Goal: Task Accomplishment & Management: Complete application form

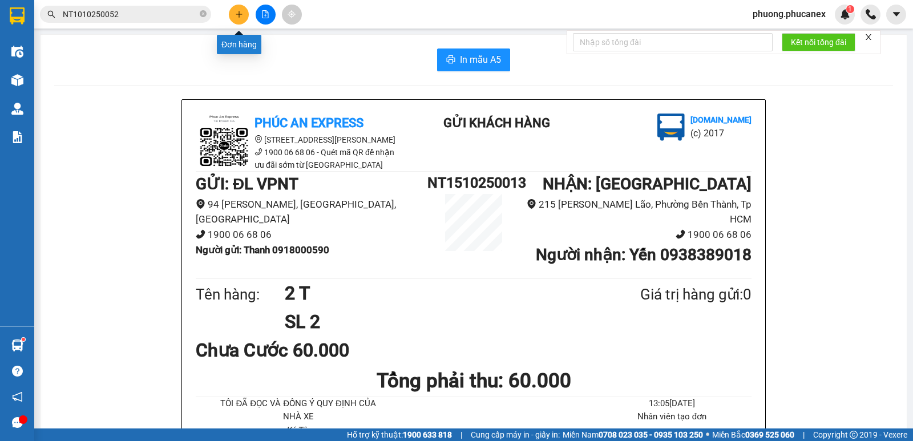
click at [235, 18] on icon "plus" at bounding box center [239, 14] width 8 height 8
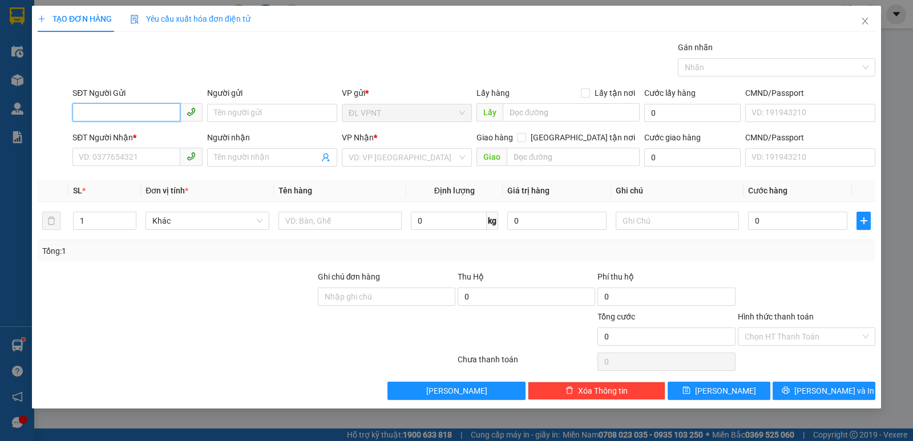
click at [118, 111] on input "SĐT Người Gửi" at bounding box center [126, 112] width 108 height 18
type input "0"
click at [232, 120] on input "Người gửi" at bounding box center [272, 113] width 130 height 18
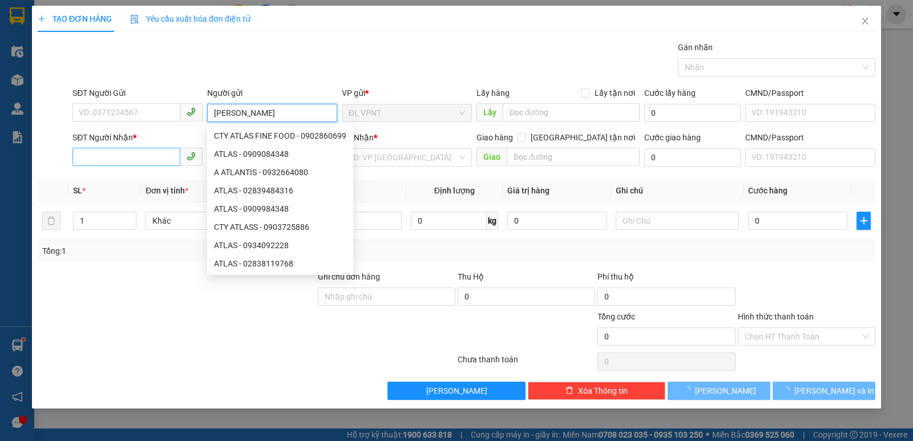
type input "[PERSON_NAME]"
click at [143, 152] on input "SĐT Người Nhận *" at bounding box center [126, 157] width 108 height 18
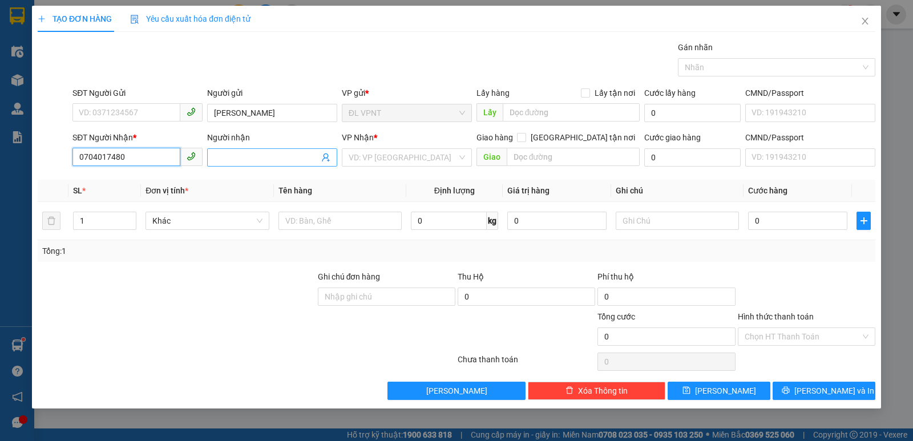
type input "0704017480"
click at [220, 158] on input "Người nhận" at bounding box center [266, 157] width 105 height 13
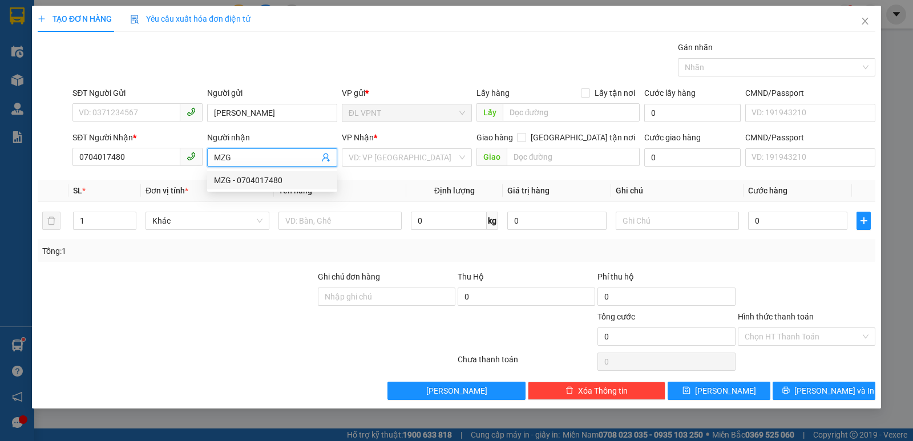
click at [275, 183] on div "MZG - 0704017480" at bounding box center [272, 180] width 116 height 13
type input "MZG"
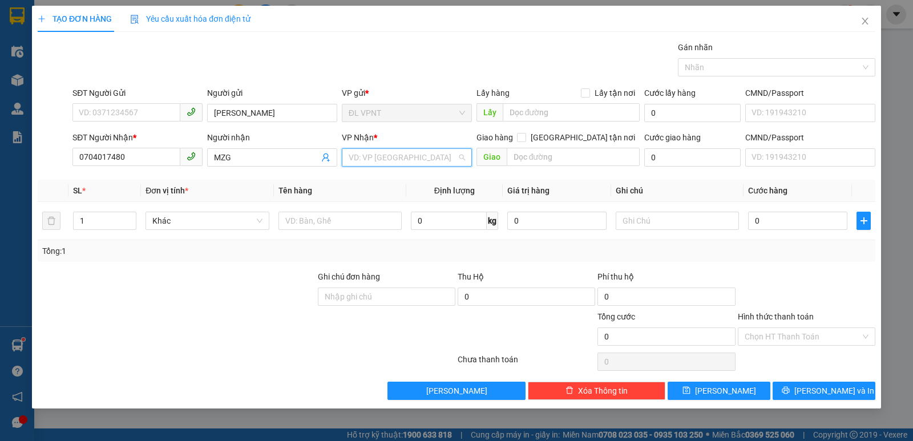
click at [384, 157] on input "search" at bounding box center [403, 157] width 108 height 17
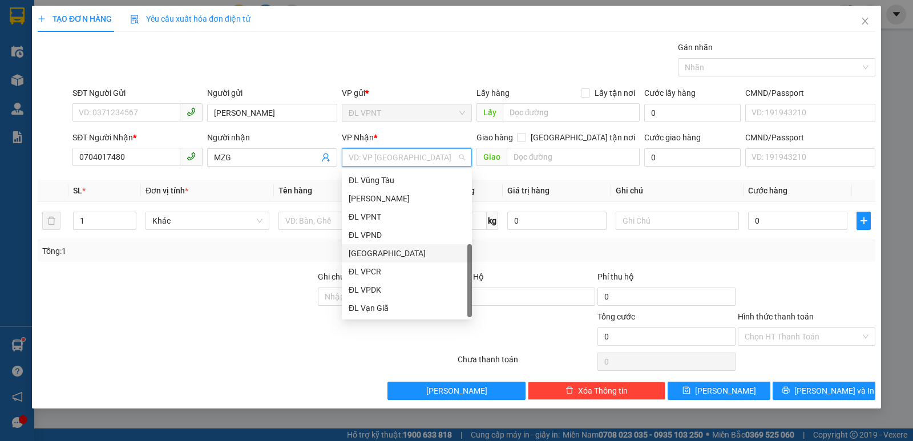
scroll to position [18, 0]
click at [376, 307] on div "[GEOGRAPHIC_DATA]" at bounding box center [407, 308] width 116 height 13
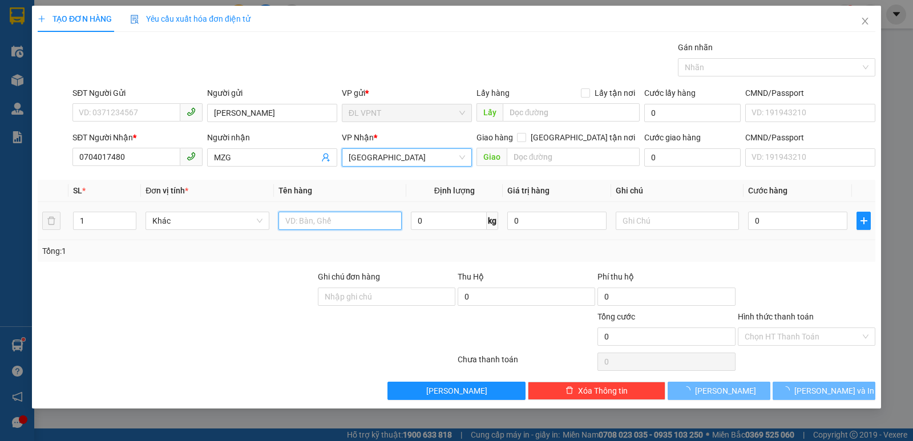
click at [319, 216] on input "text" at bounding box center [340, 221] width 123 height 18
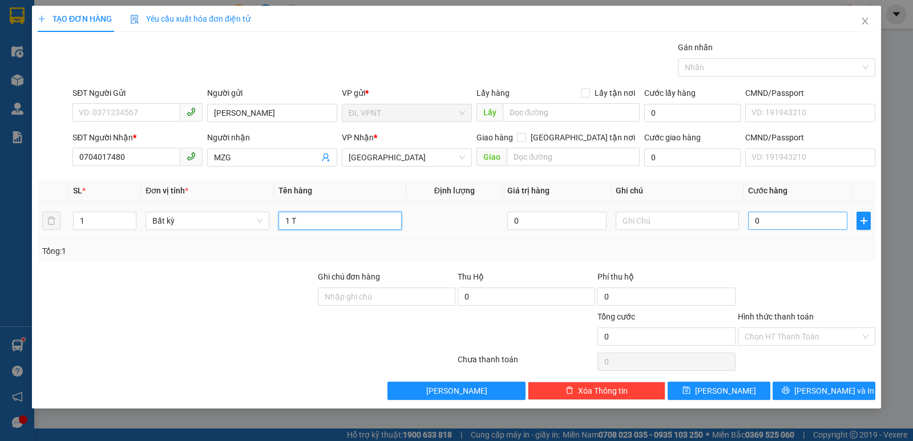
type input "1 T"
click at [787, 223] on input "0" at bounding box center [797, 221] width 99 height 18
type input "4"
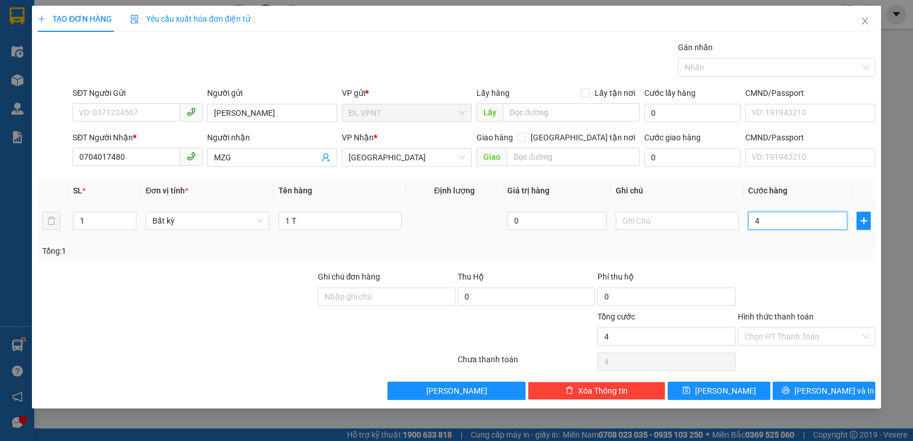
type input "40"
click at [790, 391] on icon "printer" at bounding box center [786, 390] width 8 height 8
type input "40.000"
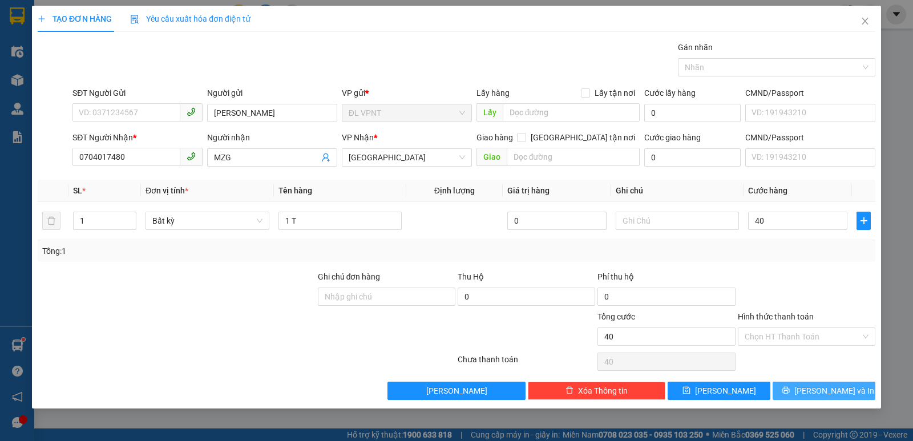
type input "40.000"
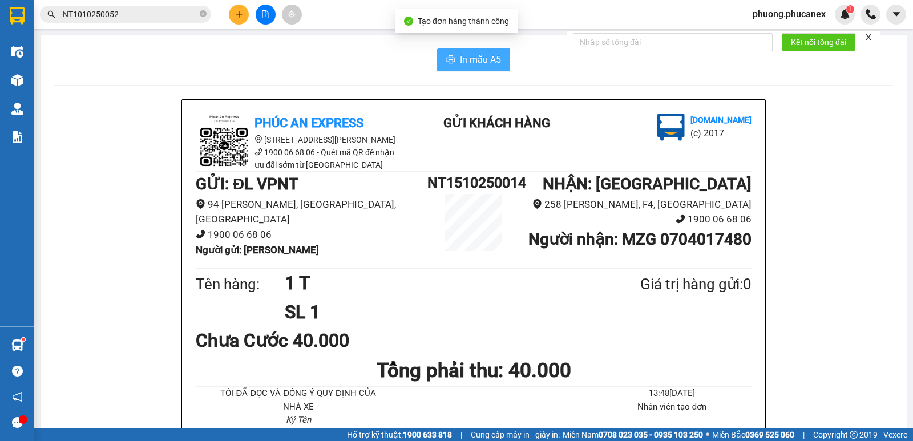
click at [472, 57] on span "In mẫu A5" at bounding box center [480, 60] width 41 height 14
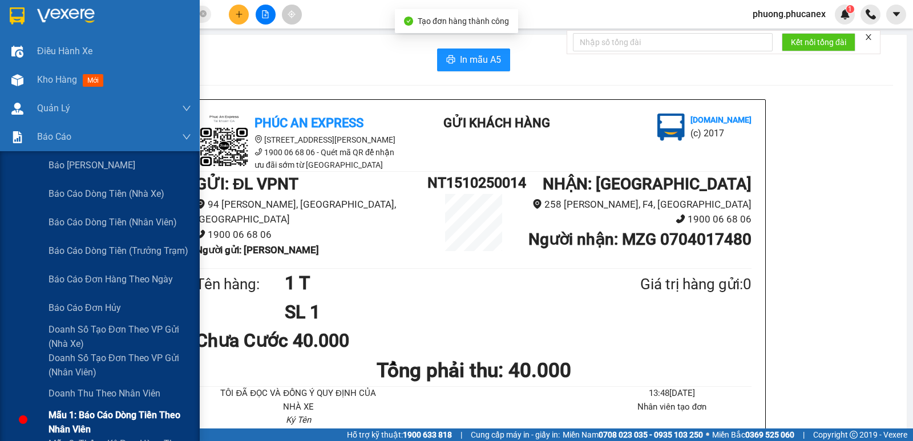
click at [89, 412] on span "Mẫu 1: Báo cáo dòng tiền theo nhân viên" at bounding box center [120, 422] width 143 height 29
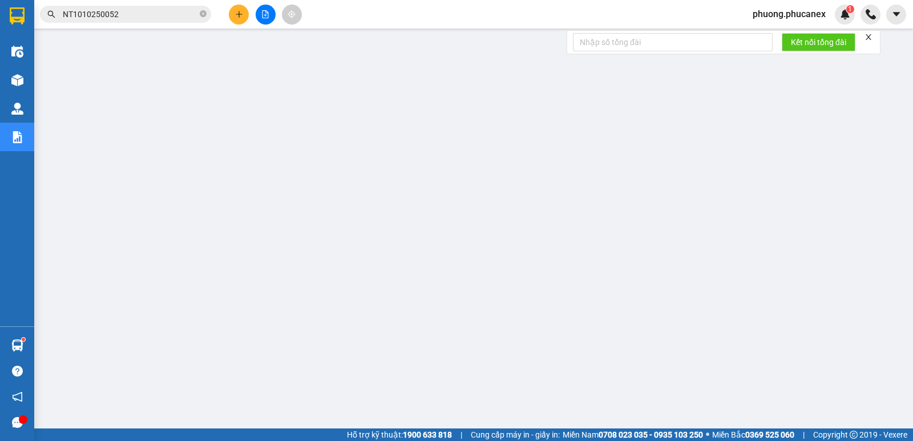
click at [778, 13] on span "phuong.phucanex" at bounding box center [789, 14] width 91 height 14
click at [774, 37] on span "Đăng xuất" at bounding box center [794, 35] width 68 height 13
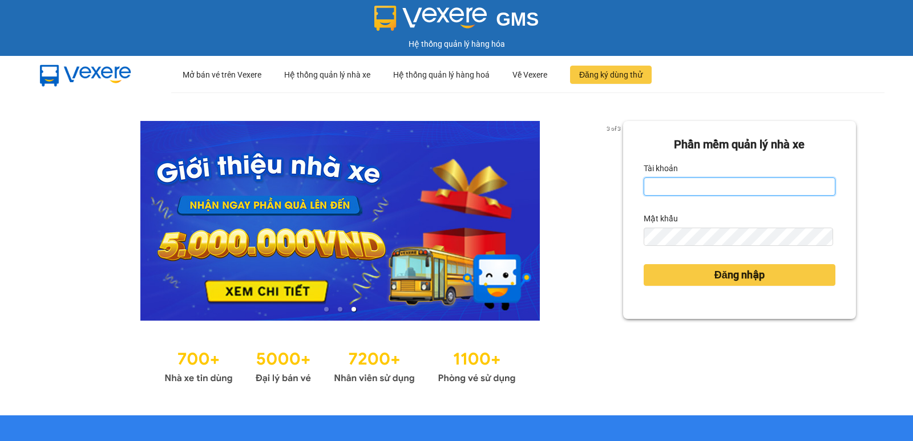
type input "uyen.phucanex"
drag, startPoint x: 541, startPoint y: 215, endPoint x: 634, endPoint y: 186, distance: 97.5
click at [634, 186] on div "Phần mềm quản lý nhà xe Tài khoản uyen.phucanex Mật khẩu Đăng nhập" at bounding box center [739, 220] width 233 height 198
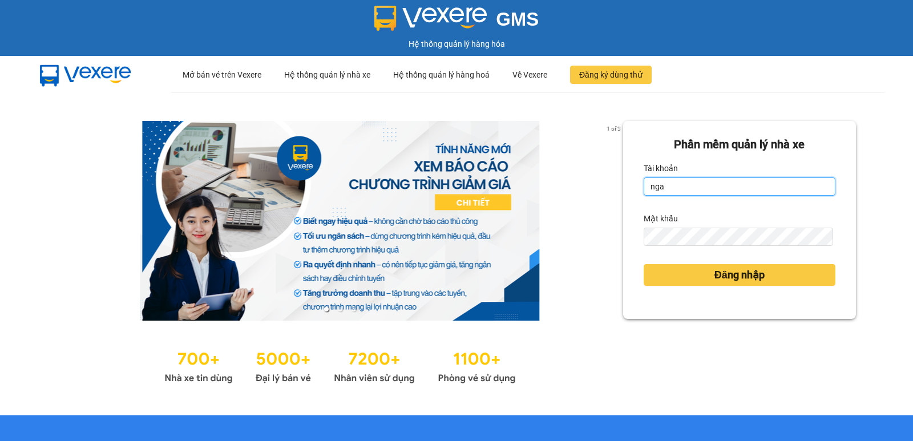
type input "ngannt.phucanex"
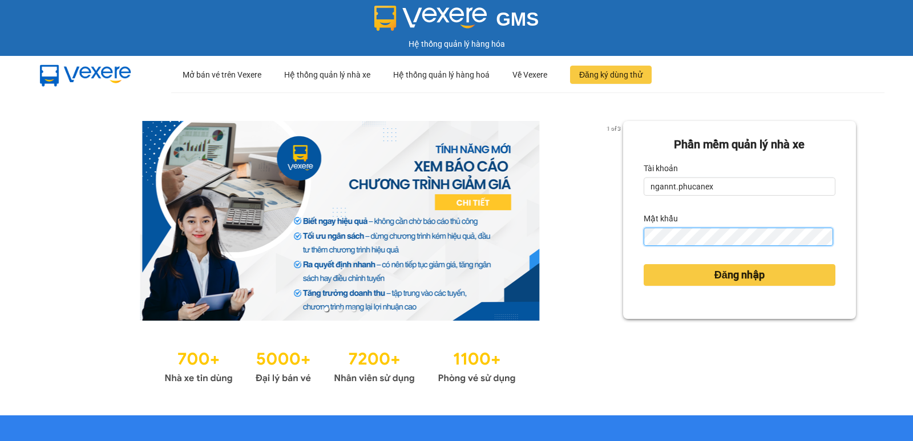
click at [479, 240] on div "1 of 3 Phần mềm quản lý nhà xe Tài khoản ngannt.phucanex Mật khẩu Đăng nhập" at bounding box center [456, 253] width 913 height 323
click at [623, 235] on div "Phần mềm quản lý nhà xe Tài khoản ngannt.phucanex Mật khẩu Đăng nhập" at bounding box center [739, 220] width 233 height 198
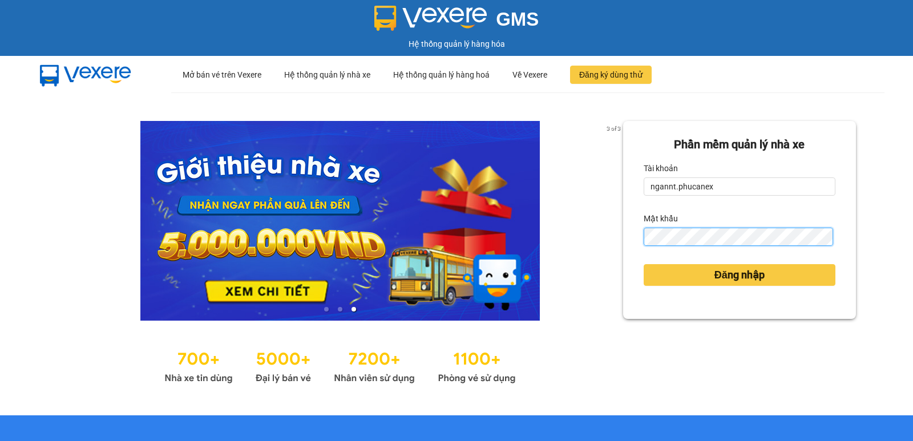
click at [644, 264] on button "Đăng nhập" at bounding box center [740, 275] width 192 height 22
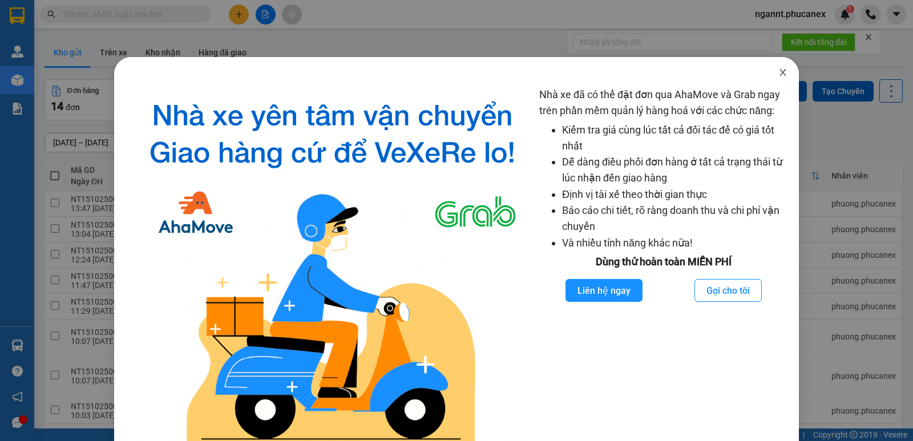
click at [779, 70] on icon "close" at bounding box center [783, 72] width 9 height 9
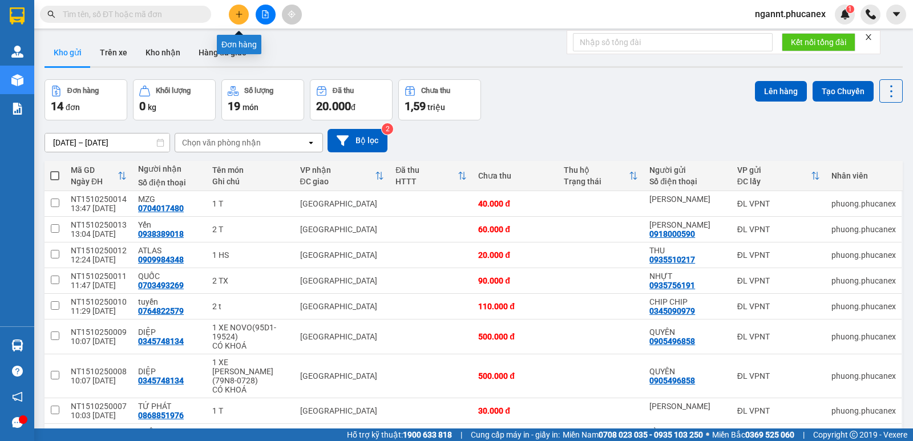
click at [240, 16] on icon "plus" at bounding box center [239, 14] width 8 height 8
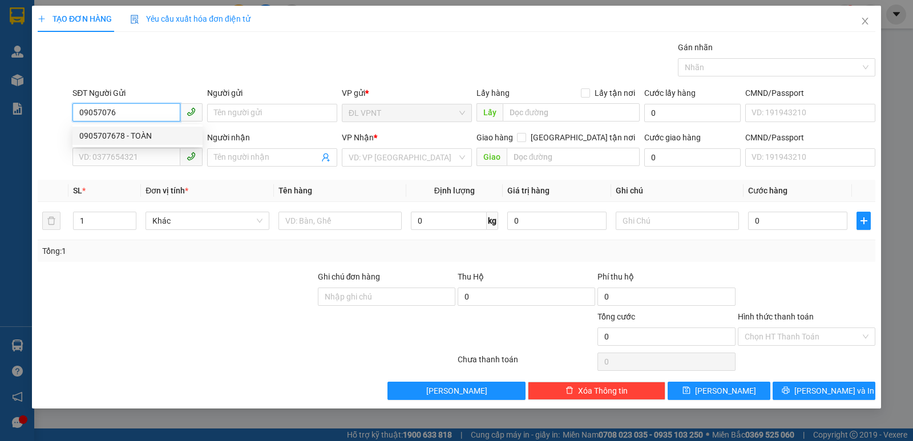
click at [124, 142] on div "0905707678 - TOÀN" at bounding box center [137, 136] width 116 height 13
type input "0905707678"
type input "TOÀN"
type input "0906396900"
type input "TÝ"
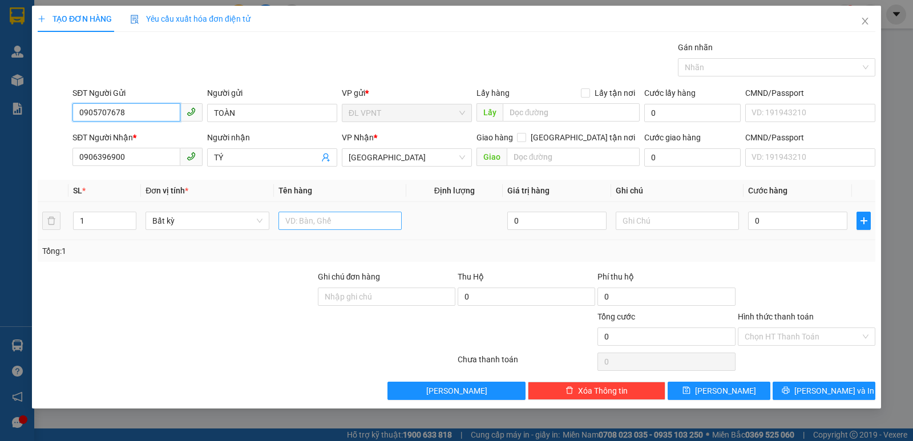
type input "0905707678"
click at [303, 220] on input "text" at bounding box center [340, 221] width 123 height 18
click at [349, 222] on input "text" at bounding box center [340, 221] width 123 height 18
click at [49, 220] on tr "1 Bất kỳ 0 0" at bounding box center [457, 221] width 838 height 38
type input "3"
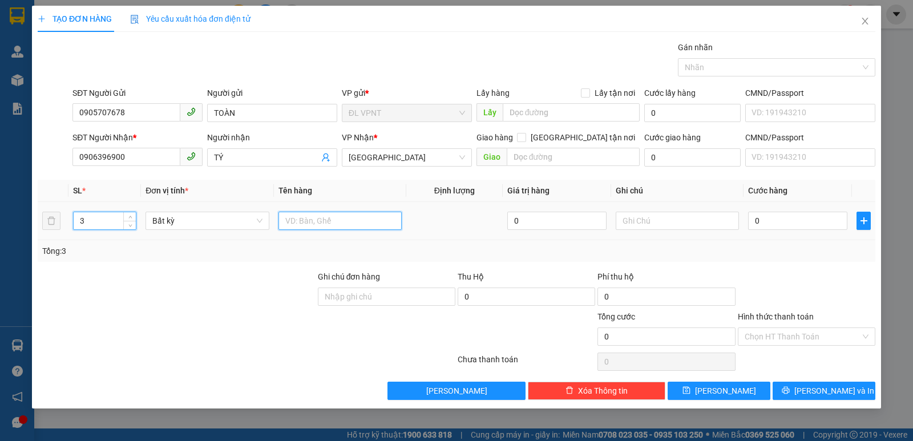
click at [344, 224] on input "text" at bounding box center [340, 221] width 123 height 18
type input "3t"
type input "1"
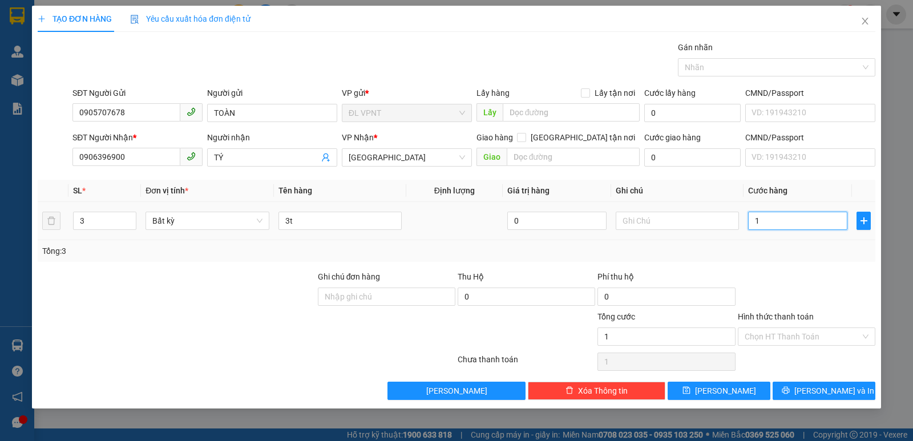
type input "16"
type input "160"
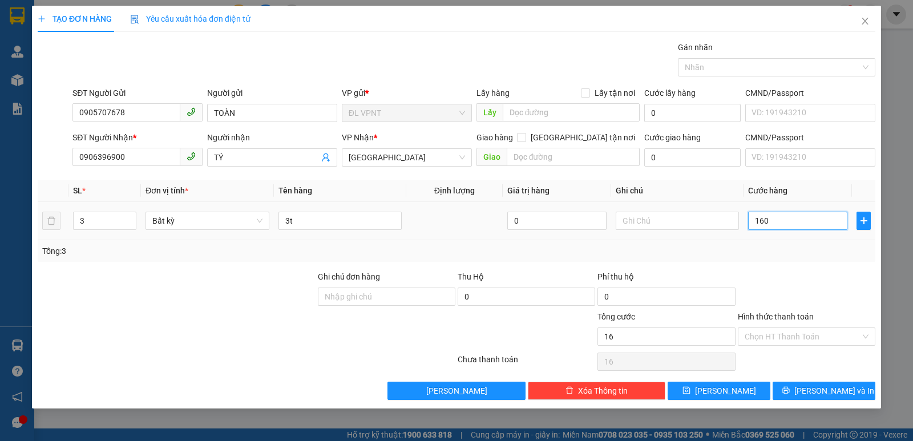
type input "160"
type input "1.600"
type input "160"
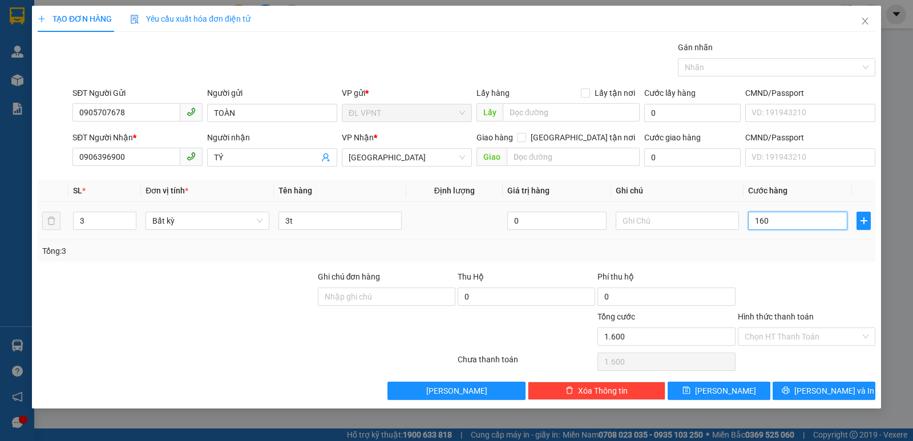
type input "160"
click at [767, 265] on div "Transit Pickup Surcharge Ids Transit Deliver Surcharge Ids Transit Deliver Surc…" at bounding box center [457, 220] width 838 height 359
type input "160.000"
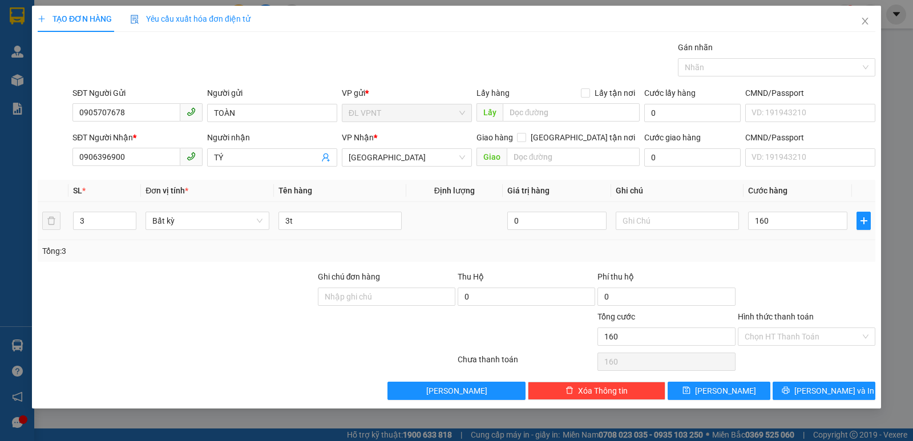
type input "160.000"
click at [806, 384] on button "[PERSON_NAME] và In" at bounding box center [824, 391] width 103 height 18
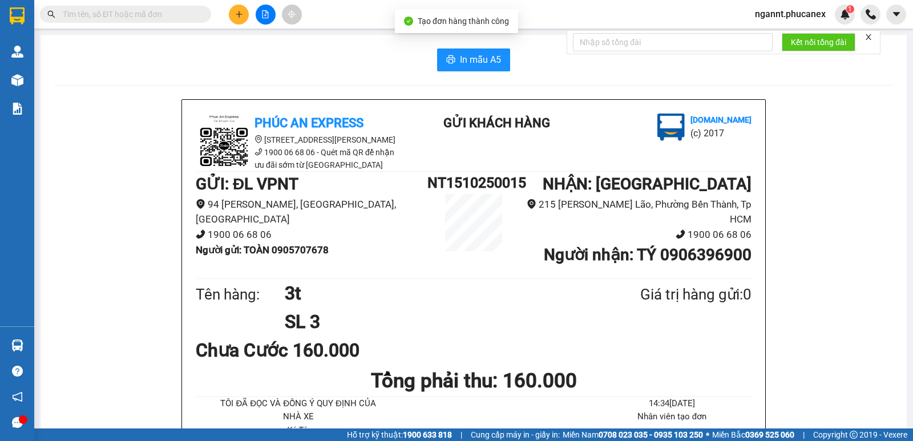
drag, startPoint x: 468, startPoint y: 33, endPoint x: 465, endPoint y: 46, distance: 12.9
click at [468, 34] on main "In mẫu A5 Phúc An Express [STREET_ADDRESS] 1900 06 68 06 - Quét mã QR để nhận ư…" at bounding box center [456, 214] width 913 height 429
click at [465, 54] on span "In mẫu A5" at bounding box center [480, 60] width 41 height 14
click at [241, 14] on icon "plus" at bounding box center [239, 14] width 6 height 1
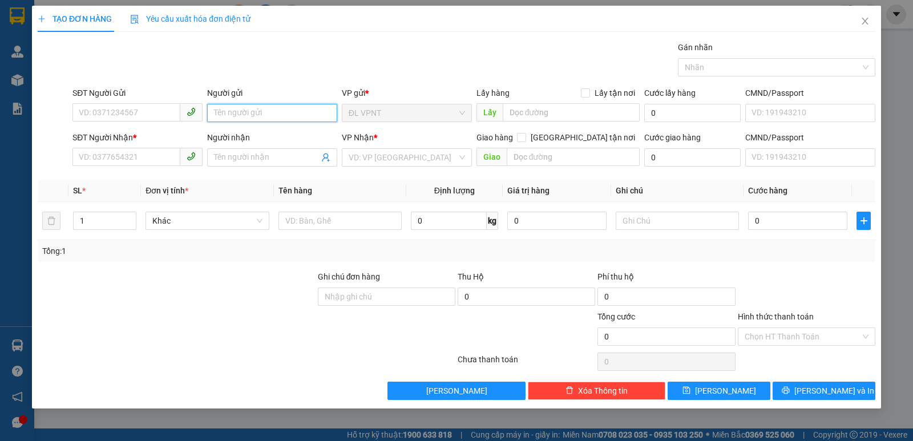
click at [232, 120] on input "Người gửi" at bounding box center [272, 113] width 130 height 18
paste input "Ú"
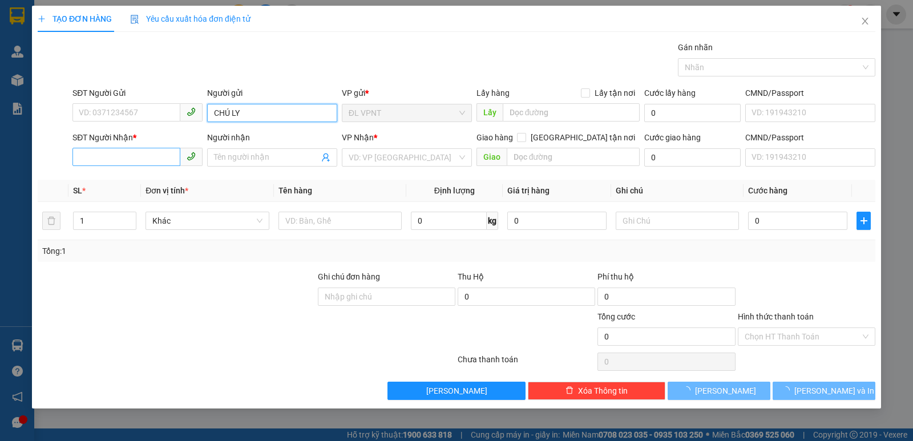
type input "CHÚ LY"
click at [171, 155] on input "SĐT Người Nhận *" at bounding box center [126, 157] width 108 height 18
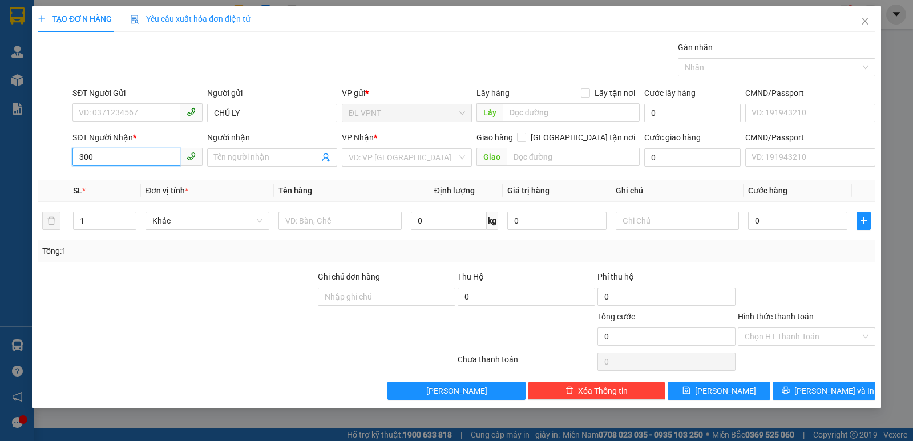
click at [159, 150] on input "300" at bounding box center [126, 157] width 108 height 18
click at [152, 174] on div "0908171300 - HT" at bounding box center [137, 180] width 130 height 18
type input "0908171300"
type input "HT"
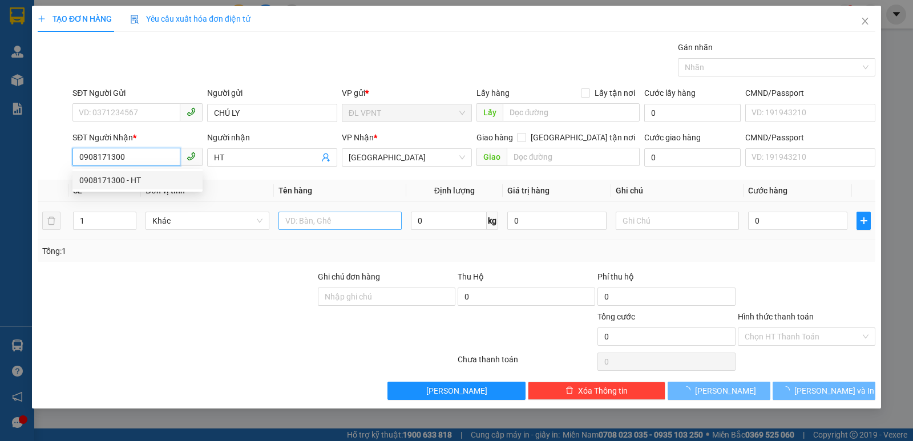
type input "0908171300"
click at [372, 221] on input "text" at bounding box center [340, 221] width 123 height 18
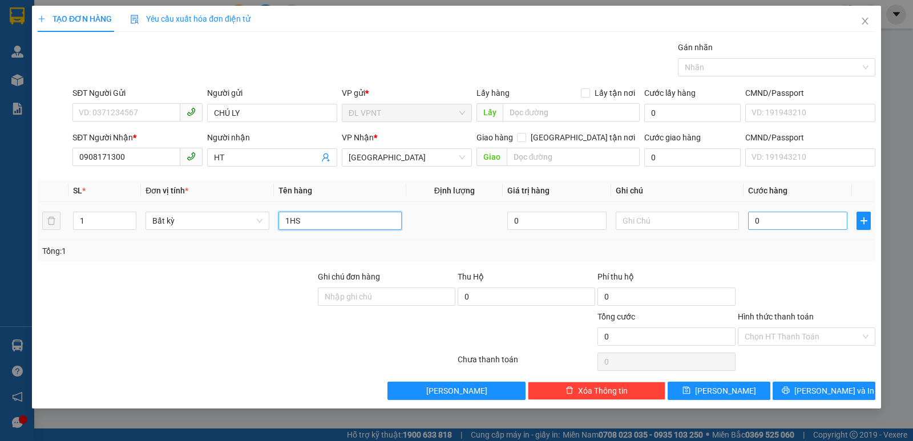
type input "1HS"
click at [810, 226] on input "0" at bounding box center [797, 221] width 99 height 18
type input "2"
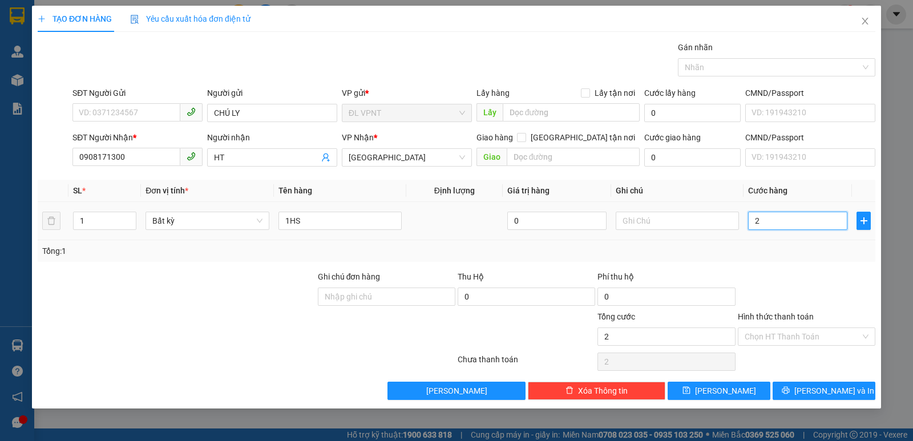
type input "20"
click at [825, 269] on div "Transit Pickup Surcharge Ids Transit Deliver Surcharge Ids Transit Deliver Surc…" at bounding box center [457, 220] width 838 height 359
type input "20.000"
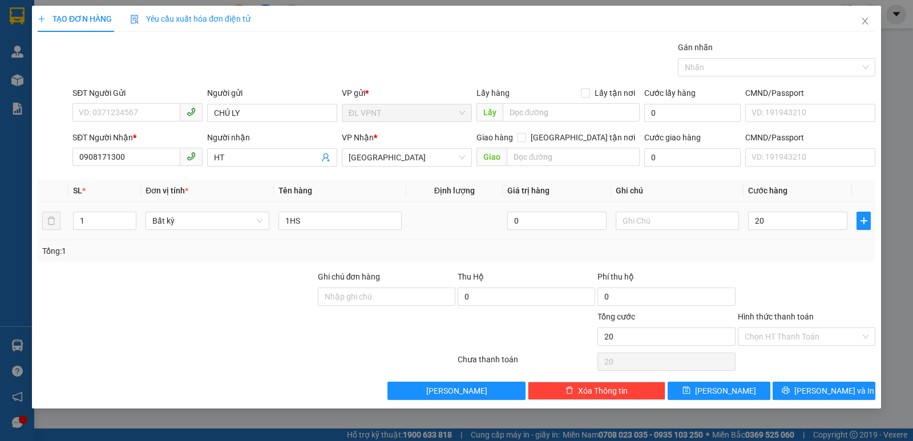
type input "20.000"
click at [839, 385] on span "[PERSON_NAME] và In" at bounding box center [835, 391] width 80 height 13
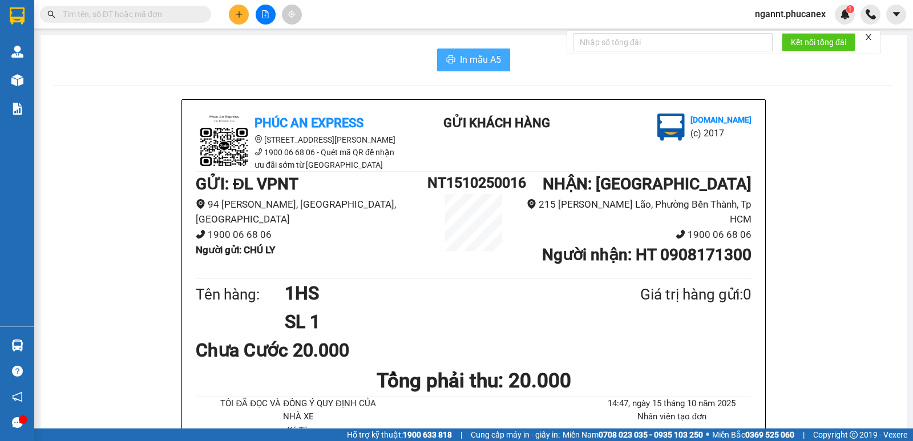
click at [490, 66] on span "In mẫu A5" at bounding box center [480, 60] width 41 height 14
click at [243, 12] on button at bounding box center [239, 15] width 20 height 20
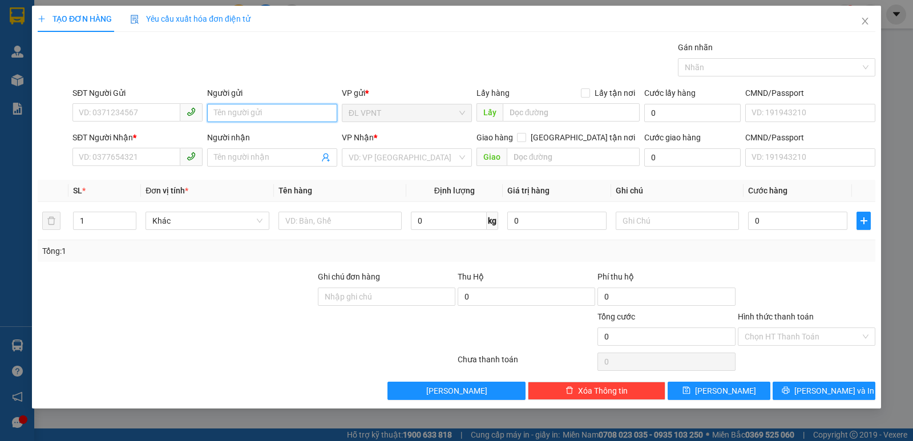
click at [253, 107] on input "Người gửi" at bounding box center [272, 113] width 130 height 18
click at [221, 111] on input "Người gửi" at bounding box center [272, 113] width 130 height 18
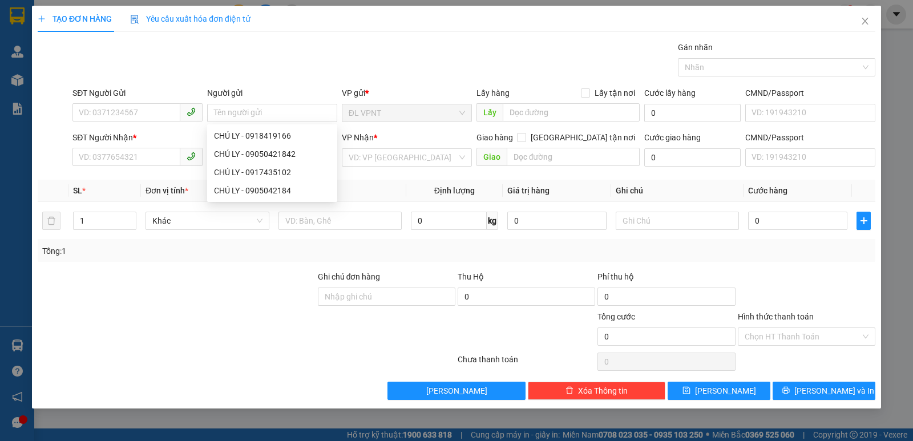
click at [172, 100] on div "SĐT Người Gửi" at bounding box center [137, 95] width 130 height 17
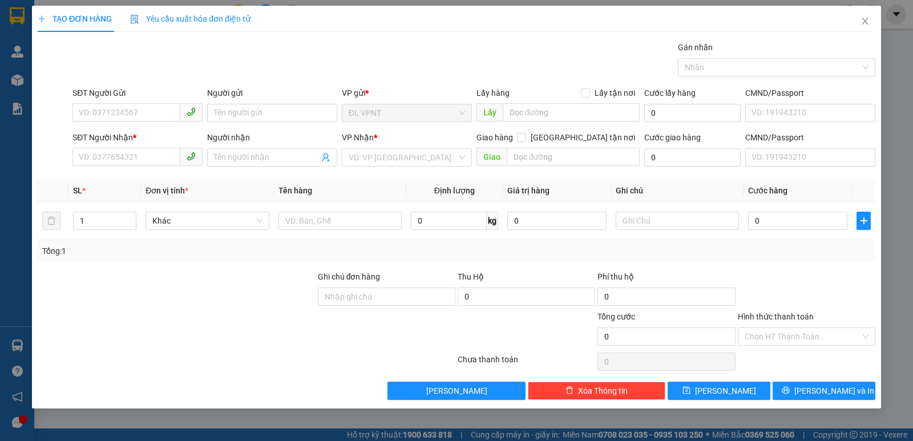
click at [157, 124] on div "SĐT Người Gửi VD: 0371234567" at bounding box center [137, 107] width 130 height 40
click at [148, 115] on input "SĐT Người Gửi" at bounding box center [126, 112] width 108 height 18
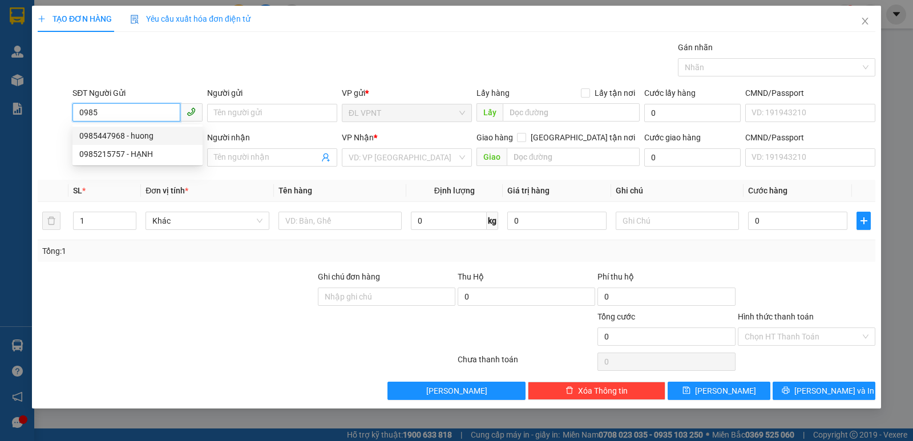
click at [143, 136] on div "0985447968 - huong" at bounding box center [137, 136] width 116 height 13
type input "0985447968"
type input "huong"
type input "0908073625"
type input "[PERSON_NAME]"
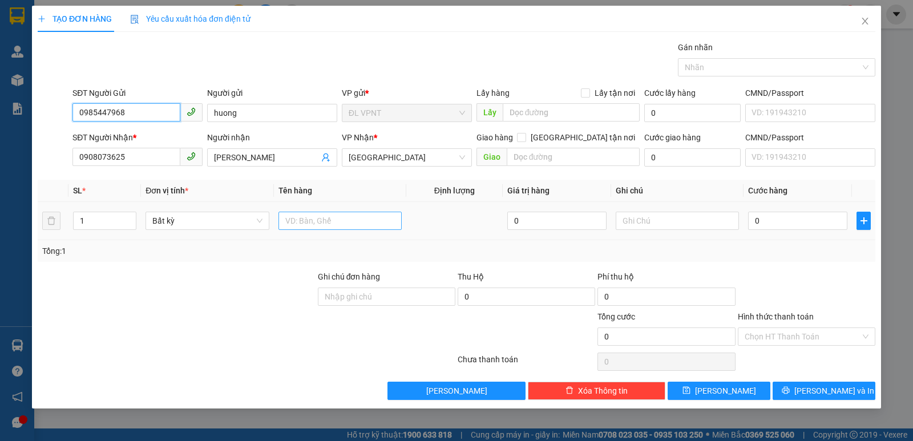
type input "0985447968"
click at [336, 226] on input "text" at bounding box center [340, 221] width 123 height 18
type input "1 bao"
click at [781, 224] on input "0" at bounding box center [797, 221] width 99 height 18
type input "4"
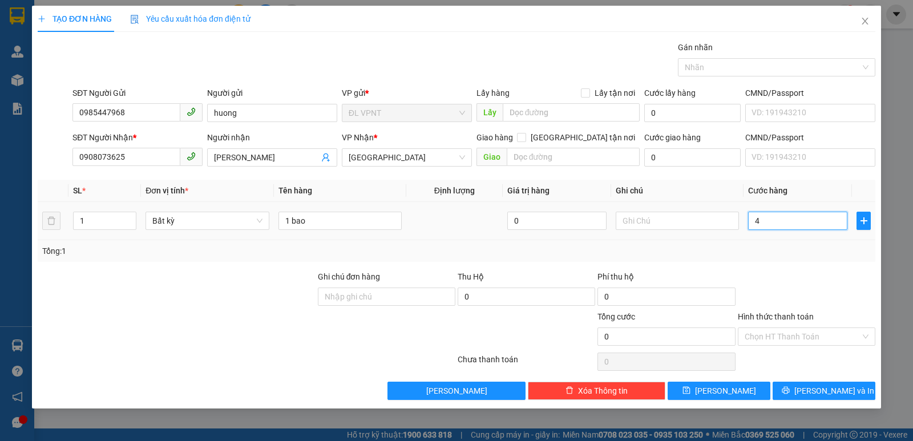
type input "4"
type input "40"
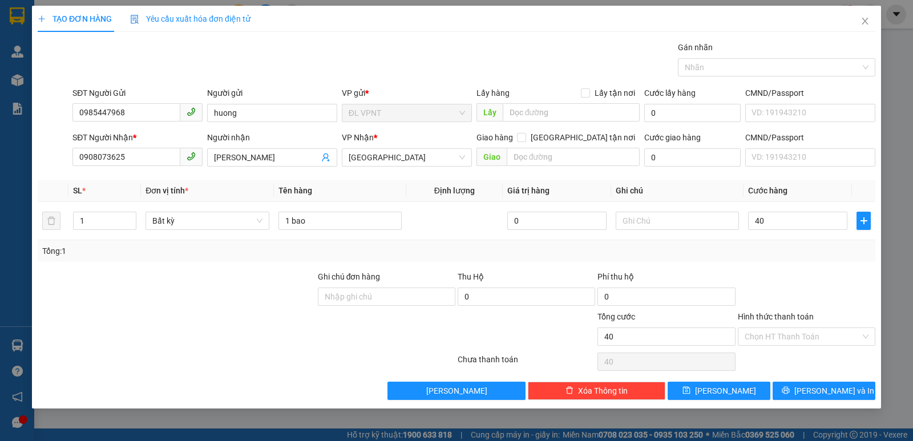
click at [779, 263] on div "Transit Pickup Surcharge Ids Transit Deliver Surcharge Ids Transit Deliver Surc…" at bounding box center [457, 220] width 838 height 359
type input "40.000"
click at [806, 329] on input "Hình thức thanh toán" at bounding box center [803, 336] width 116 height 17
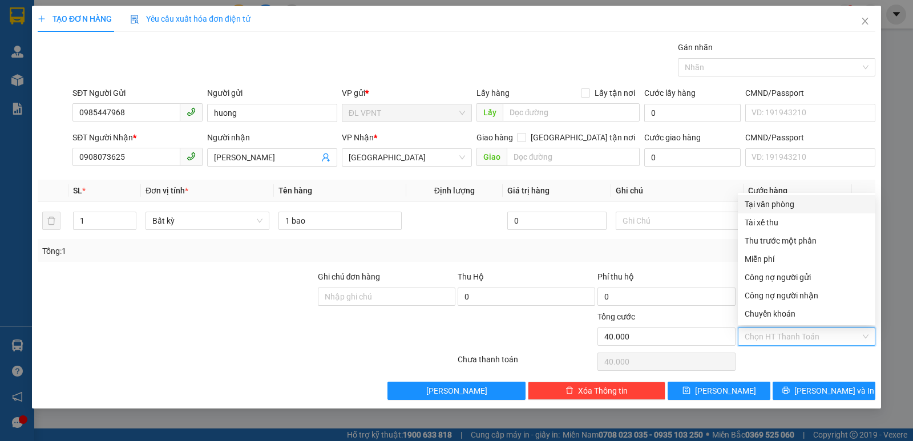
click at [775, 205] on div "Tại văn phòng" at bounding box center [807, 204] width 124 height 13
type input "0"
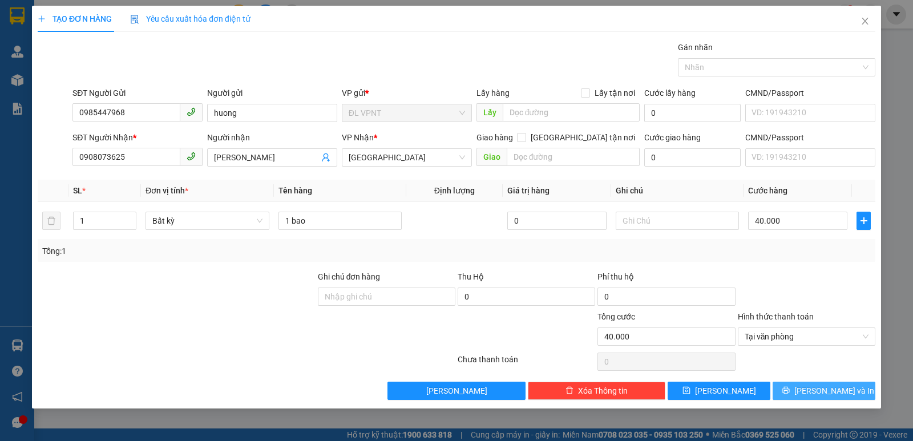
click at [803, 385] on button "[PERSON_NAME] và In" at bounding box center [824, 391] width 103 height 18
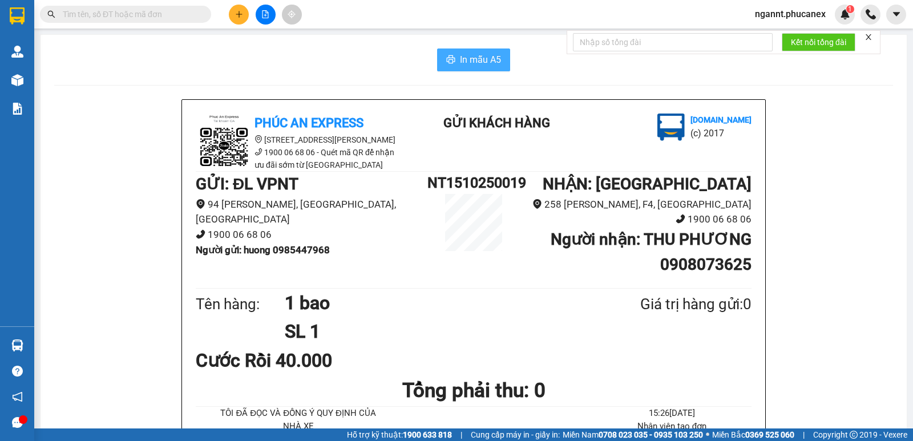
click at [494, 55] on span "In mẫu A5" at bounding box center [480, 60] width 41 height 14
click at [235, 14] on icon "plus" at bounding box center [239, 14] width 8 height 8
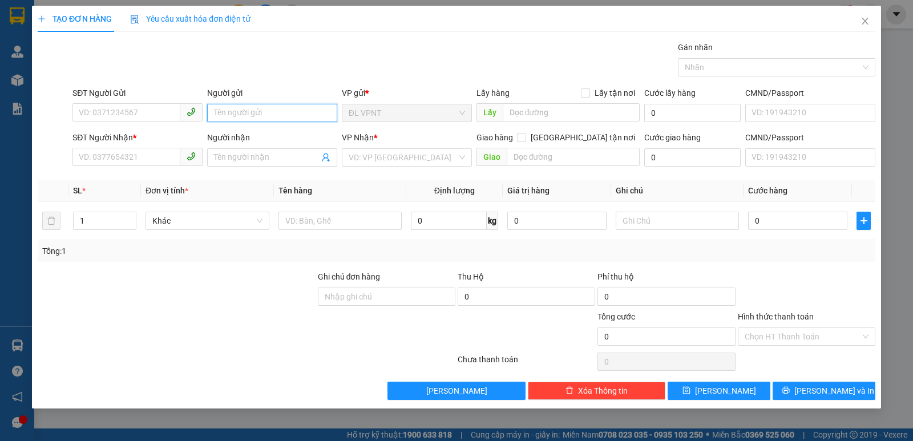
click at [237, 116] on input "Người gửi" at bounding box center [272, 113] width 130 height 18
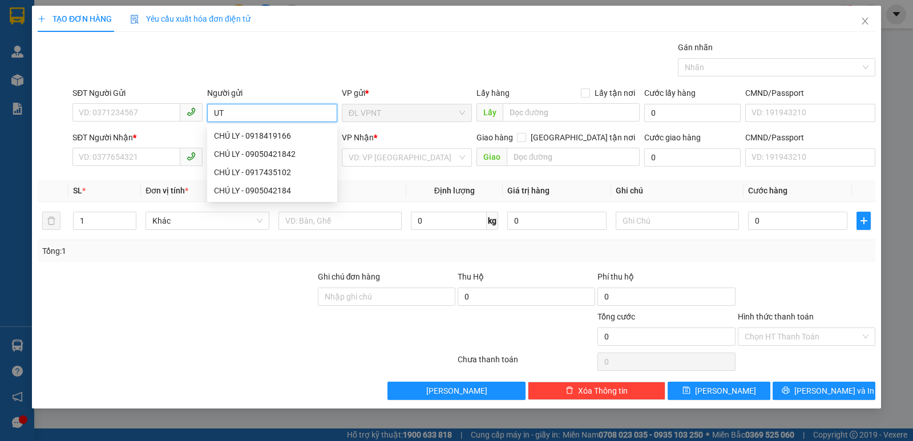
type input "U"
paste input "ÚT"
paste input "Â"
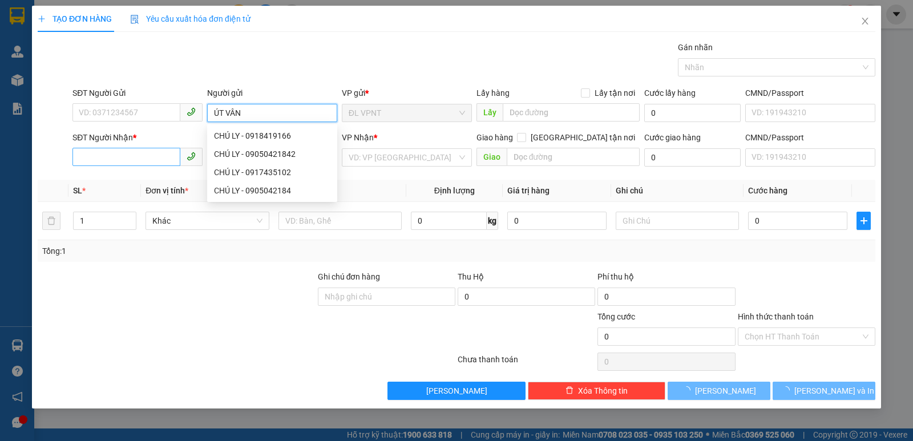
type input "ÚT VÂN"
click at [96, 159] on input "SĐT Người Nhận *" at bounding box center [126, 157] width 108 height 18
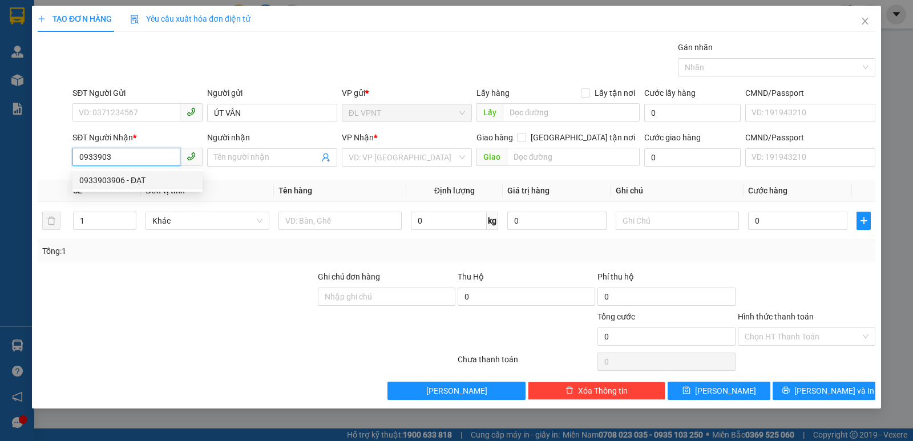
click at [122, 183] on div "0933903906 - ĐẠT" at bounding box center [137, 180] width 116 height 13
type input "0933903906"
type input "ĐẠT"
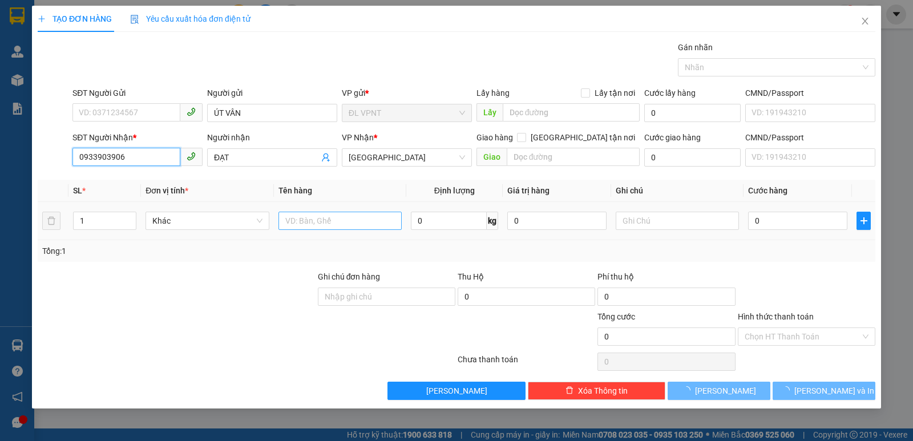
type input "0933903906"
click at [301, 217] on input "text" at bounding box center [340, 221] width 123 height 18
type input "`"
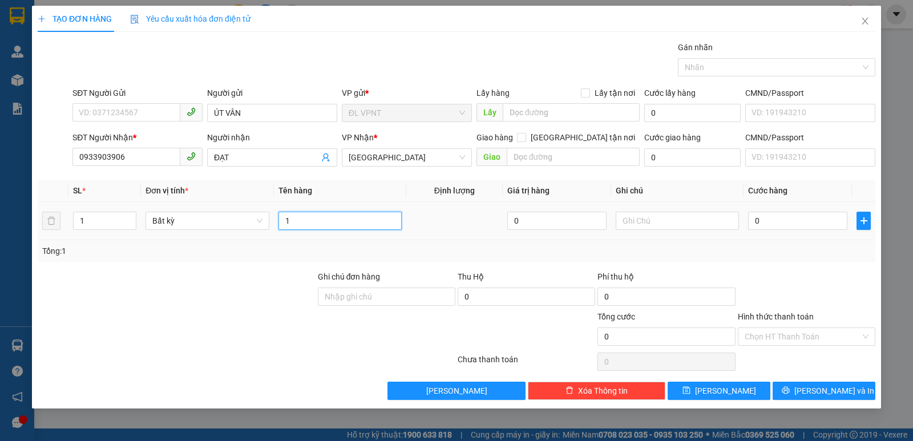
type input "1H"
click at [789, 249] on div "Tổng: 1" at bounding box center [456, 251] width 829 height 13
click at [793, 380] on div "Transit Pickup Surcharge Ids Transit Deliver Surcharge Ids Transit Deliver Surc…" at bounding box center [457, 220] width 838 height 359
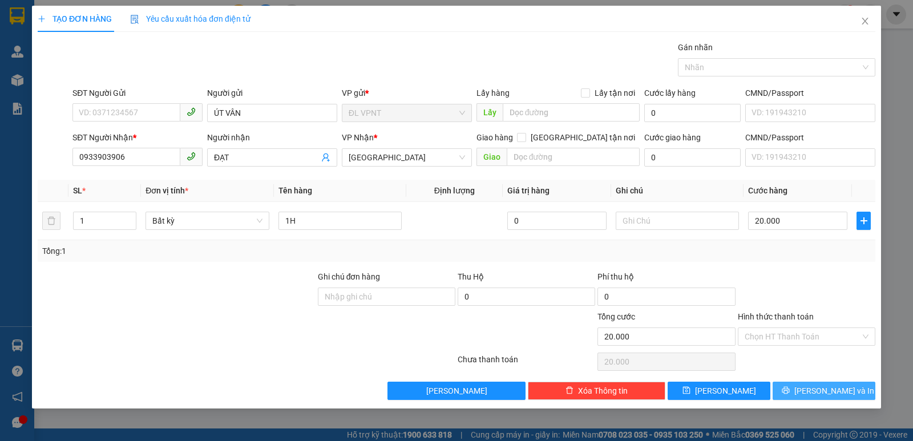
click at [795, 397] on button "[PERSON_NAME] và In" at bounding box center [824, 391] width 103 height 18
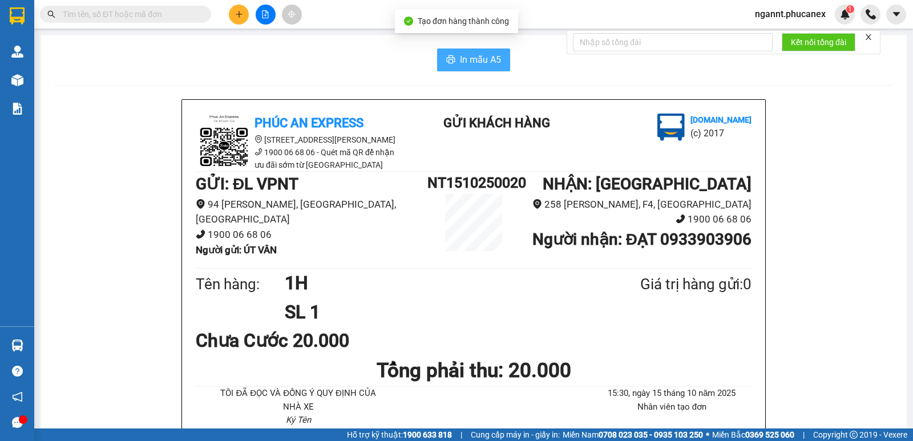
click at [465, 53] on span "In mẫu A5" at bounding box center [480, 60] width 41 height 14
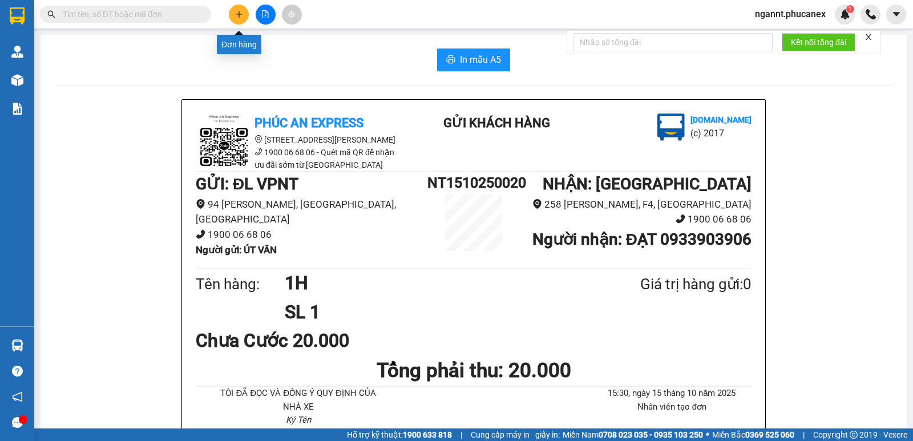
click at [234, 15] on button at bounding box center [239, 15] width 20 height 20
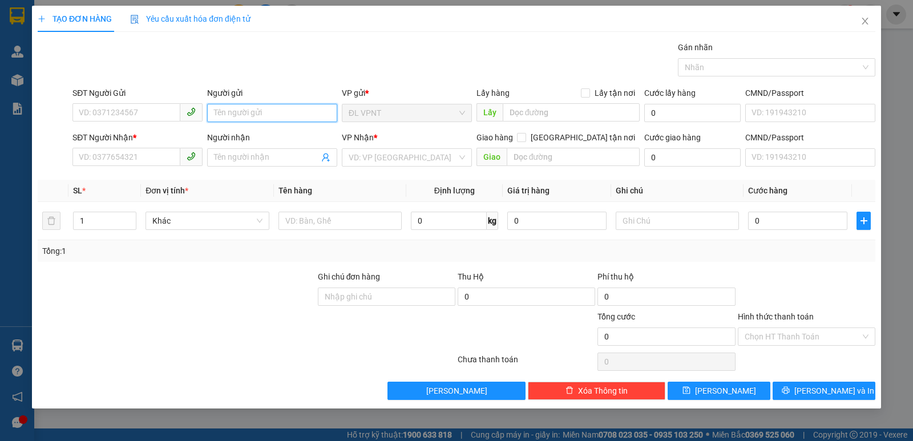
click at [297, 114] on input "Người gửi" at bounding box center [272, 113] width 130 height 18
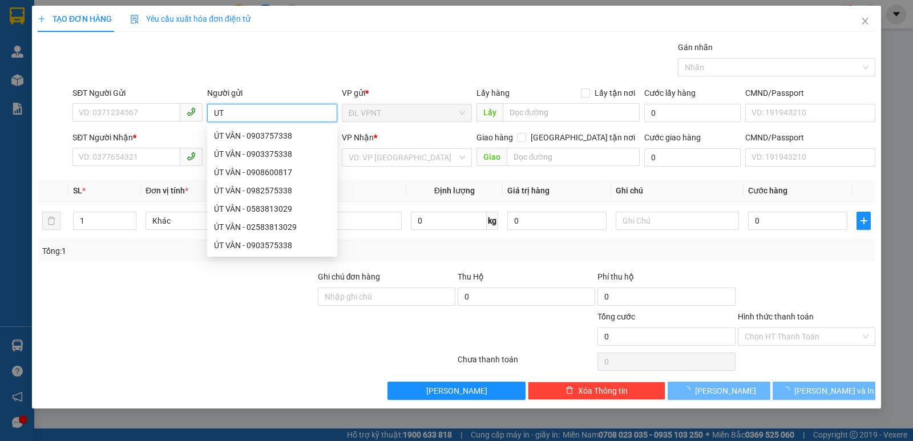
type input "U"
paste input "ÚT"
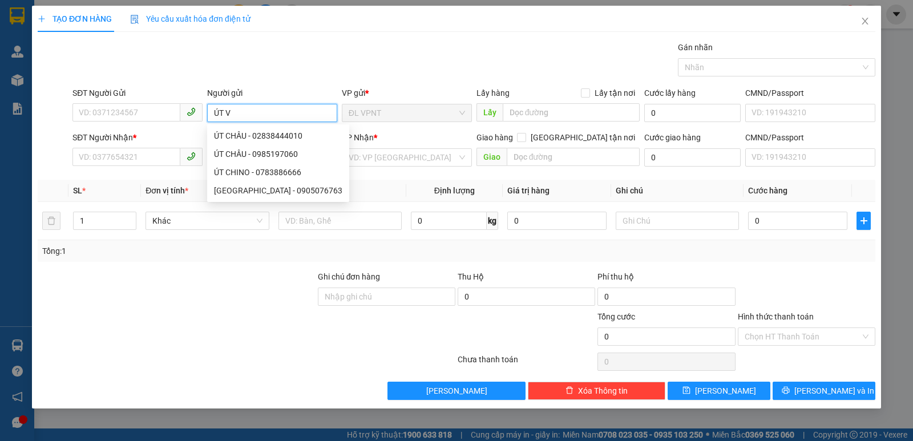
paste input "Â"
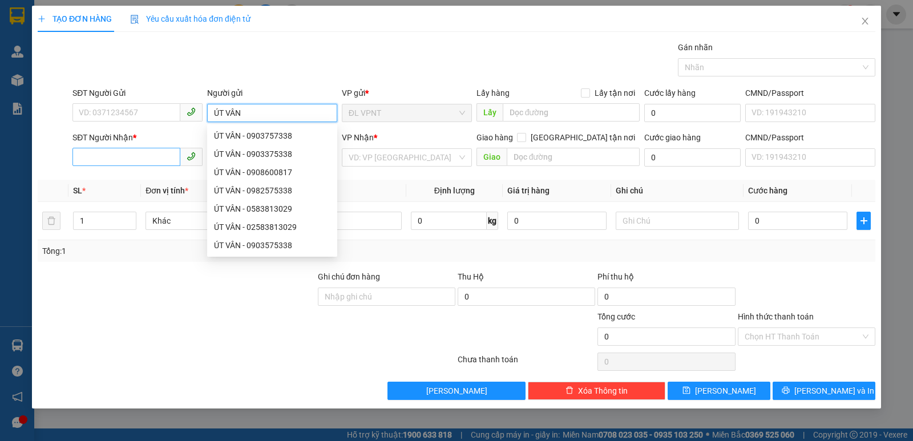
type input "ÚT VÂN"
click at [106, 158] on input "SĐT Người Nhận *" at bounding box center [126, 157] width 108 height 18
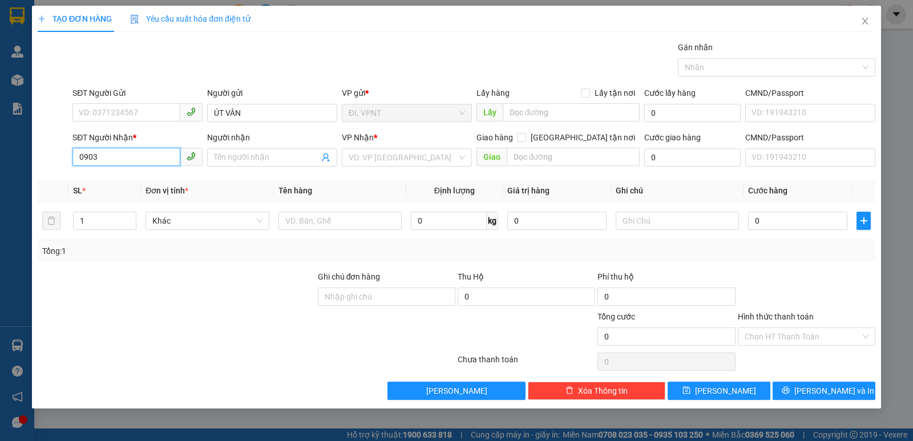
click at [123, 158] on input "0903" at bounding box center [126, 157] width 108 height 18
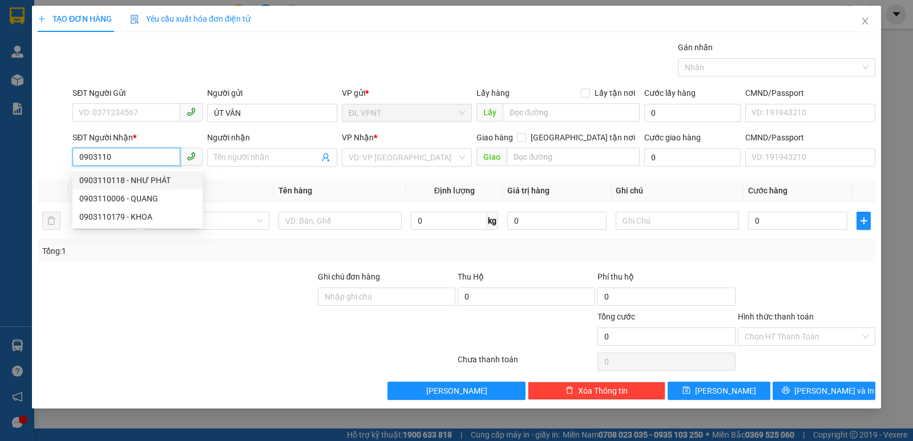
click at [132, 176] on div "0903110118 - NHƯ PHÁT" at bounding box center [137, 180] width 116 height 13
type input "0903110118"
type input "NHƯ PHÁT"
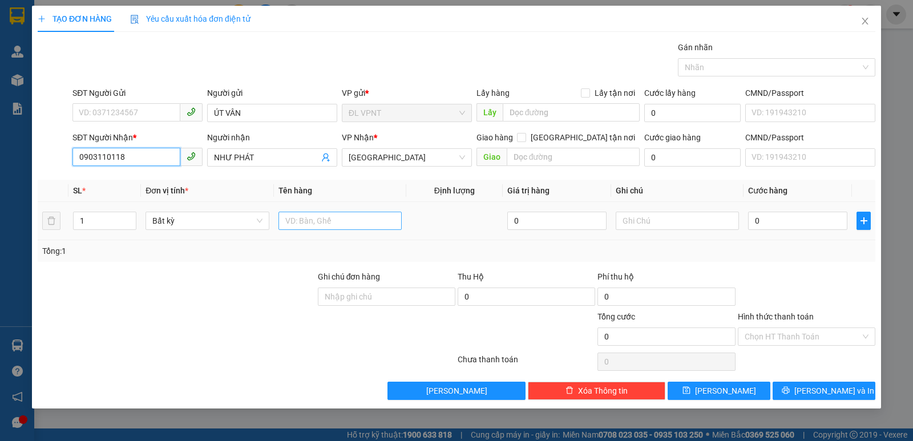
type input "0903110118"
click at [313, 222] on input "text" at bounding box center [340, 221] width 123 height 18
type input "1H"
click at [816, 217] on input "0" at bounding box center [797, 221] width 99 height 18
type input "2"
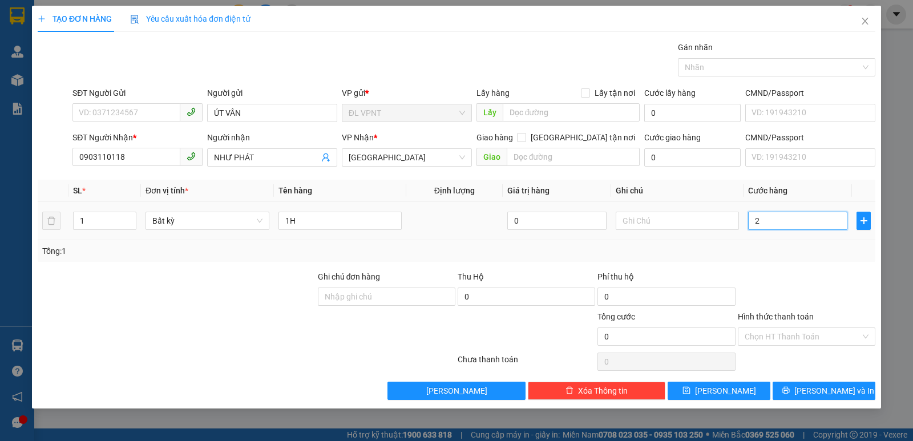
type input "2"
type input "20"
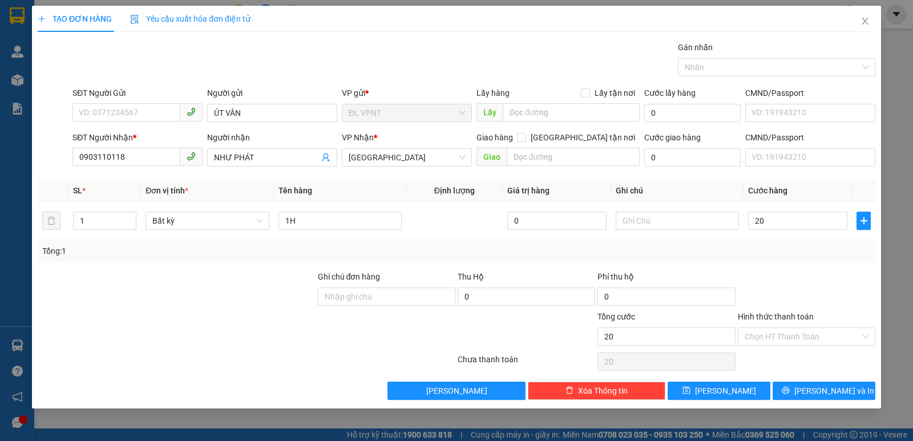
click at [867, 273] on div at bounding box center [807, 291] width 140 height 40
click at [789, 391] on icon "printer" at bounding box center [785, 390] width 7 height 7
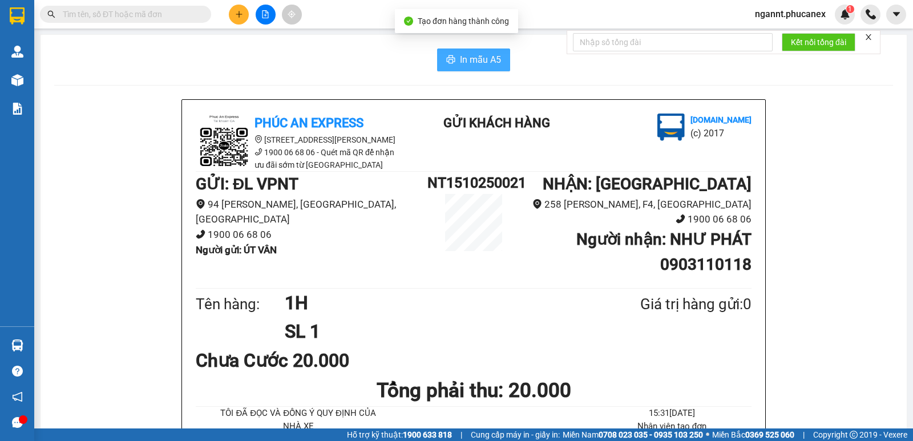
click at [486, 60] on span "In mẫu A5" at bounding box center [480, 60] width 41 height 14
click at [235, 15] on icon "plus" at bounding box center [239, 14] width 8 height 8
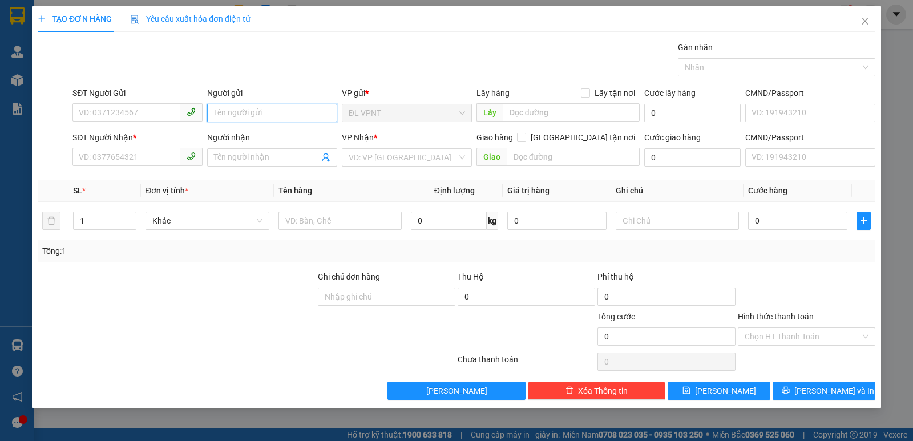
click at [297, 109] on input "Người gửi" at bounding box center [272, 113] width 130 height 18
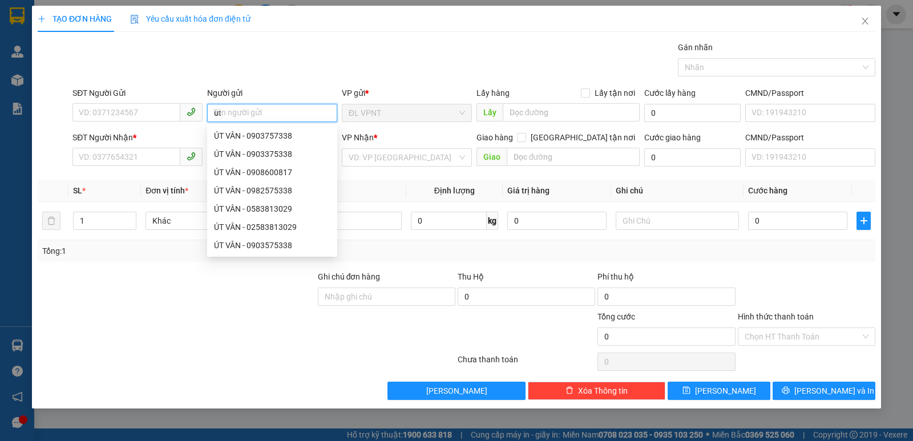
type input "u"
paste input "út"
type input "ú"
type input "U"
paste input "ÚT"
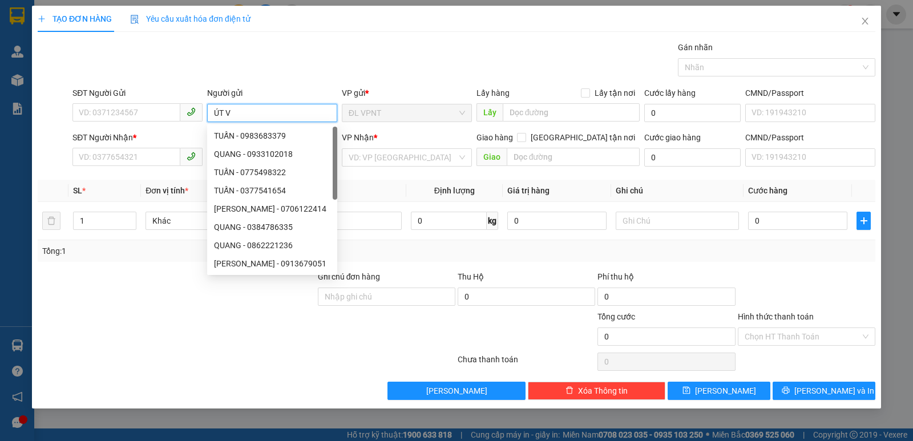
paste input "Â"
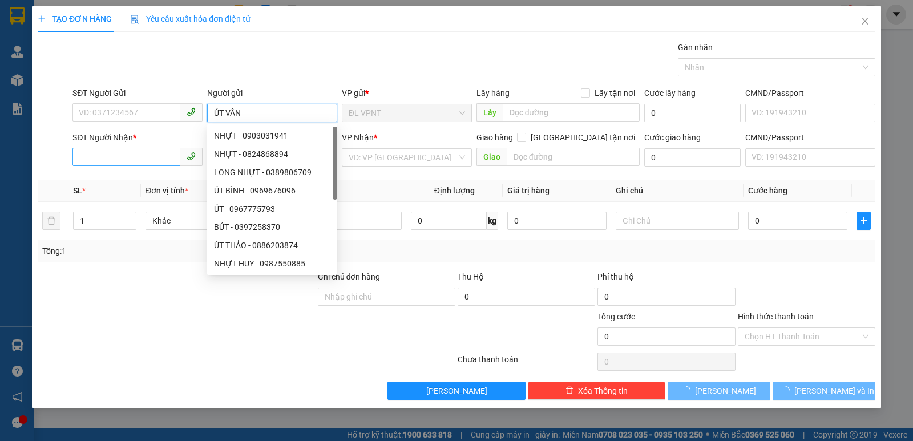
type input "ÚT VÂN"
click at [128, 153] on input "SĐT Người Nhận *" at bounding box center [126, 157] width 108 height 18
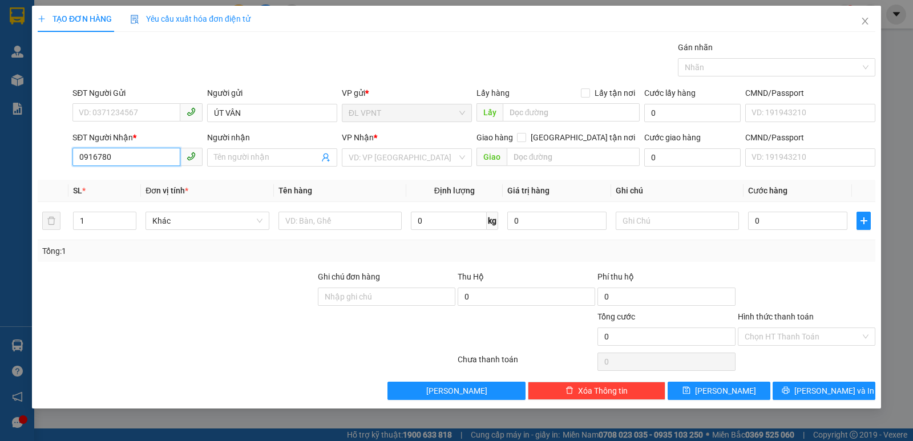
click at [131, 157] on input "0916780" at bounding box center [126, 157] width 108 height 18
drag, startPoint x: 131, startPoint y: 157, endPoint x: 53, endPoint y: 162, distance: 78.4
click at [53, 162] on div "SĐT Người Nhận * 0916780 0916780 Người nhận Tên người nhận VP Nhận * VD: VP [GE…" at bounding box center [457, 151] width 840 height 40
type input "0"
type input "0916780798"
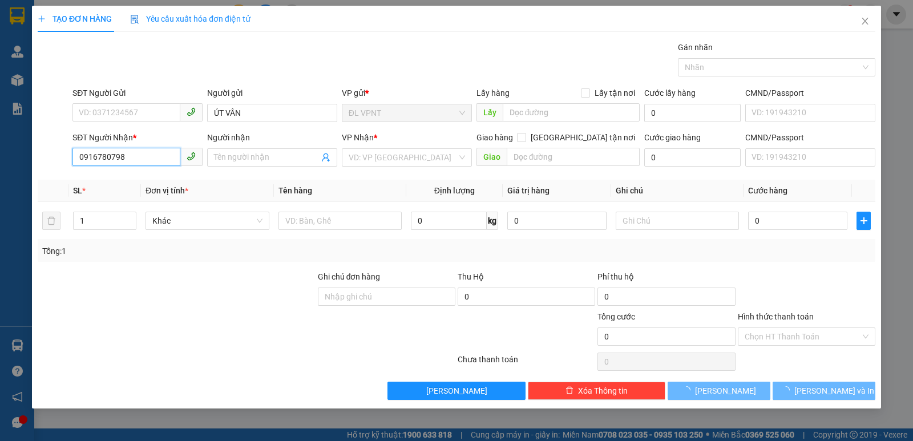
click at [136, 162] on input "0916780798" at bounding box center [126, 157] width 108 height 18
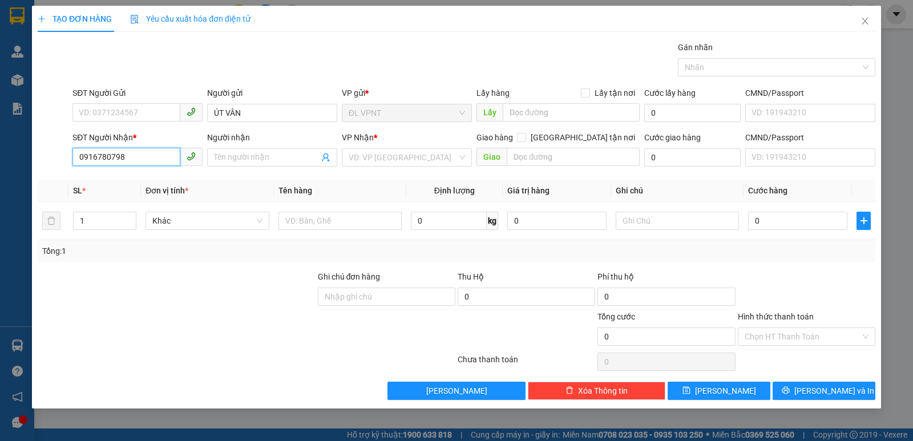
click at [136, 162] on input "0916780798" at bounding box center [126, 157] width 108 height 18
click at [862, 21] on icon "close" at bounding box center [865, 21] width 9 height 9
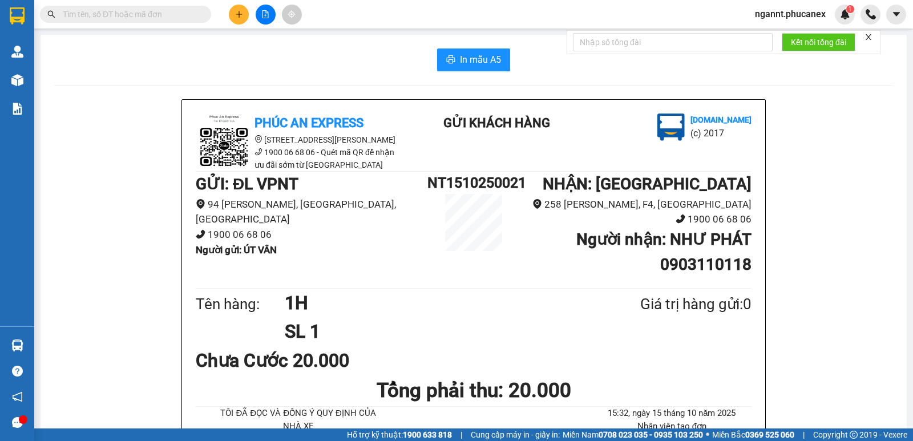
paste input "0916780798"
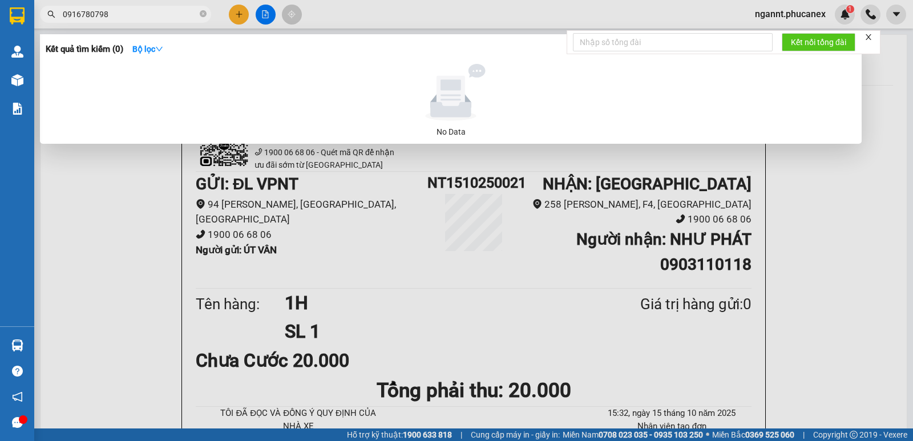
type input "0916780798"
click at [237, 13] on div at bounding box center [456, 220] width 913 height 441
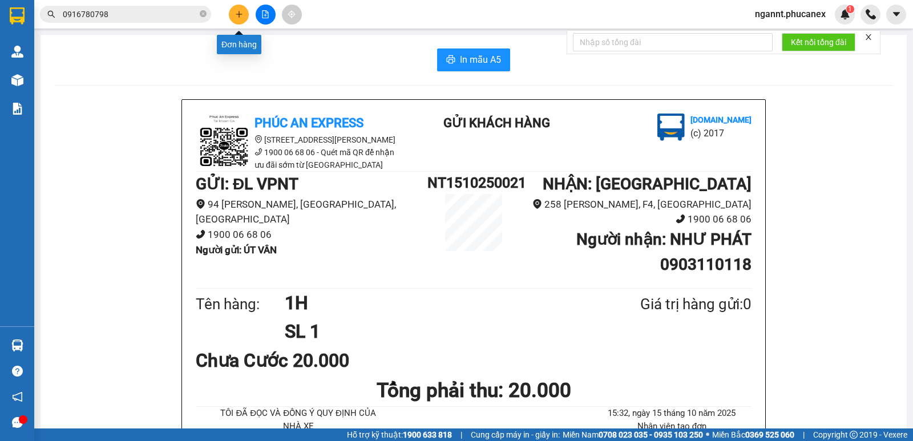
click at [237, 13] on icon "plus" at bounding box center [239, 14] width 8 height 8
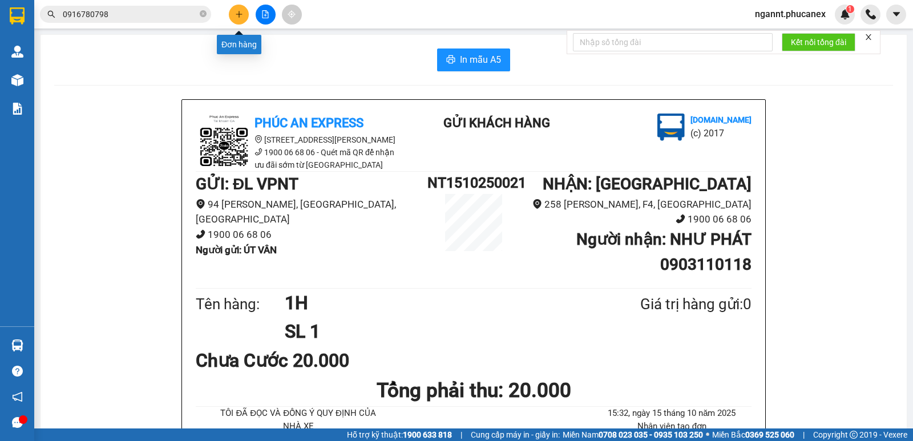
click at [241, 15] on icon "plus" at bounding box center [239, 14] width 8 height 8
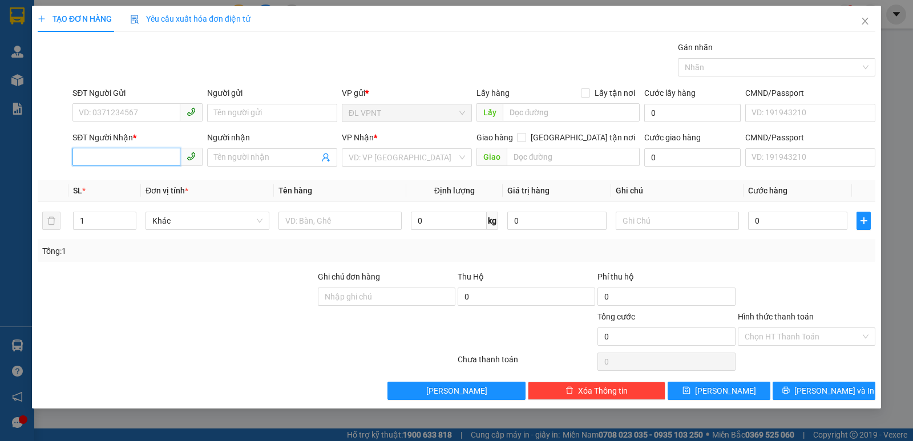
click at [138, 148] on input "SĐT Người Nhận *" at bounding box center [126, 157] width 108 height 18
paste input "0916780798"
type input "0916780798"
click at [230, 154] on input "Người nhận" at bounding box center [266, 157] width 105 height 13
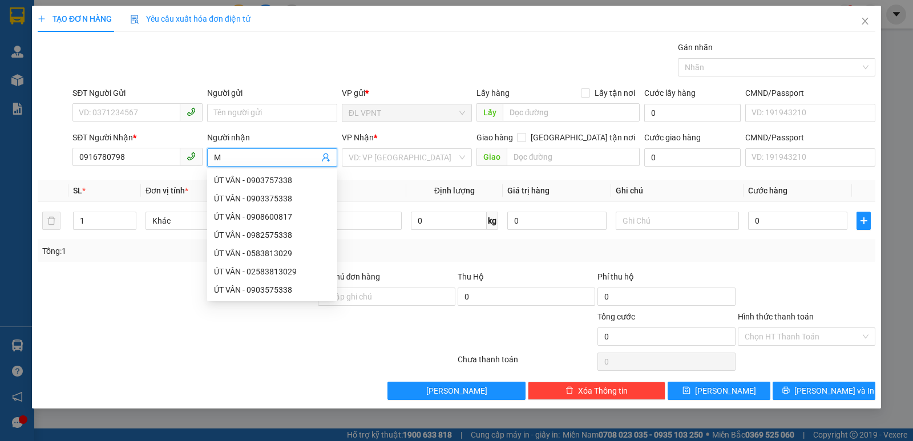
paste input "ẠNH"
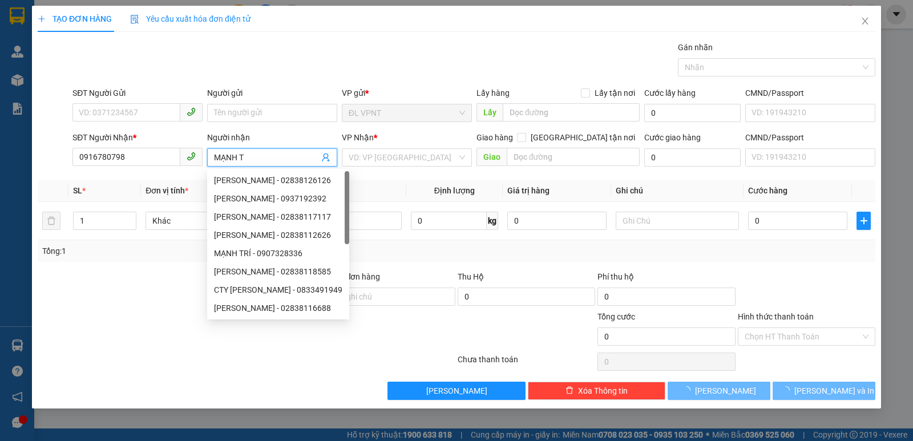
paste input "ÍN"
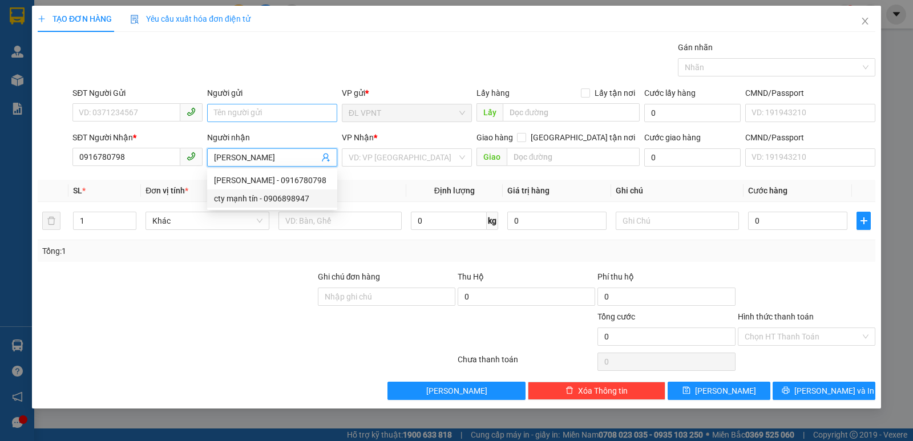
type input "[PERSON_NAME]"
click at [251, 112] on input "Người gửi" at bounding box center [272, 113] width 130 height 18
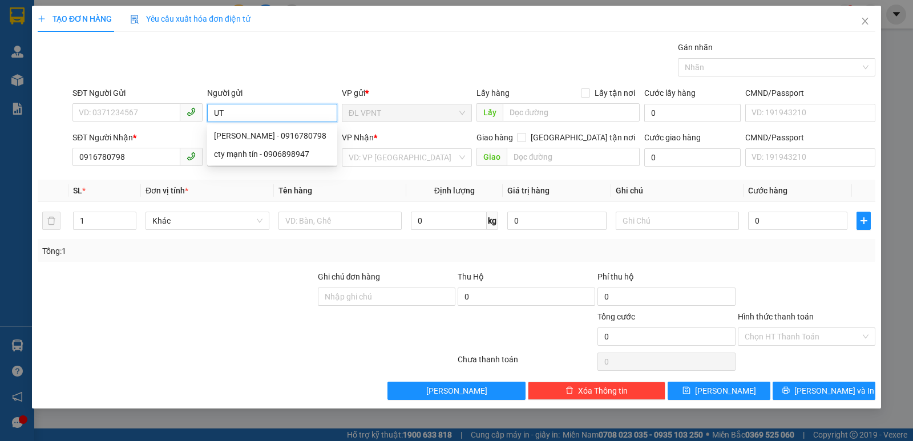
type input "U"
paste input "ÚT"
paste input "Â"
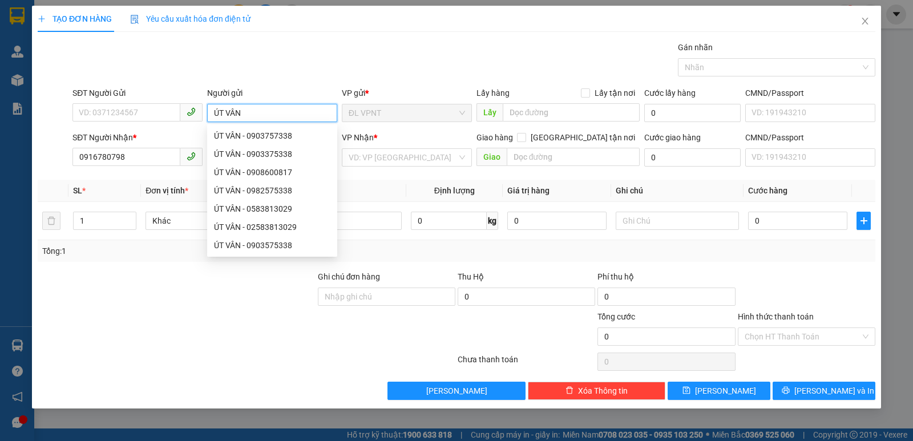
type input "ÚT VÂN"
drag, startPoint x: 388, startPoint y: 188, endPoint x: 372, endPoint y: 171, distance: 24.2
click at [386, 184] on th "Tên hàng" at bounding box center [340, 191] width 132 height 22
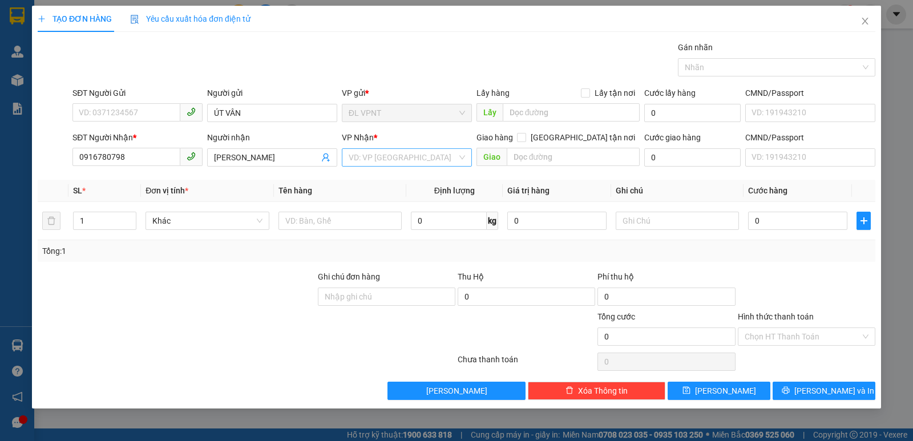
click at [371, 162] on input "search" at bounding box center [403, 157] width 108 height 17
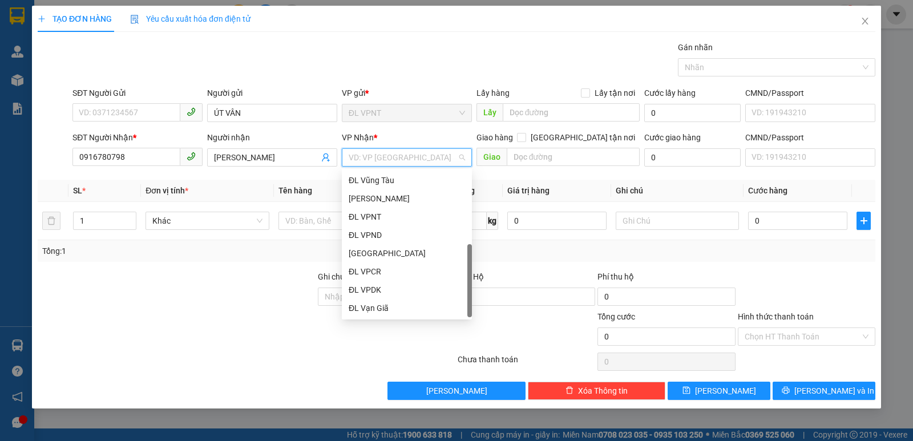
click at [374, 317] on div "[GEOGRAPHIC_DATA]" at bounding box center [407, 326] width 130 height 18
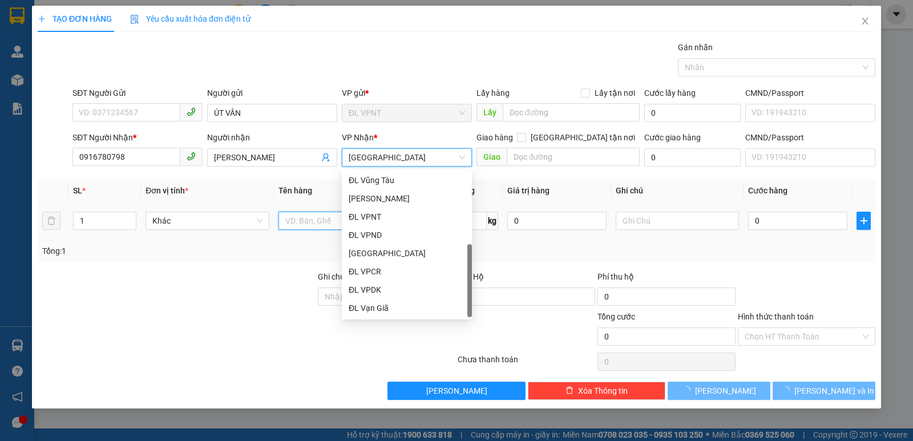
click at [318, 224] on input "text" at bounding box center [340, 221] width 123 height 18
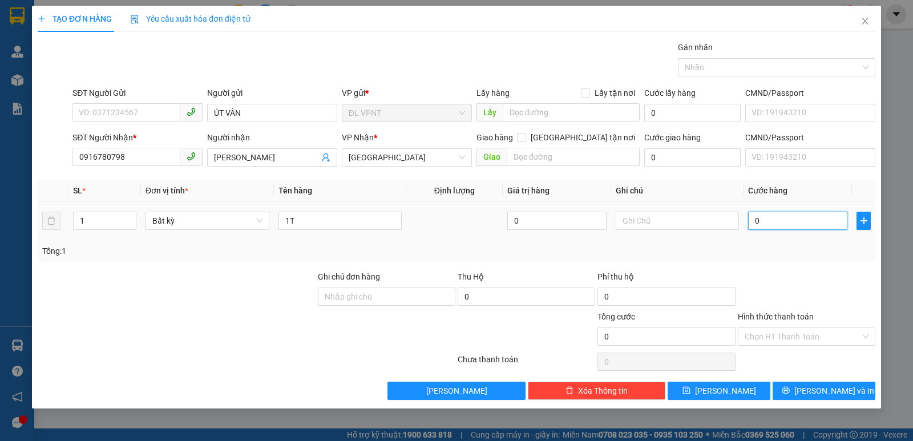
click at [761, 218] on input "0" at bounding box center [797, 221] width 99 height 18
click at [366, 216] on input "1T" at bounding box center [340, 221] width 123 height 18
type input "1H"
click at [811, 216] on input "0" at bounding box center [797, 221] width 99 height 18
click at [798, 249] on div "Tổng: 1" at bounding box center [456, 251] width 829 height 13
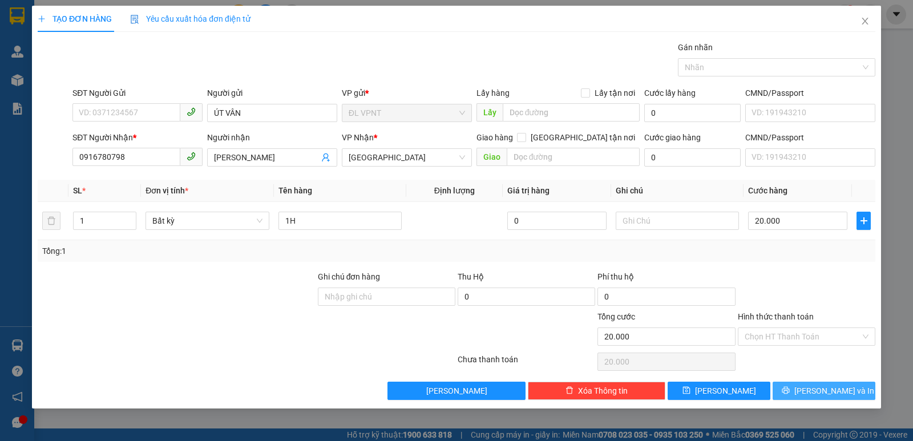
click at [801, 396] on button "[PERSON_NAME] và In" at bounding box center [824, 391] width 103 height 18
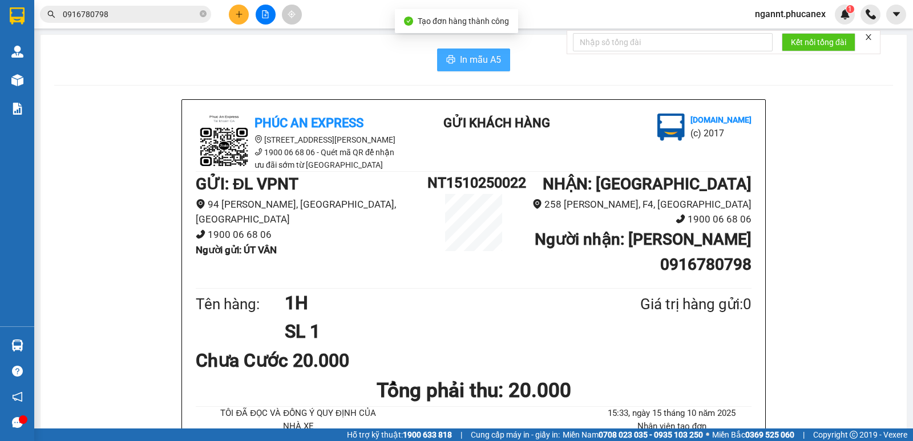
click at [456, 49] on button "In mẫu A5" at bounding box center [473, 60] width 73 height 23
click at [251, 10] on div at bounding box center [266, 15] width 86 height 20
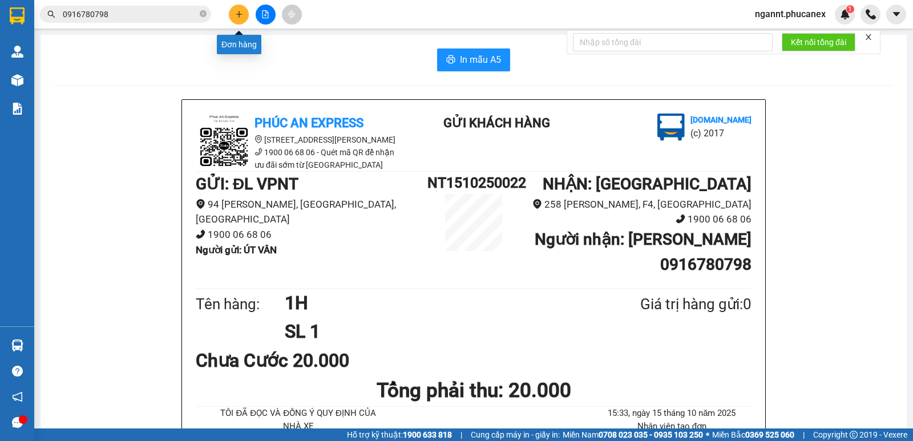
click at [234, 17] on button at bounding box center [239, 15] width 20 height 20
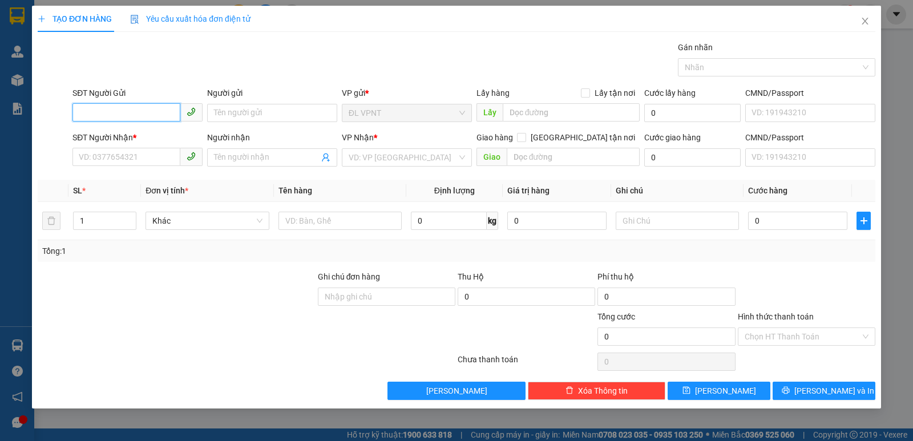
click at [147, 120] on input "SĐT Người Gửi" at bounding box center [126, 112] width 108 height 18
type input "0901906095"
click at [136, 131] on div "0901906095 - THÁI" at bounding box center [137, 136] width 116 height 13
type input "THÁI"
type input "0938339937"
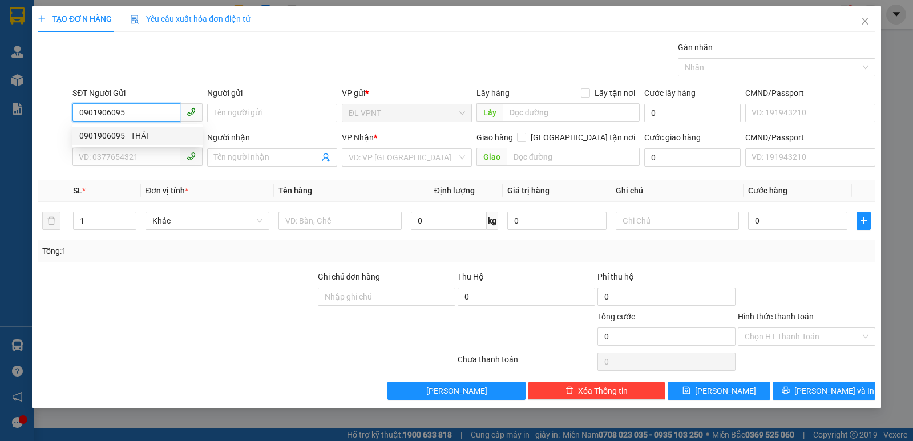
type input "ĐẠI VPSG"
type input "0901906095"
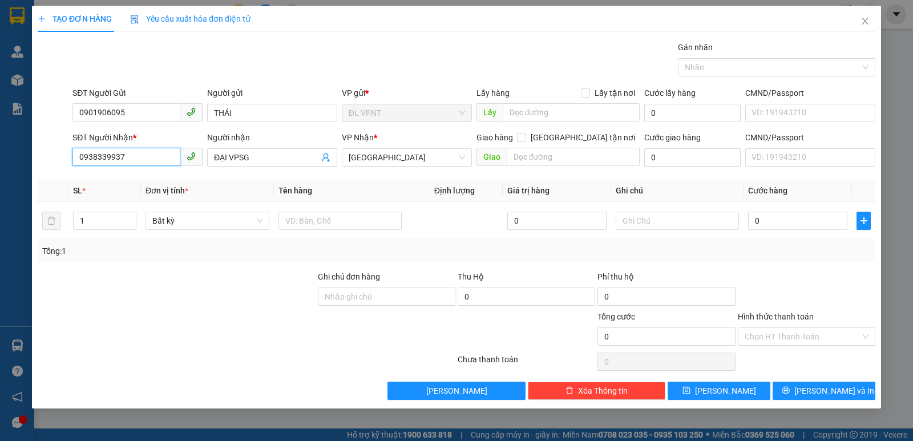
drag, startPoint x: 176, startPoint y: 152, endPoint x: 56, endPoint y: 151, distance: 120.4
click at [56, 151] on div "SĐT Người Nhận * 0938339937 0938339937 Người nhận ĐẠI VPSG VP Nhận * [GEOGRAPHI…" at bounding box center [457, 151] width 840 height 40
click at [96, 160] on input "0909222789" at bounding box center [126, 157] width 108 height 18
click at [110, 162] on input "0909222789" at bounding box center [126, 157] width 108 height 18
click at [131, 156] on input "0909222789" at bounding box center [126, 157] width 108 height 18
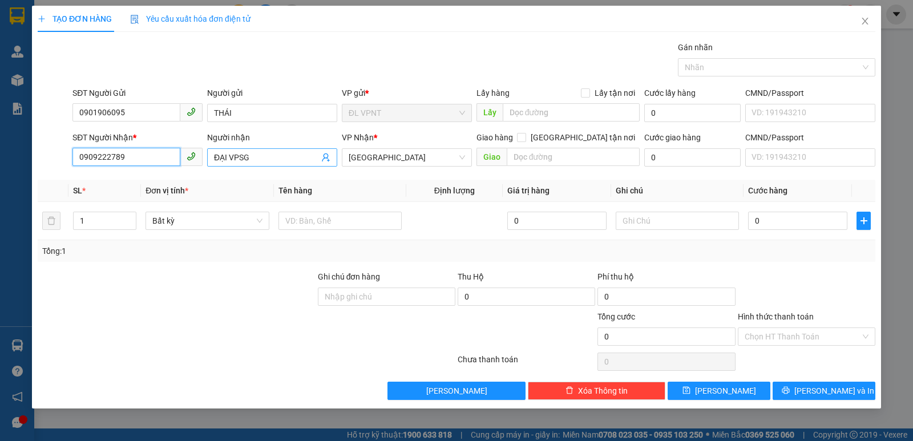
type input "0909222789"
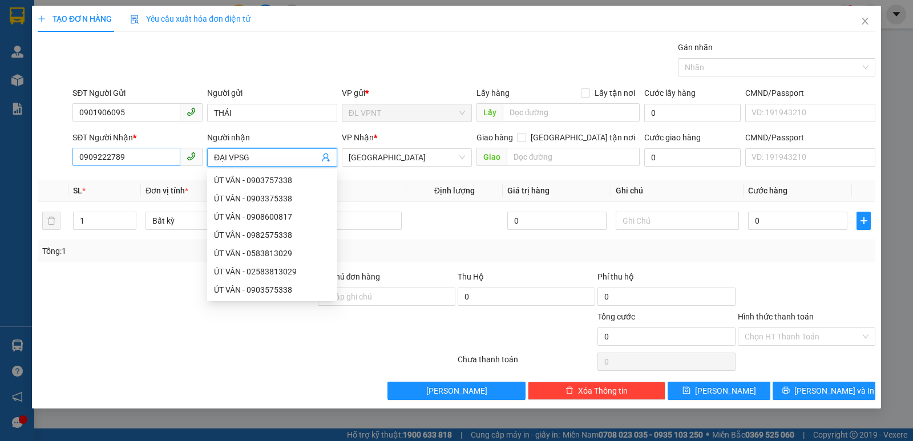
drag, startPoint x: 300, startPoint y: 158, endPoint x: 162, endPoint y: 159, distance: 138.2
click at [162, 159] on div "SĐT Người Nhận * 0909222789 Người nhận ĐẠI VPSG VP Nhận * ĐL Quận 1 Giao hàng G…" at bounding box center [474, 151] width 808 height 40
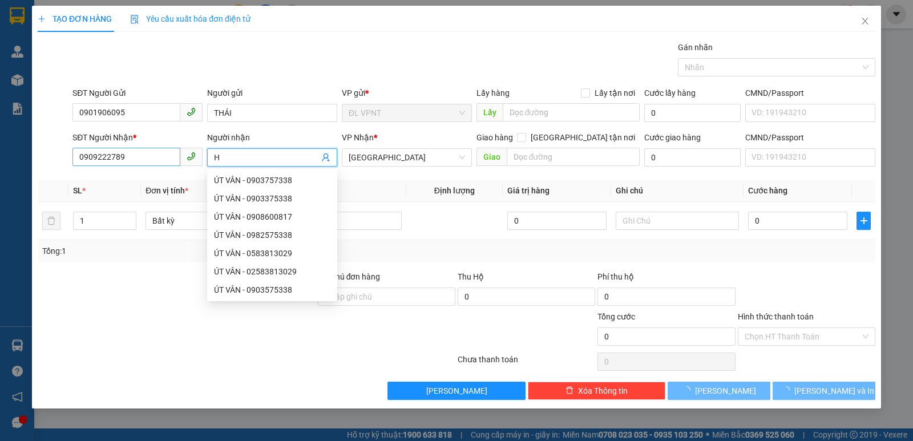
paste input "ẢI"
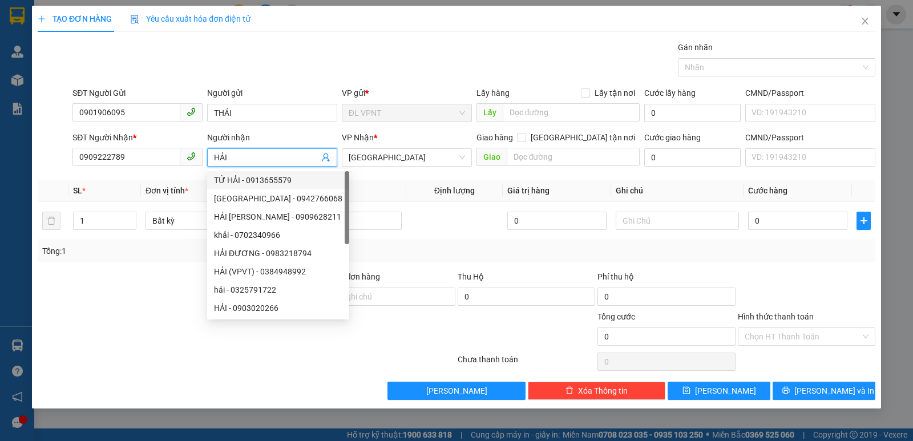
type input "HẢI"
click at [400, 184] on th "Tên hàng" at bounding box center [340, 191] width 132 height 22
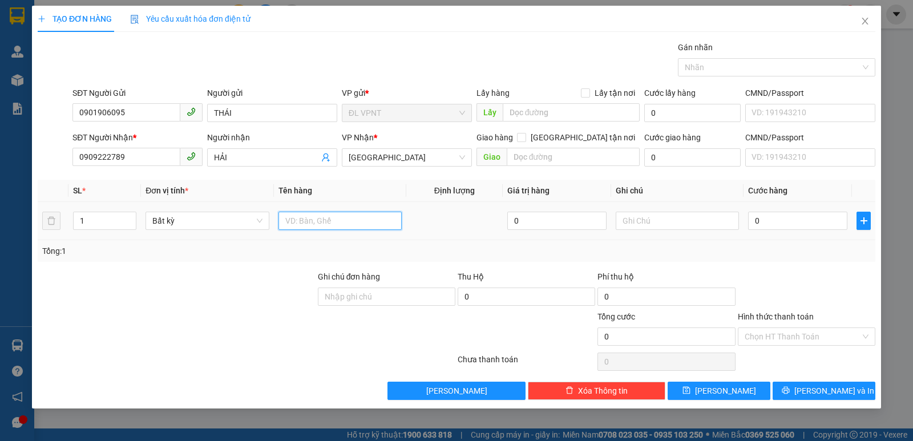
click at [384, 228] on input "text" at bounding box center [340, 221] width 123 height 18
type input "1TX"
click at [807, 223] on input "0" at bounding box center [797, 221] width 99 height 18
type input "3"
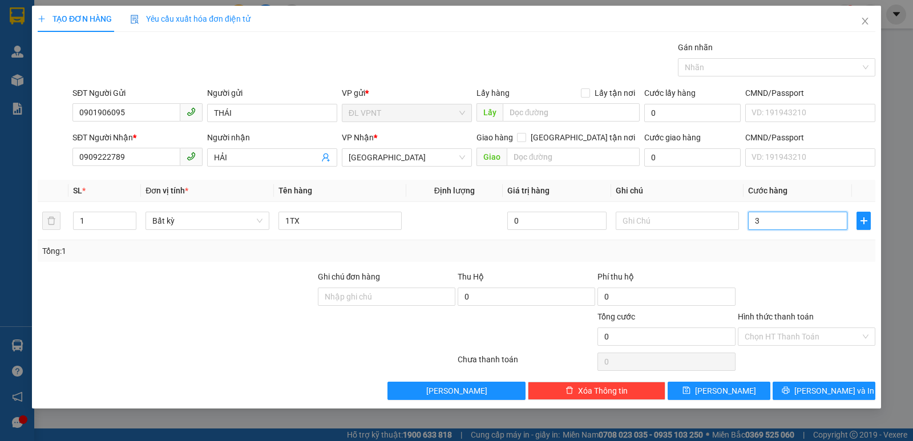
type input "3"
type input "30"
click at [766, 255] on div "Tổng: 1" at bounding box center [456, 251] width 829 height 13
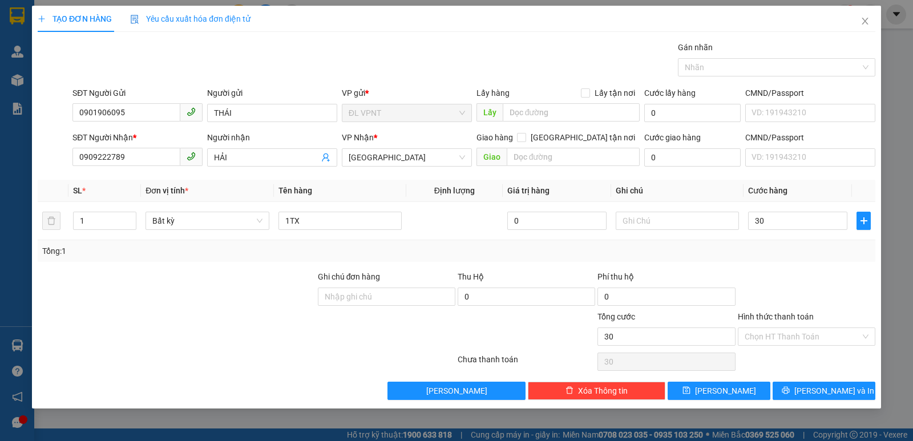
type input "30.000"
drag, startPoint x: 788, startPoint y: 346, endPoint x: 787, endPoint y: 333, distance: 13.7
click at [787, 346] on div "Hình thức thanh toán Chọn HT Thanh Toán" at bounding box center [807, 331] width 138 height 40
click at [787, 331] on input "Hình thức thanh toán" at bounding box center [803, 336] width 116 height 17
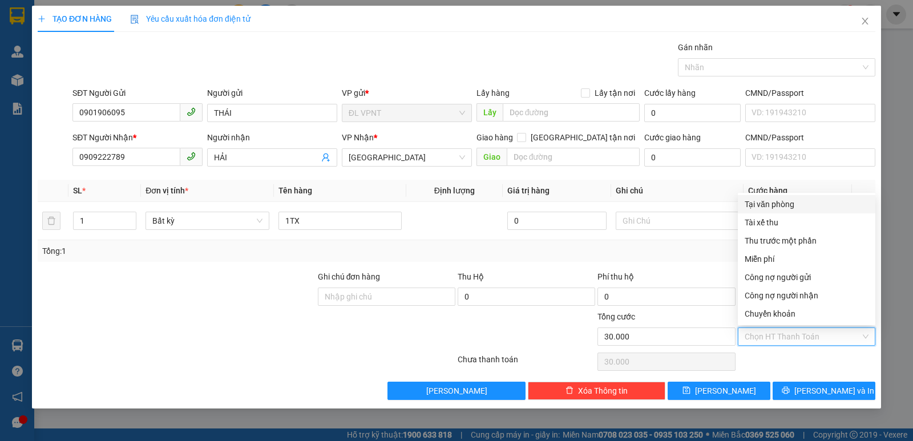
click at [788, 204] on div "Tại văn phòng" at bounding box center [807, 204] width 124 height 13
type input "0"
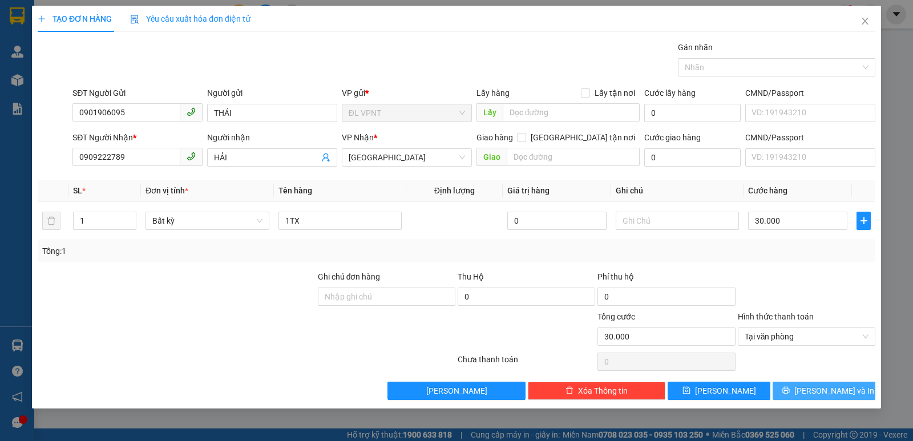
click at [782, 391] on button "[PERSON_NAME] và In" at bounding box center [824, 391] width 103 height 18
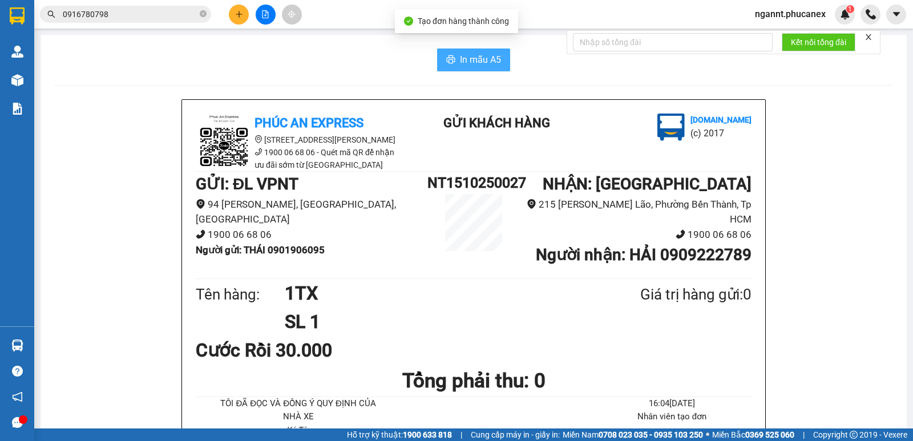
click at [486, 70] on button "In mẫu A5" at bounding box center [473, 60] width 73 height 23
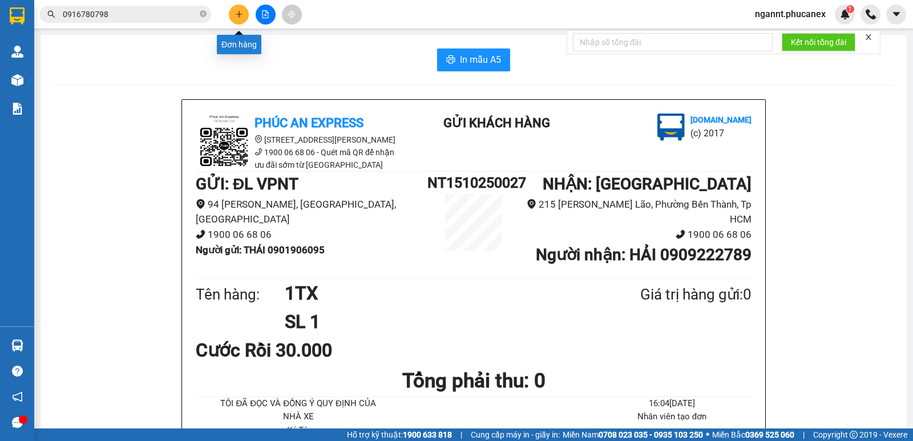
click at [240, 18] on button at bounding box center [239, 15] width 20 height 20
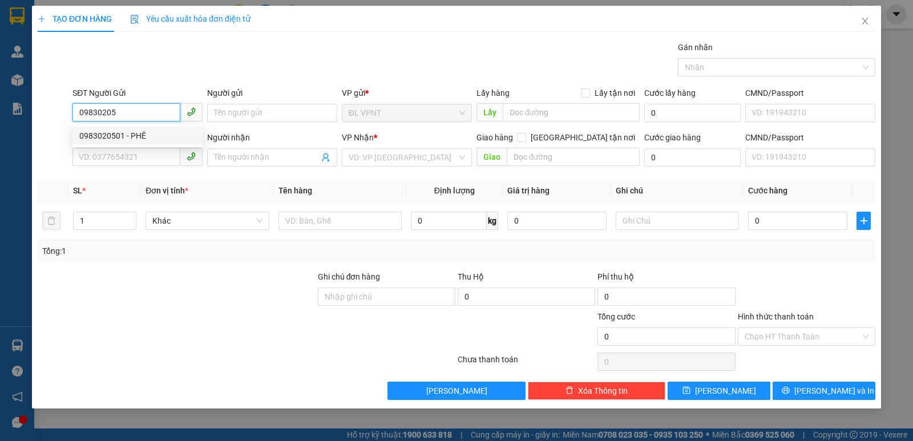
click at [126, 135] on div "0983020501 - PHÊ" at bounding box center [137, 136] width 116 height 13
type input "0983020501"
type input "PHÊ"
type input "0909774883"
type input "chị [PERSON_NAME]"
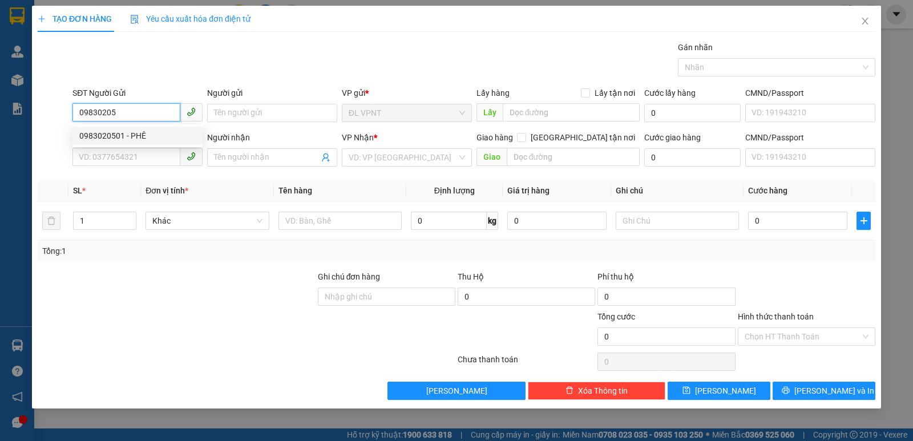
type input "19 [PERSON_NAME]12, Q. [GEOGRAPHIC_DATA]"
type input "100.000"
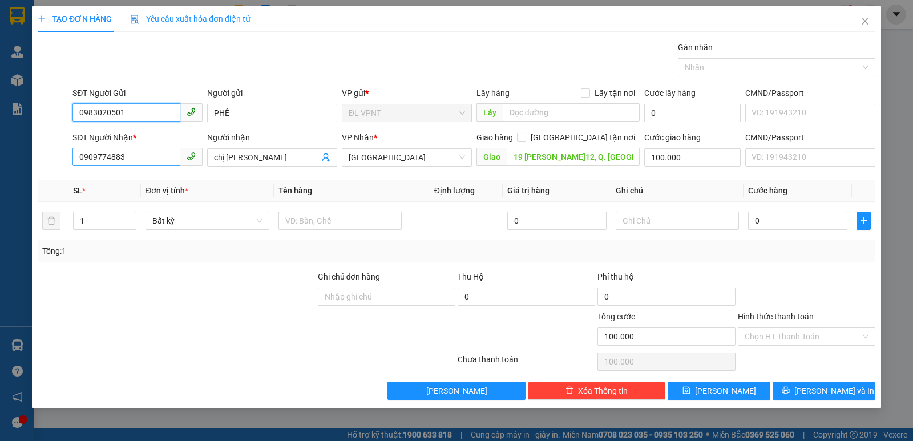
type input "0983020501"
drag, startPoint x: 96, startPoint y: 152, endPoint x: 41, endPoint y: 152, distance: 55.4
click at [42, 152] on div "SĐT Người Nhận * 0909774883 0909774883 Người nhận chị [PERSON_NAME] VP Nhận * Đ…" at bounding box center [457, 151] width 840 height 40
click at [100, 166] on input "440" at bounding box center [126, 157] width 108 height 18
click at [121, 164] on input "440" at bounding box center [126, 157] width 108 height 18
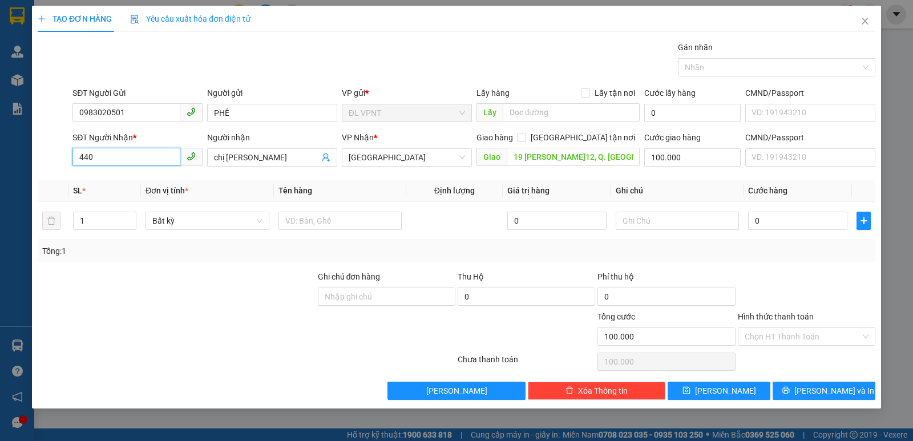
click at [97, 156] on input "440" at bounding box center [126, 157] width 108 height 18
drag, startPoint x: 97, startPoint y: 156, endPoint x: 54, endPoint y: 147, distance: 44.2
click at [54, 147] on div "SĐT Người Nhận * 440 440 Người nhận chị [PERSON_NAME] VP Nhận * ĐL Quận 1 Giao …" at bounding box center [457, 151] width 840 height 40
click at [99, 158] on input "440" at bounding box center [126, 157] width 108 height 18
click at [102, 160] on input "440" at bounding box center [126, 157] width 108 height 18
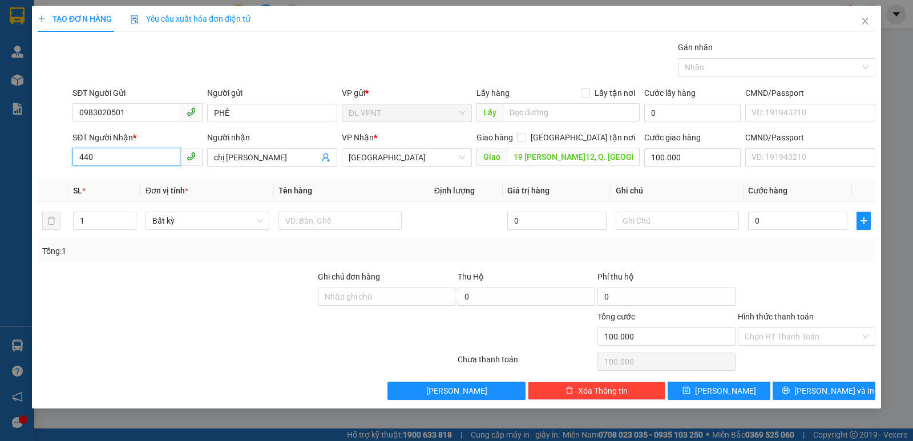
click at [102, 159] on input "440" at bounding box center [126, 157] width 108 height 18
click at [137, 157] on input "440" at bounding box center [126, 157] width 108 height 18
drag, startPoint x: 124, startPoint y: 110, endPoint x: 63, endPoint y: 104, distance: 61.9
click at [63, 104] on div "SĐT Người Gửi 0983020501 0983020501 Người gửi PHÊ VP gửi * ĐL VPNT Lấy hàng Lấy…" at bounding box center [457, 107] width 840 height 40
drag, startPoint x: 92, startPoint y: 112, endPoint x: 68, endPoint y: 160, distance: 53.9
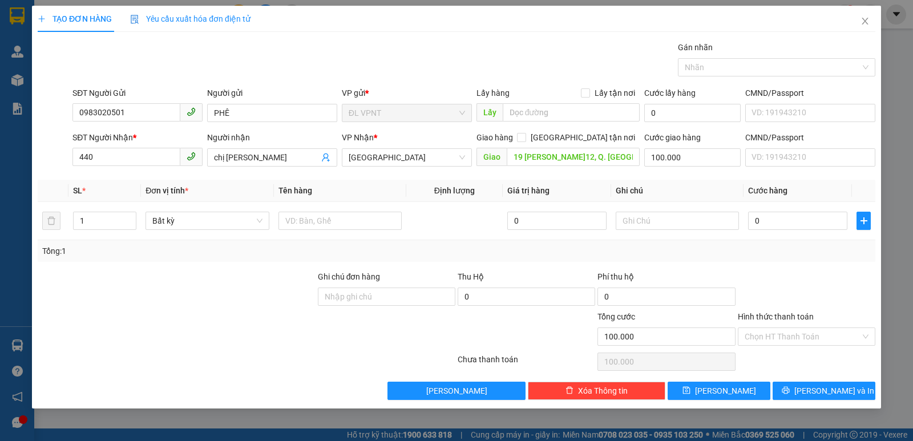
click at [62, 159] on div at bounding box center [54, 151] width 35 height 40
drag, startPoint x: 94, startPoint y: 156, endPoint x: 47, endPoint y: 149, distance: 46.8
click at [47, 149] on div "SĐT Người Nhận * 440 440 Người nhận chị [PERSON_NAME] VP Nhận * ĐL Quận 1 Giao …" at bounding box center [457, 151] width 840 height 40
type input "440"
click at [124, 150] on input "440" at bounding box center [126, 157] width 108 height 18
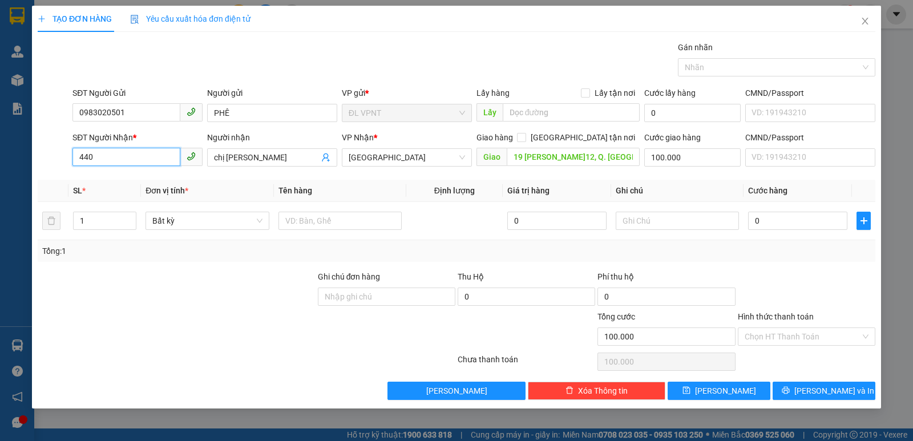
click at [121, 156] on input "440" at bounding box center [126, 157] width 108 height 18
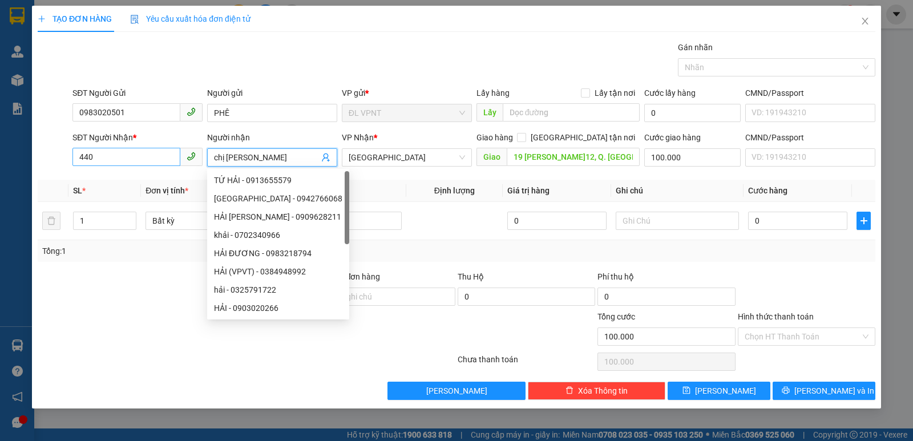
drag, startPoint x: 249, startPoint y: 158, endPoint x: 140, endPoint y: 150, distance: 109.3
click at [140, 150] on div "SĐT Người Nhận * 440 Người nhận chị Bảo VP Nhận * ĐL Quận 1 Giao hàng Giao tận …" at bounding box center [474, 151] width 808 height 40
click at [164, 156] on input "440" at bounding box center [126, 157] width 108 height 18
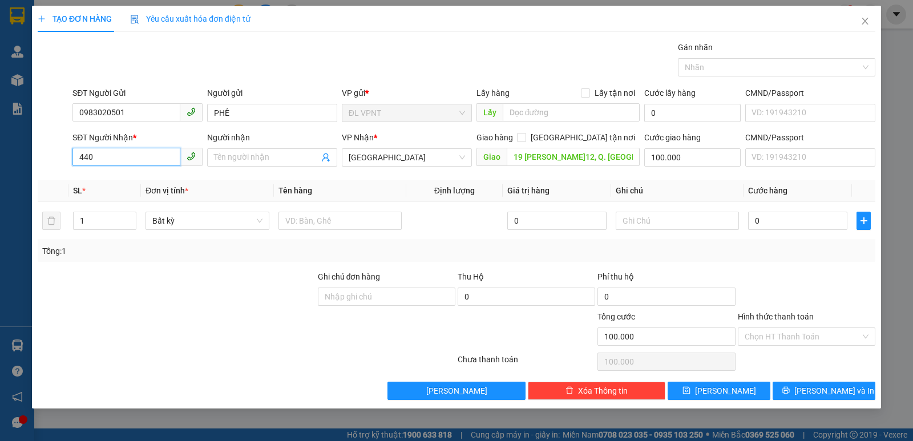
click at [164, 156] on input "440" at bounding box center [126, 157] width 108 height 18
drag, startPoint x: 124, startPoint y: 112, endPoint x: 65, endPoint y: 112, distance: 59.4
click at [65, 112] on div "SĐT Người Gửi 0983020501 0983020501 Người gửi PHÊ VP gửi * ĐL VPNT Lấy hàng Lấy…" at bounding box center [457, 107] width 840 height 40
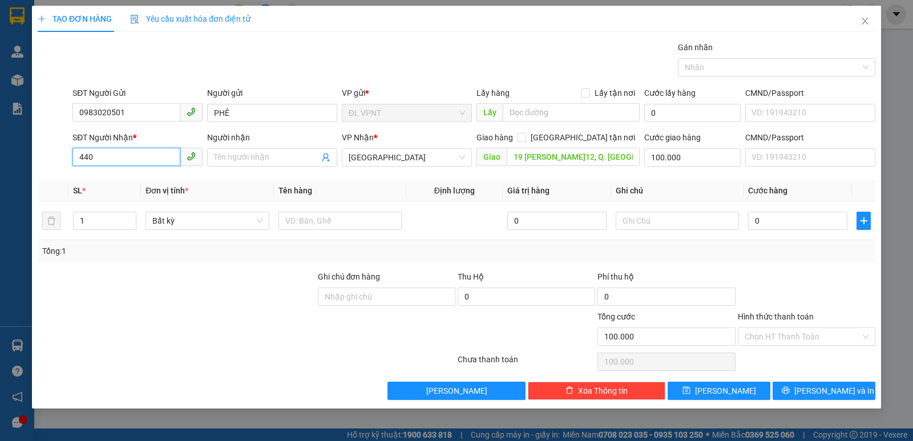
drag, startPoint x: 116, startPoint y: 162, endPoint x: 66, endPoint y: 154, distance: 51.4
click at [70, 156] on div "SĐT Người Nhận * 440 440 Người nhận Tên người nhận VP Nhận * ĐL Quận 1 Giao hàn…" at bounding box center [457, 151] width 840 height 40
click at [124, 182] on div "0562402440 - LUÂN" at bounding box center [137, 180] width 116 height 13
type input "0562402440"
type input "LUÂN"
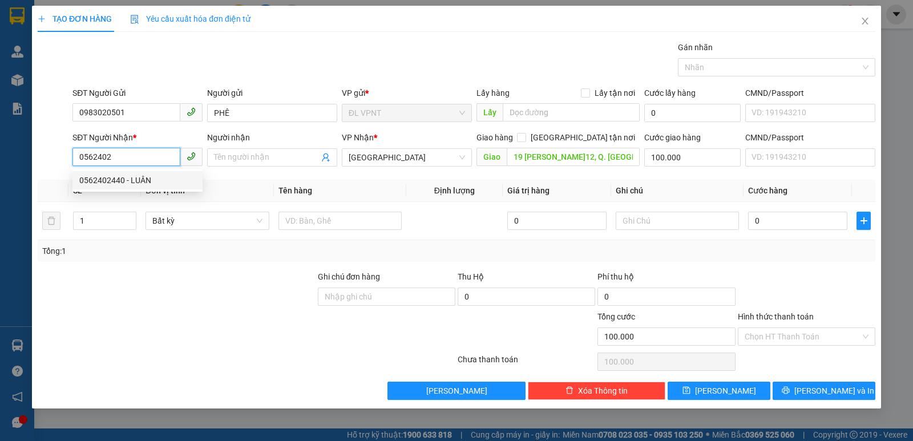
type input "0"
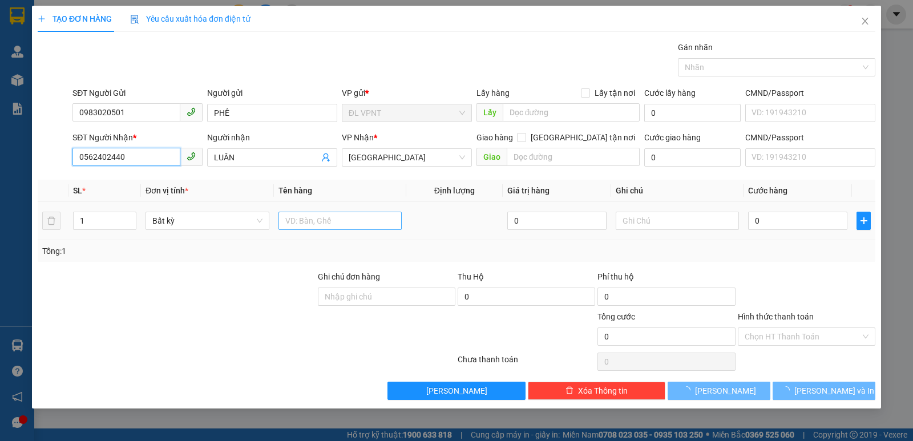
type input "0562402440"
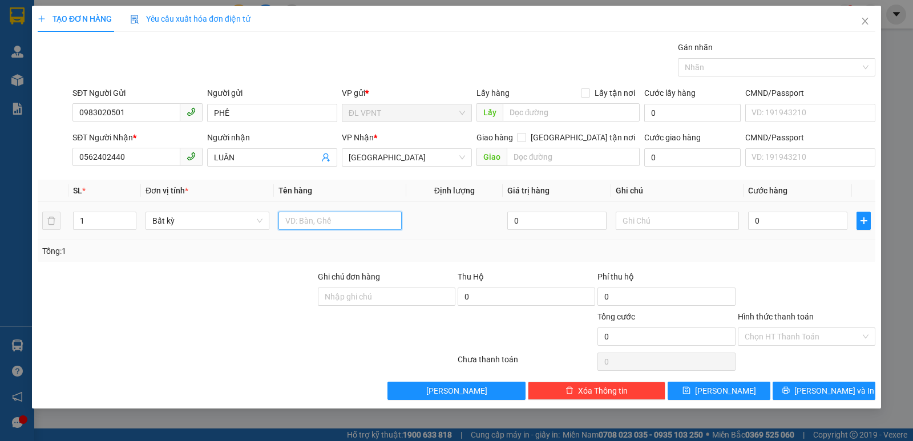
click at [330, 223] on input "text" at bounding box center [340, 221] width 123 height 18
type input "1h"
drag, startPoint x: 825, startPoint y: 220, endPoint x: 804, endPoint y: 220, distance: 20.5
click at [824, 220] on input "0" at bounding box center [797, 221] width 99 height 18
type input "2"
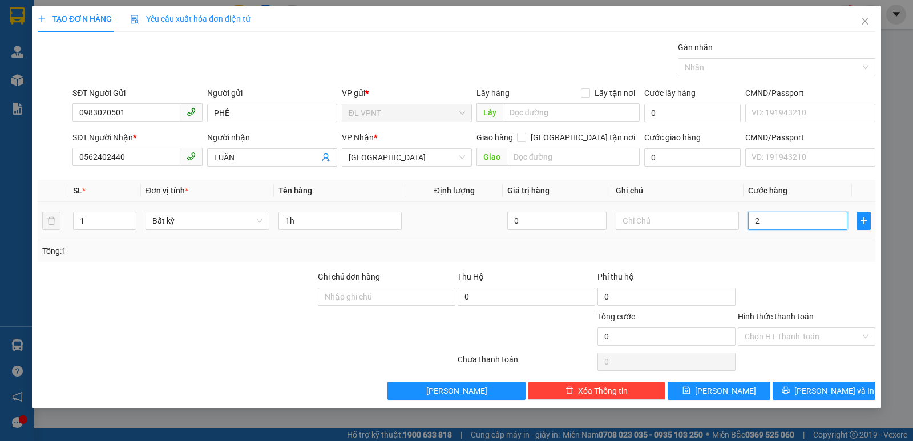
type input "2"
type input "20"
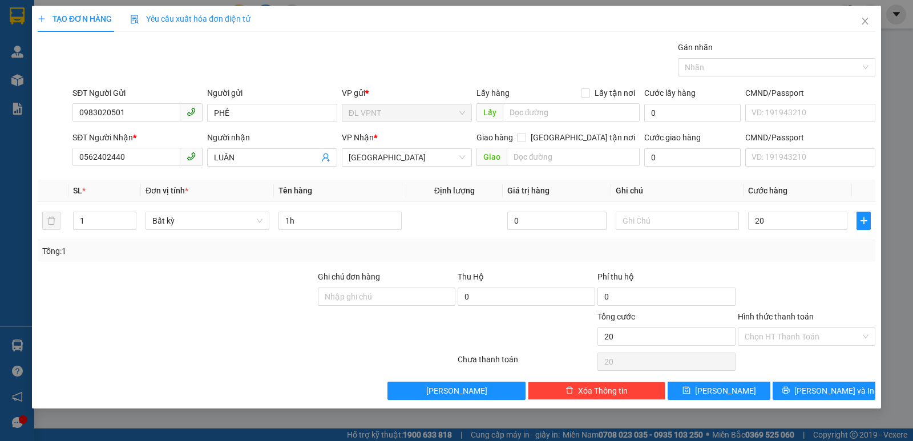
click at [831, 339] on input "Hình thức thanh toán" at bounding box center [803, 336] width 116 height 17
type input "20.000"
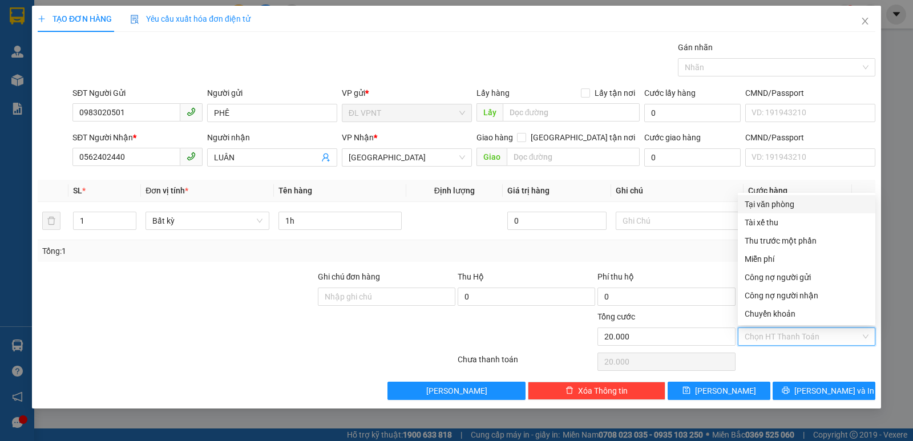
click at [783, 206] on div "Tại văn phòng" at bounding box center [807, 204] width 124 height 13
type input "0"
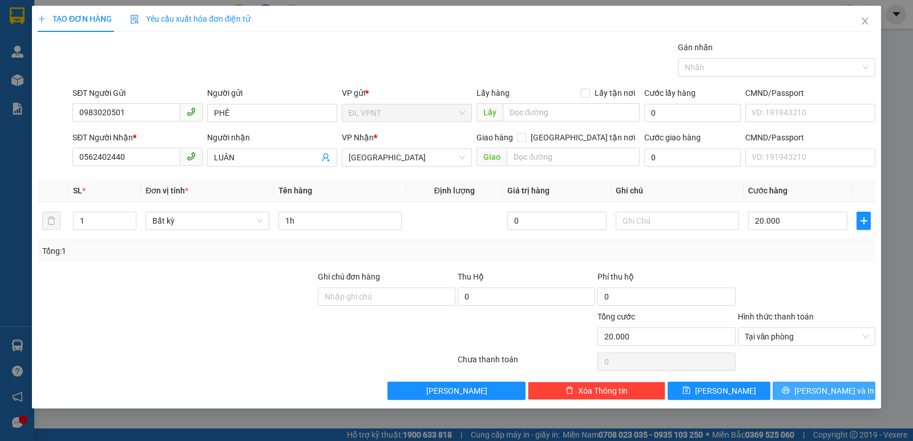
click at [801, 390] on button "[PERSON_NAME] và In" at bounding box center [824, 391] width 103 height 18
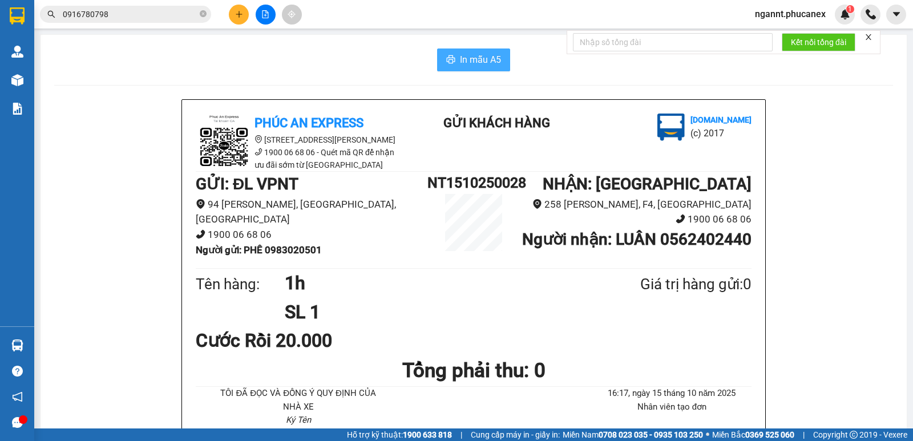
click at [490, 68] on button "In mẫu A5" at bounding box center [473, 60] width 73 height 23
click at [239, 13] on icon "plus" at bounding box center [239, 14] width 8 height 8
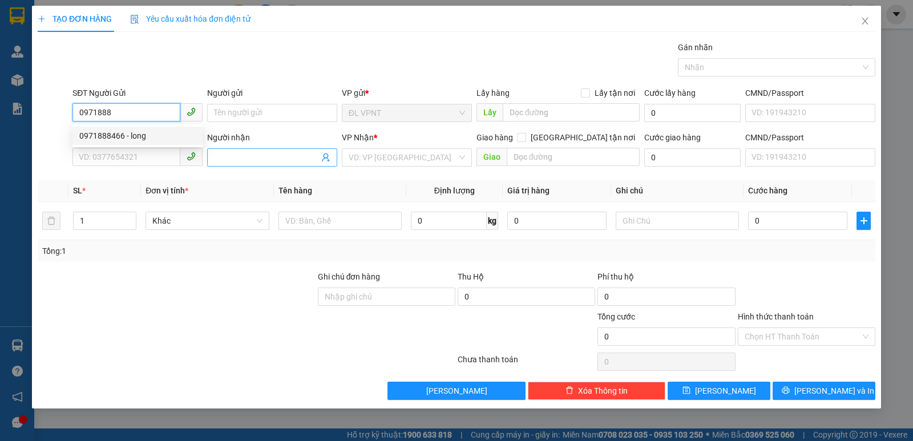
drag, startPoint x: 136, startPoint y: 138, endPoint x: 212, endPoint y: 156, distance: 77.5
click at [136, 138] on div "0971888466 - long" at bounding box center [137, 136] width 116 height 13
type input "0971888466"
type input "long"
type input "0868978328"
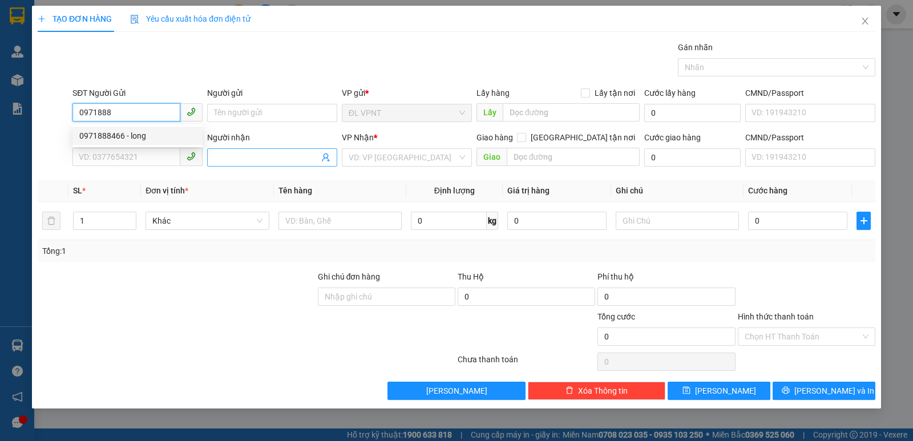
type input "DUY"
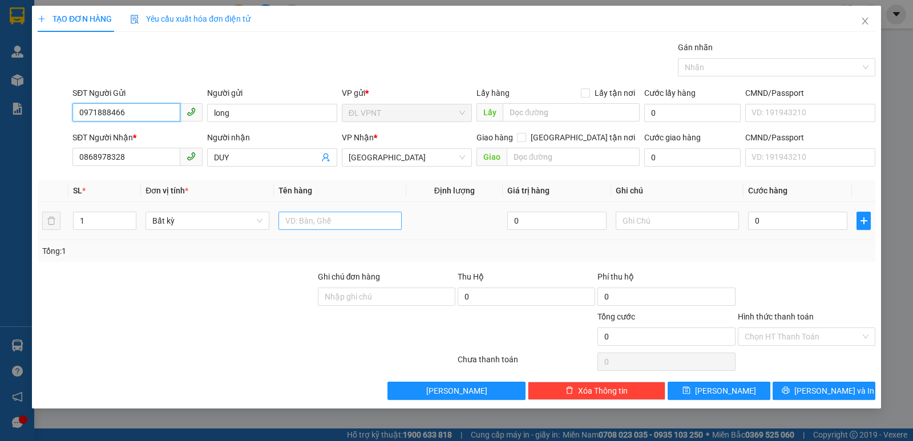
type input "0971888466"
click at [323, 216] on input "text" at bounding box center [340, 221] width 123 height 18
type input "1k tx"
click at [738, 218] on input "text" at bounding box center [677, 221] width 123 height 18
click at [764, 220] on input "0" at bounding box center [797, 221] width 99 height 18
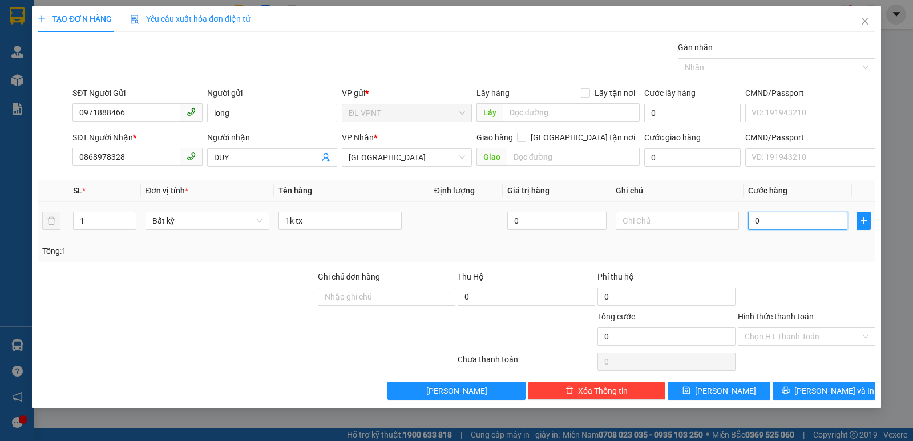
type input "5"
type input "50"
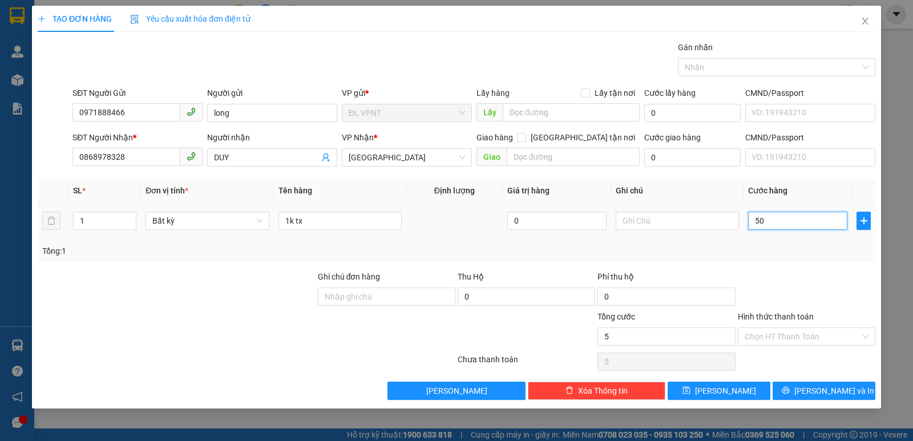
type input "50"
click at [777, 263] on div "Transit Pickup Surcharge Ids Transit Deliver Surcharge Ids Transit Deliver Surc…" at bounding box center [457, 220] width 838 height 359
type input "50.000"
click at [777, 334] on input "Hình thức thanh toán" at bounding box center [803, 336] width 116 height 17
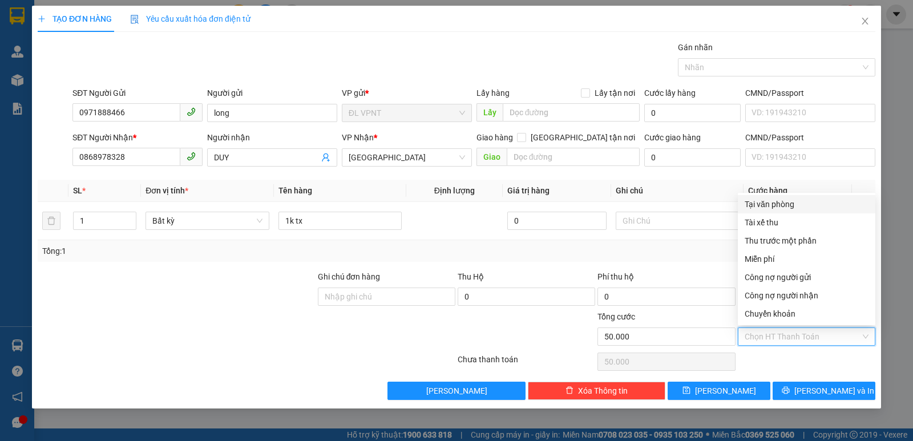
click at [780, 202] on div "Tại văn phòng" at bounding box center [807, 204] width 124 height 13
type input "0"
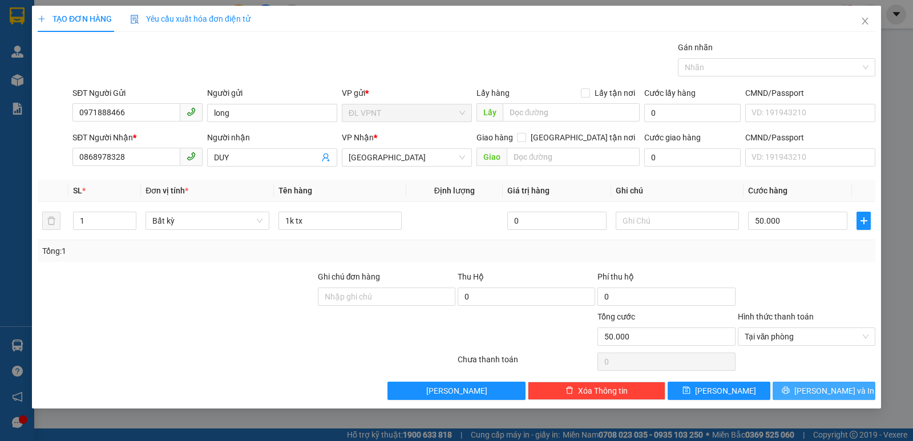
click at [790, 392] on icon "printer" at bounding box center [786, 390] width 8 height 8
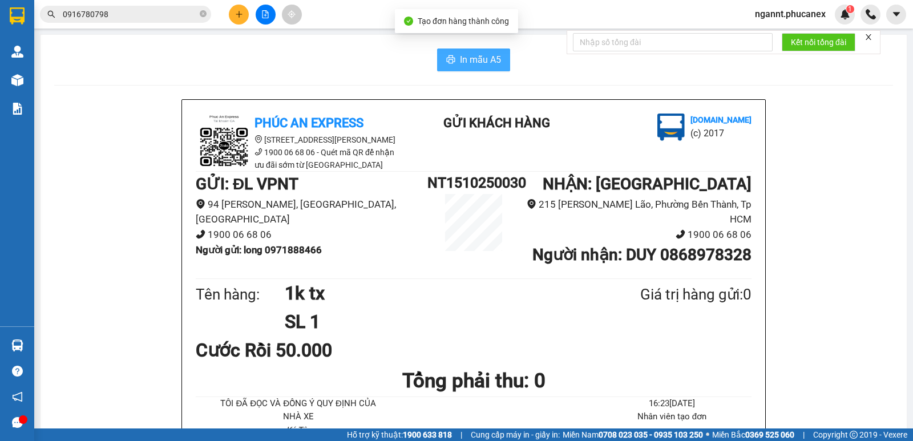
click at [481, 50] on button "In mẫu A5" at bounding box center [473, 60] width 73 height 23
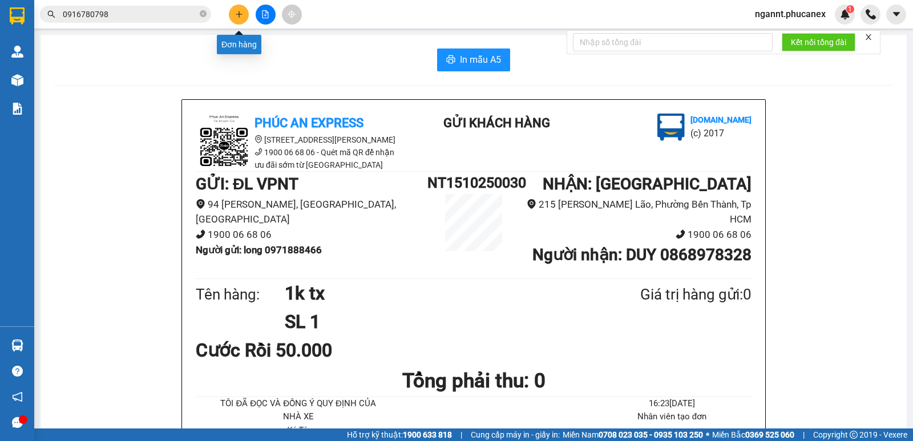
click at [239, 12] on icon "plus" at bounding box center [239, 14] width 8 height 8
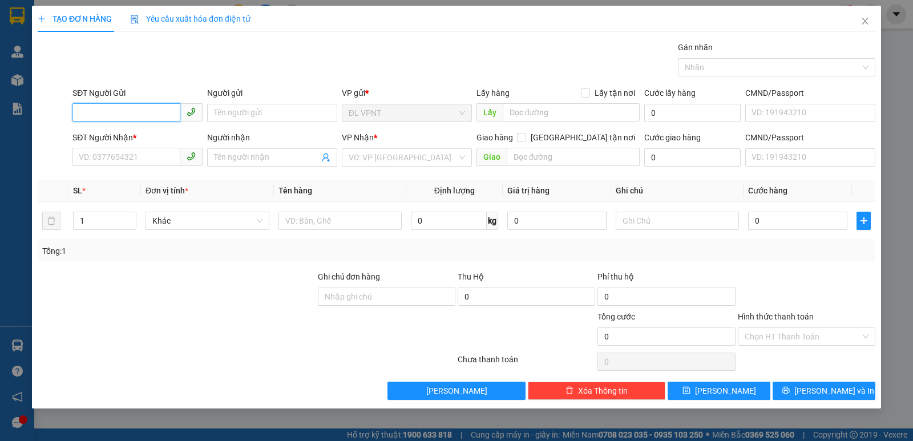
click at [114, 114] on input "SĐT Người Gửi" at bounding box center [126, 112] width 108 height 18
click at [119, 131] on div "0988548786 - SƠN" at bounding box center [137, 136] width 116 height 13
type input "0988548786"
type input "SƠN"
type input "0903011402"
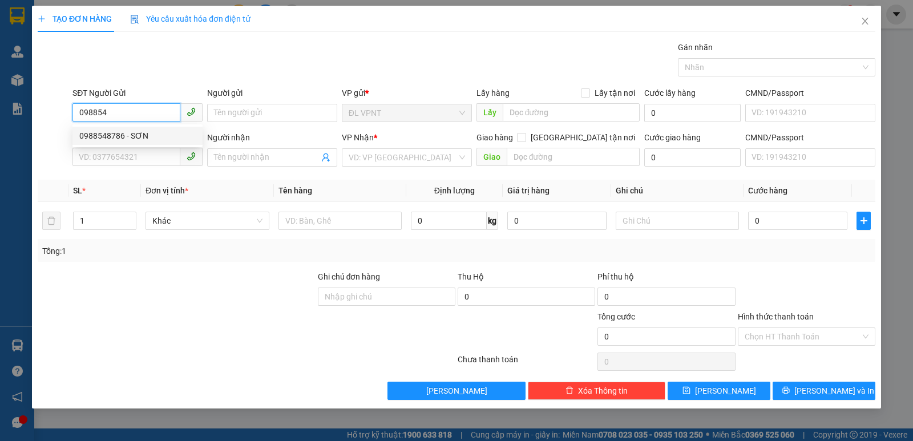
type input "CÔ DIỄM"
type input "0988548786"
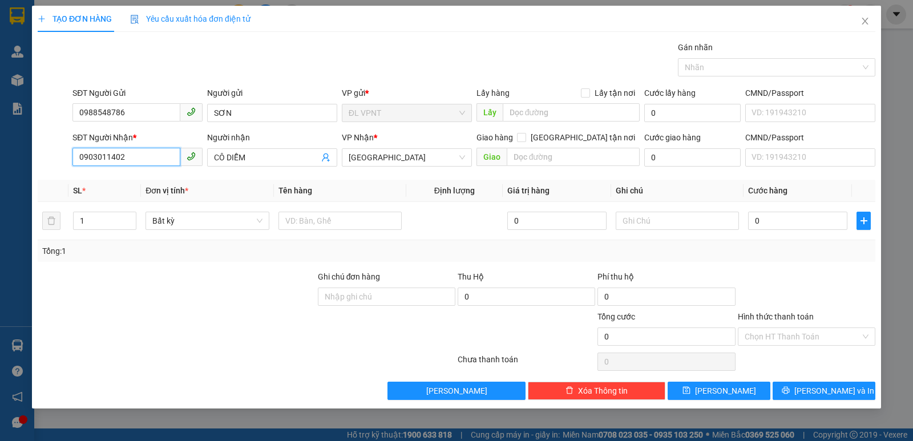
drag, startPoint x: 128, startPoint y: 159, endPoint x: 0, endPoint y: 135, distance: 130.2
click at [0, 151] on div "TẠO ĐƠN HÀNG Yêu cầu xuất hóa đơn điện tử Transit Pickup Surcharge Ids Transit …" at bounding box center [456, 220] width 913 height 441
click at [101, 192] on div "0907000372 - nam" at bounding box center [137, 198] width 116 height 13
type input "0907000372"
type input "nam"
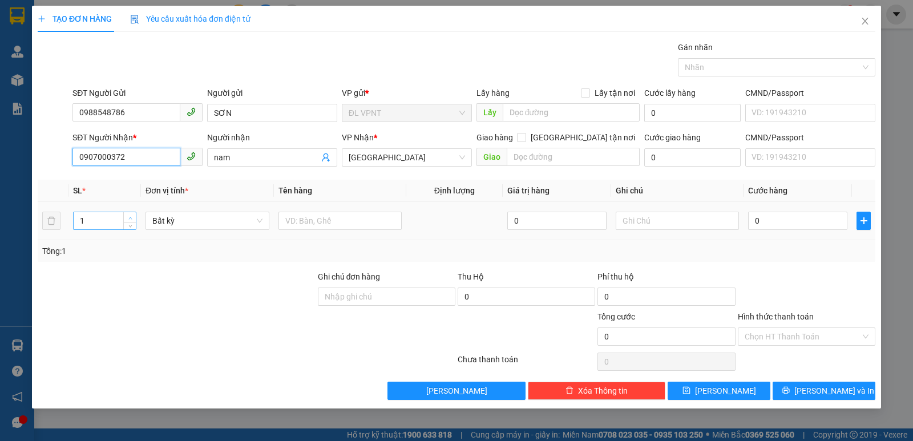
type input "0907000372"
click at [131, 219] on icon "up" at bounding box center [130, 218] width 4 height 4
type input "2"
click at [309, 219] on input "text" at bounding box center [340, 221] width 123 height 18
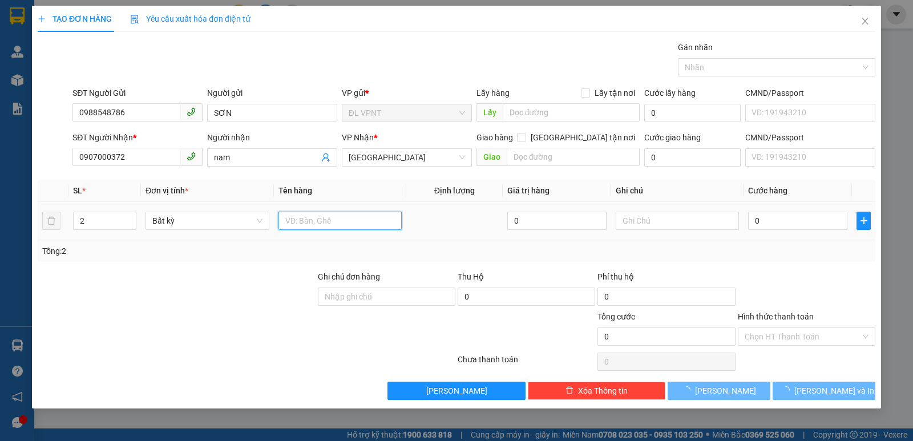
type input "3"
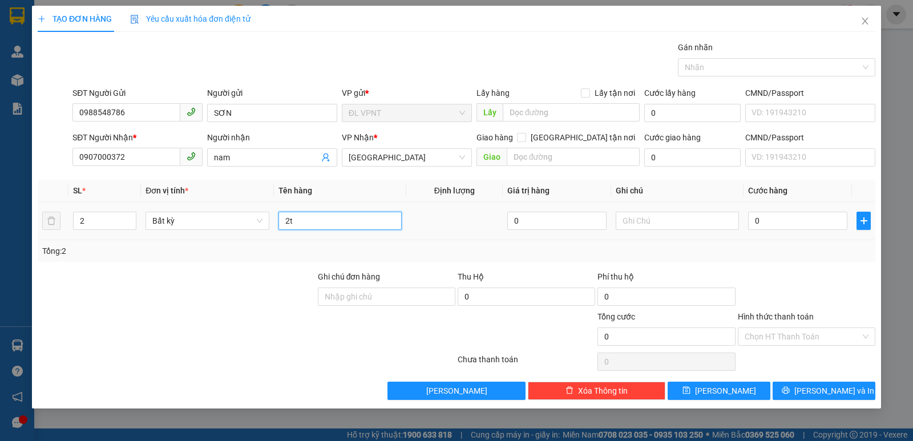
type input "2t"
click at [775, 210] on div "0" at bounding box center [797, 220] width 99 height 23
click at [784, 225] on input "0" at bounding box center [797, 221] width 99 height 18
type input "7"
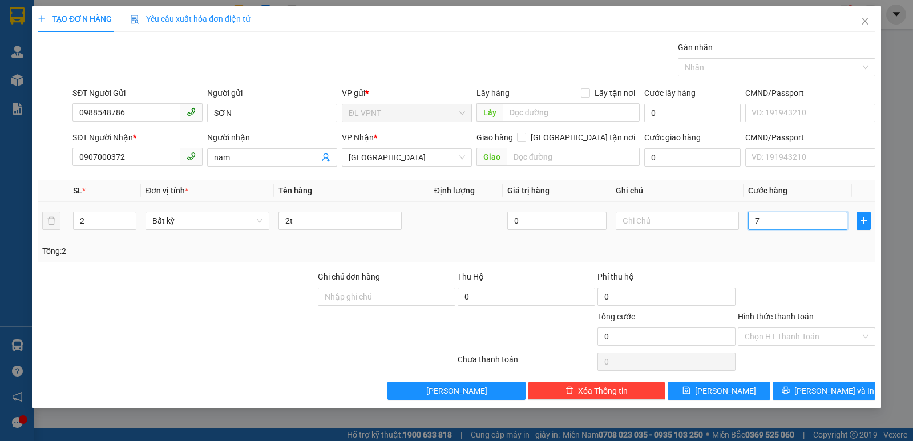
type input "7"
type input "70"
click at [785, 241] on div "Tổng: 2" at bounding box center [457, 251] width 838 height 22
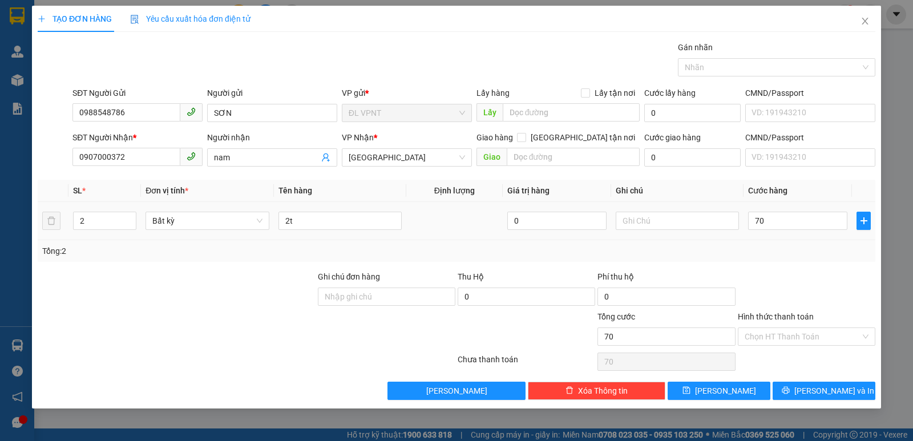
type input "70.000"
click at [668, 212] on input "text" at bounding box center [677, 221] width 123 height 18
type input "ck mb:"
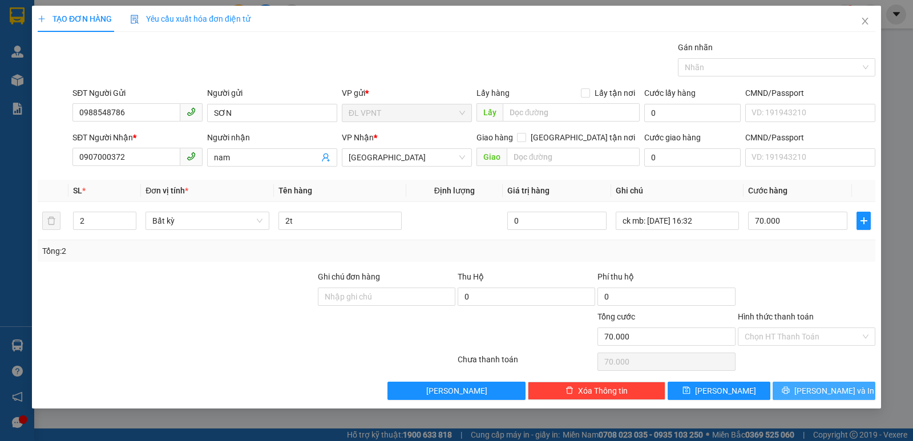
click at [820, 385] on span "[PERSON_NAME] và In" at bounding box center [835, 391] width 80 height 13
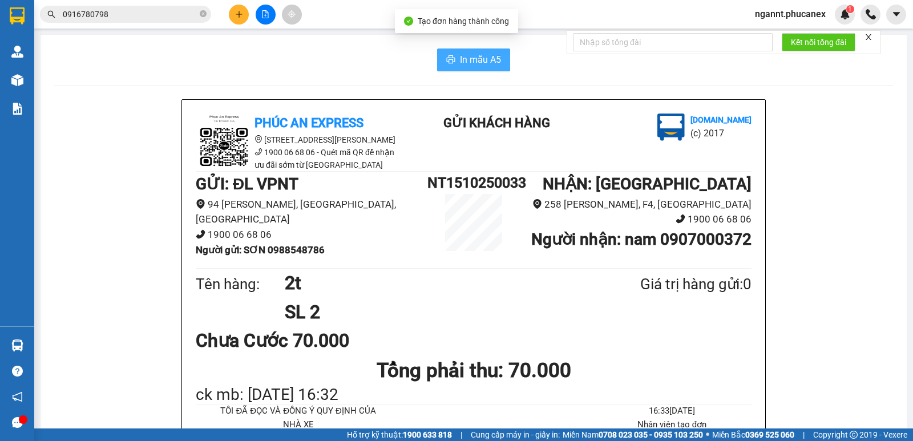
click at [473, 68] on button "In mẫu A5" at bounding box center [473, 60] width 73 height 23
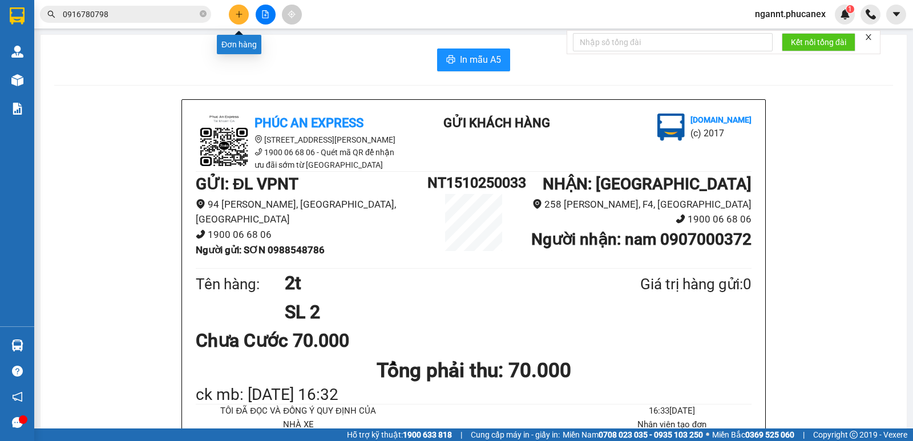
click at [239, 10] on icon "plus" at bounding box center [239, 14] width 8 height 8
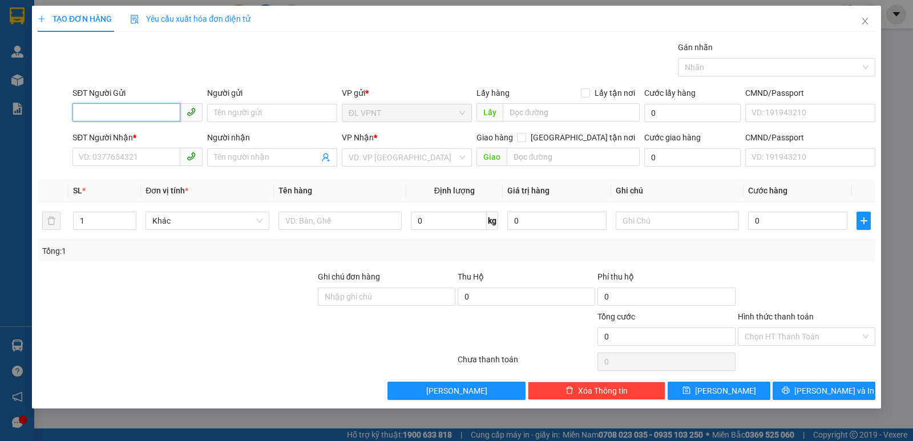
click at [166, 111] on input "SĐT Người Gửi" at bounding box center [126, 112] width 108 height 18
click at [144, 134] on div "0934813357 - NỮ" at bounding box center [137, 136] width 116 height 13
type input "0934813357"
type input "NỮ"
type input "056178005822"
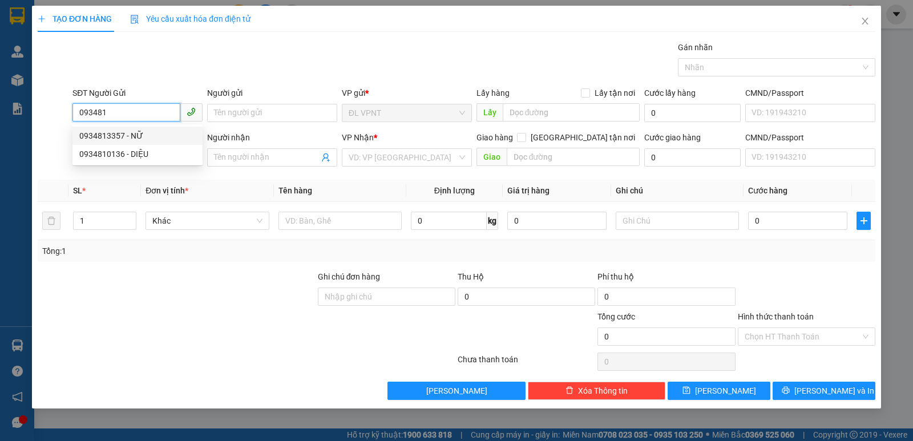
type input "0935997198"
type input "THANH"
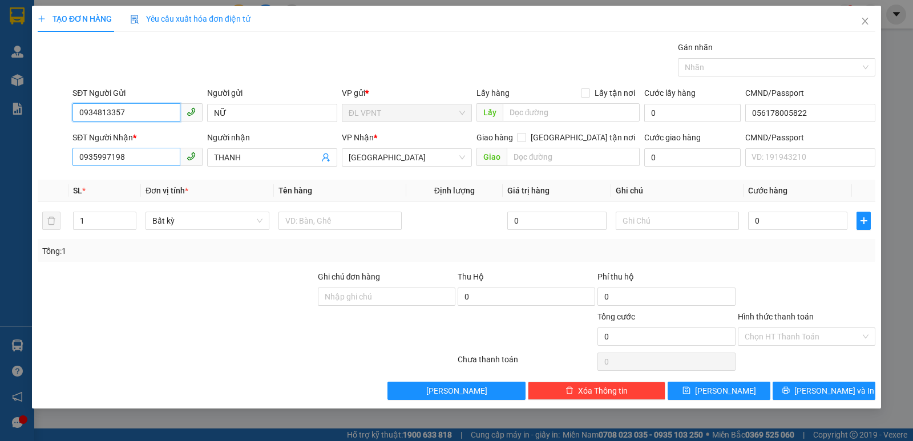
type input "0934813357"
drag, startPoint x: 175, startPoint y: 163, endPoint x: 0, endPoint y: 158, distance: 175.3
click at [0, 158] on div "TẠO ĐƠN HÀNG Yêu cầu xuất hóa đơn điện tử Transit Pickup Surcharge Ids Transit …" at bounding box center [456, 220] width 913 height 441
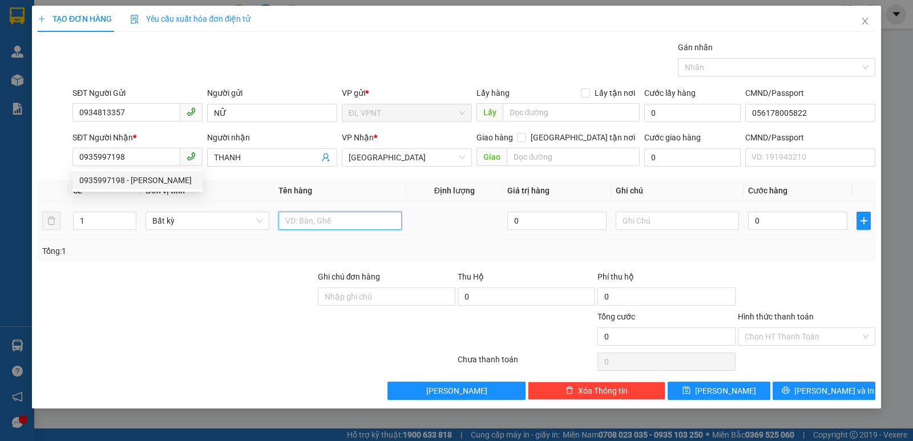
click at [312, 218] on input "text" at bounding box center [340, 221] width 123 height 18
paste input "đ"
type input "1cđ"
click at [758, 213] on input "0" at bounding box center [797, 221] width 99 height 18
type input "3"
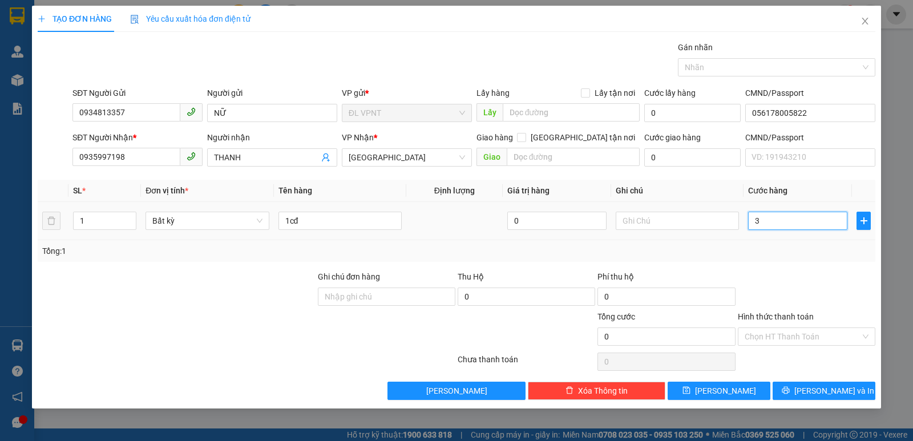
type input "3"
type input "30"
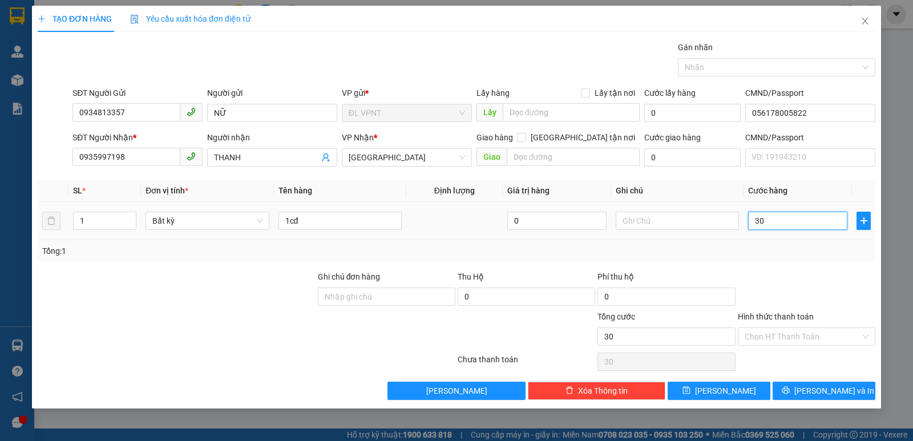
click at [761, 214] on input "30" at bounding box center [797, 221] width 99 height 18
click at [779, 265] on div "Transit Pickup Surcharge Ids Transit Deliver Surcharge Ids Transit Deliver Surc…" at bounding box center [457, 220] width 838 height 359
click at [799, 342] on input "Hình thức thanh toán" at bounding box center [803, 336] width 116 height 17
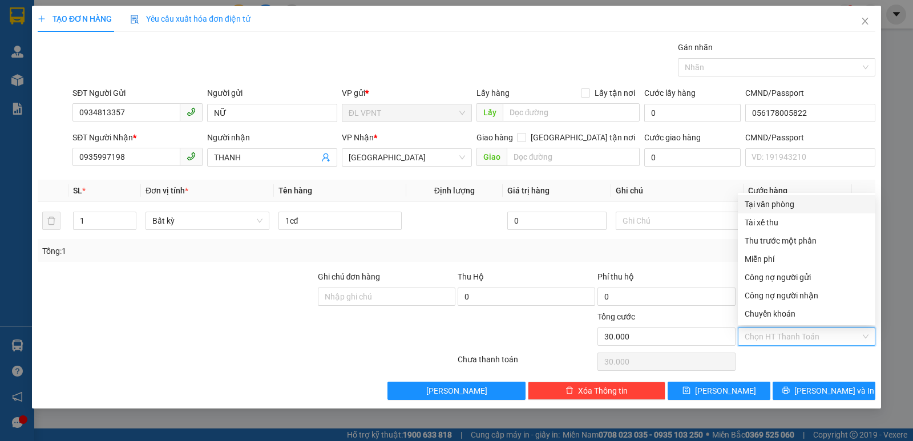
click at [796, 205] on div "Tại văn phòng" at bounding box center [807, 204] width 124 height 13
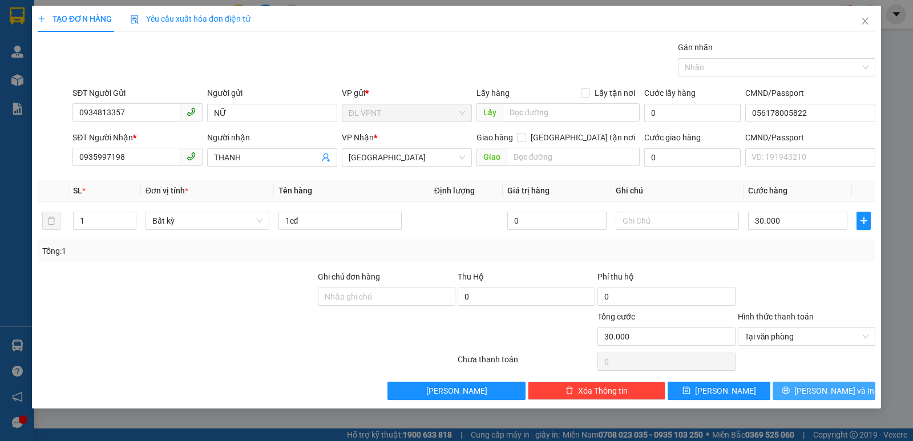
click at [817, 385] on span "[PERSON_NAME] và In" at bounding box center [835, 391] width 80 height 13
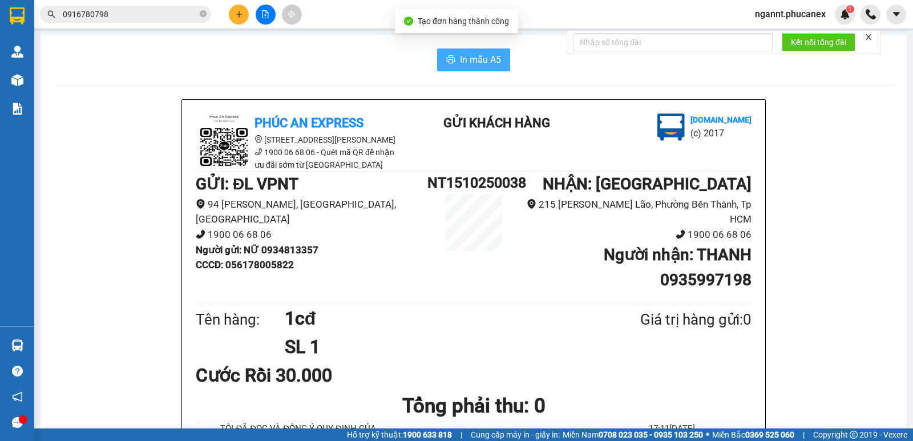
click at [452, 66] on button "In mẫu A5" at bounding box center [473, 60] width 73 height 23
click at [229, 18] on div at bounding box center [266, 15] width 86 height 20
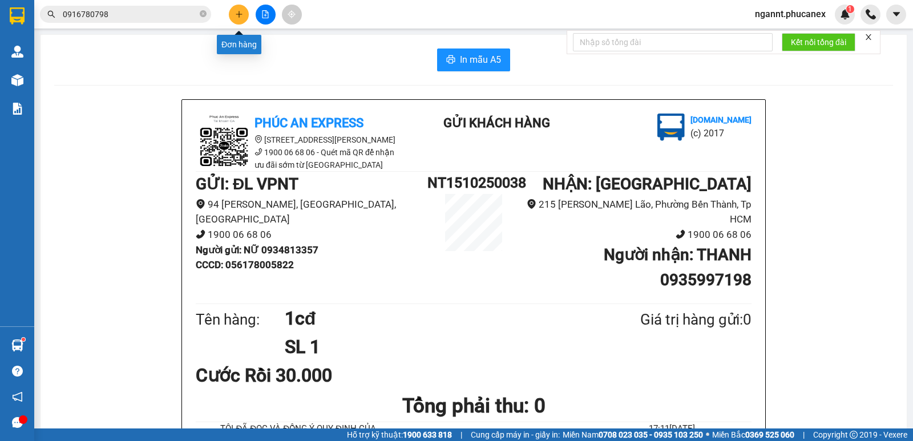
click at [229, 18] on button at bounding box center [239, 15] width 20 height 20
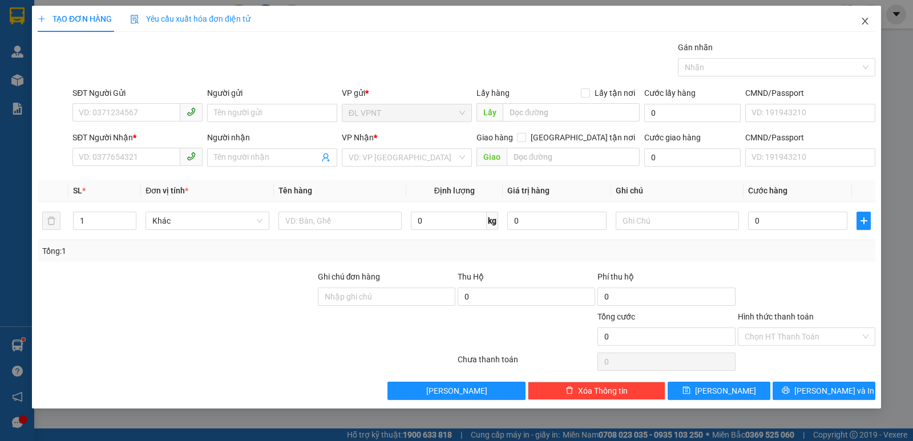
click at [861, 18] on icon "close" at bounding box center [865, 21] width 9 height 9
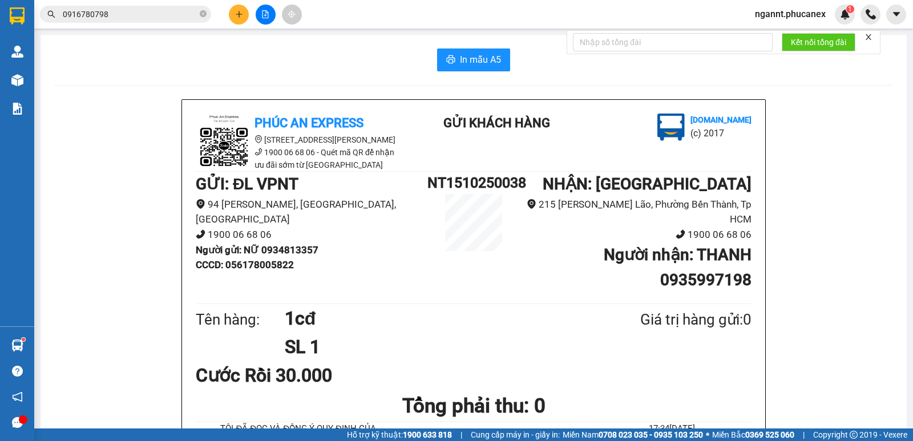
click at [107, 17] on input "0916780798" at bounding box center [130, 14] width 135 height 13
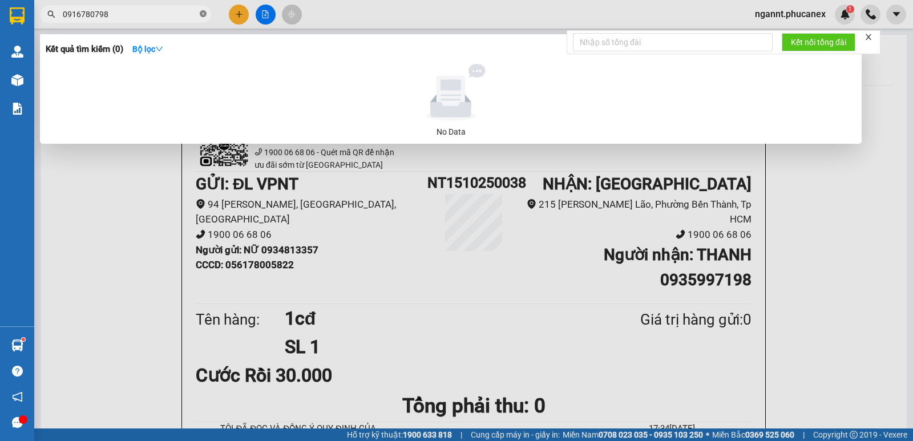
click at [201, 17] on icon "close-circle" at bounding box center [203, 13] width 7 height 7
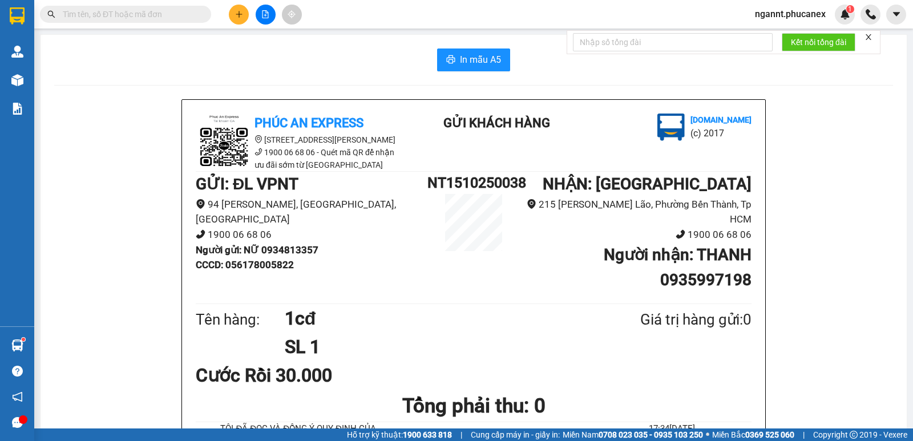
click at [152, 13] on input "text" at bounding box center [130, 14] width 135 height 13
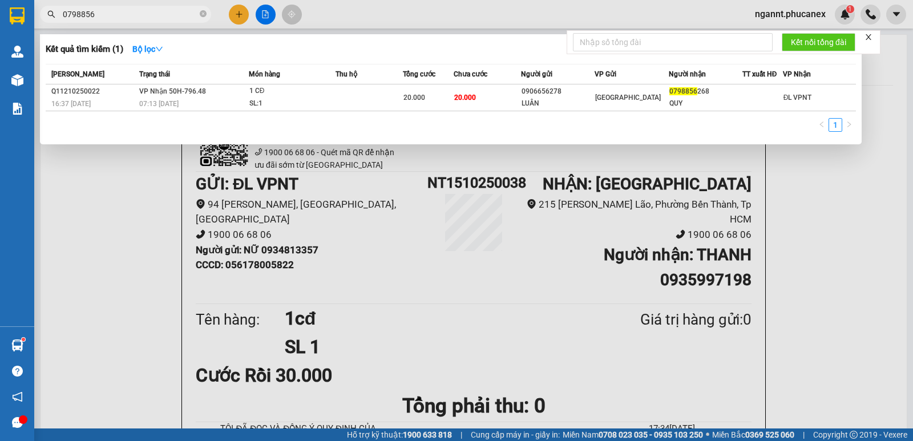
click at [247, 25] on div at bounding box center [456, 220] width 913 height 441
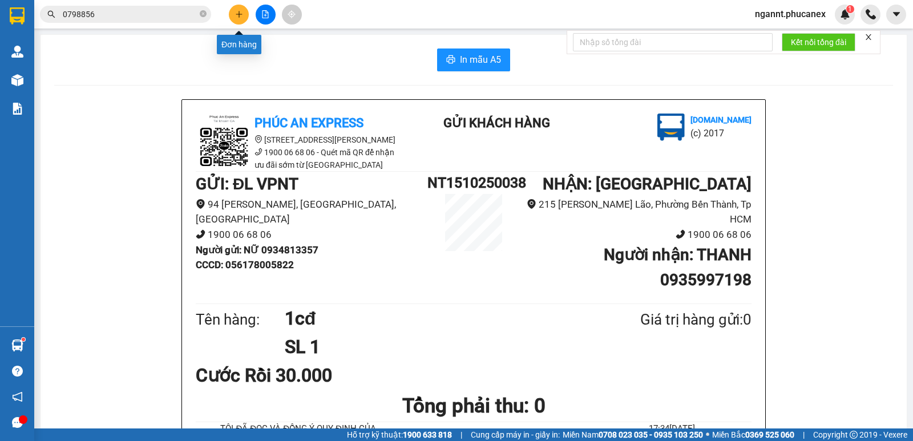
click at [243, 19] on button at bounding box center [239, 15] width 20 height 20
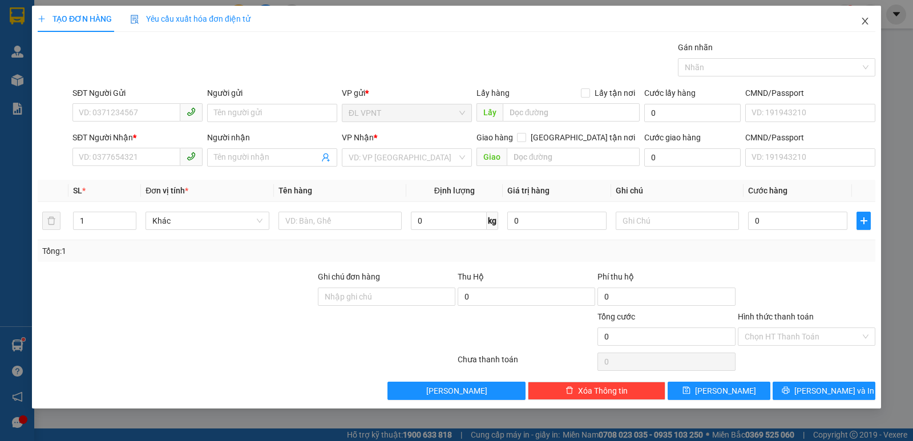
click at [865, 22] on icon "close" at bounding box center [865, 21] width 6 height 7
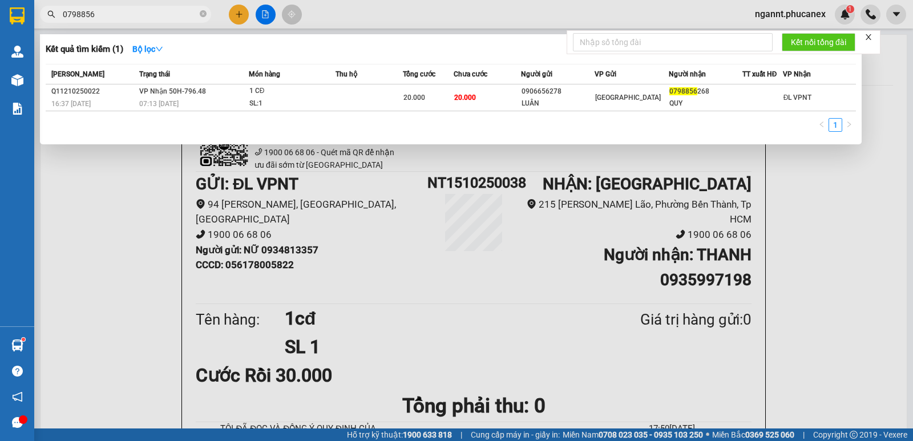
click at [147, 17] on input "0798856" at bounding box center [130, 14] width 135 height 13
type input "0"
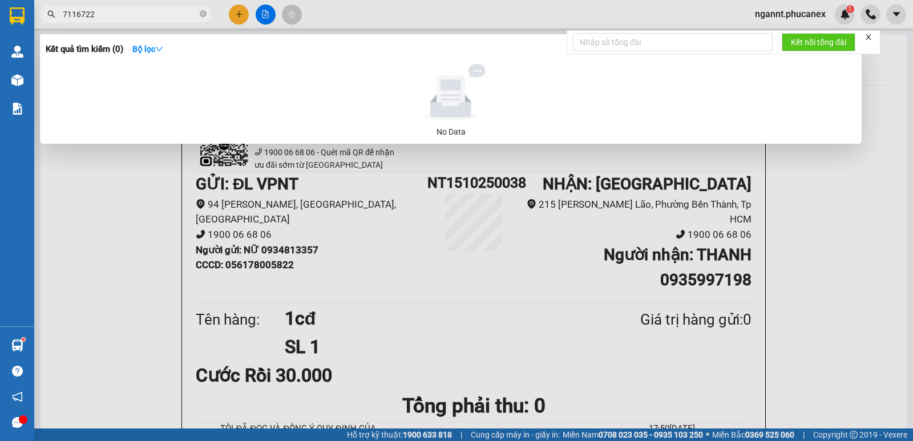
drag, startPoint x: 77, startPoint y: 13, endPoint x: 27, endPoint y: 3, distance: 50.6
click at [37, 12] on div "7116722" at bounding box center [111, 14] width 223 height 17
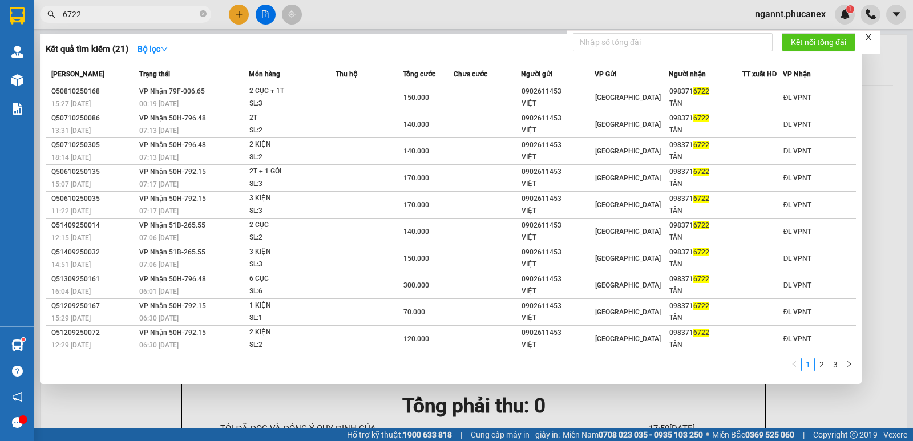
type input "6722"
click at [207, 13] on span "6722" at bounding box center [125, 14] width 171 height 17
click at [206, 14] on span "6722" at bounding box center [125, 14] width 171 height 17
click at [205, 15] on icon "close-circle" at bounding box center [203, 13] width 7 height 7
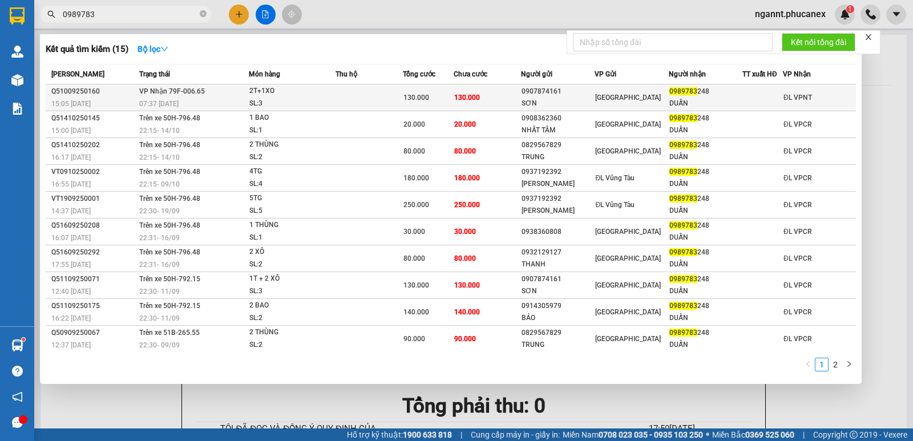
type input "0989783"
click at [381, 93] on td at bounding box center [369, 97] width 67 height 27
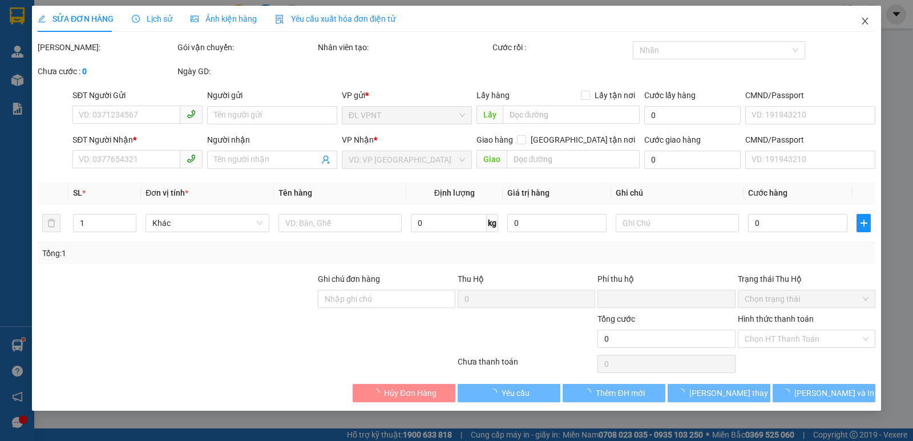
click at [869, 22] on icon "close" at bounding box center [865, 21] width 9 height 9
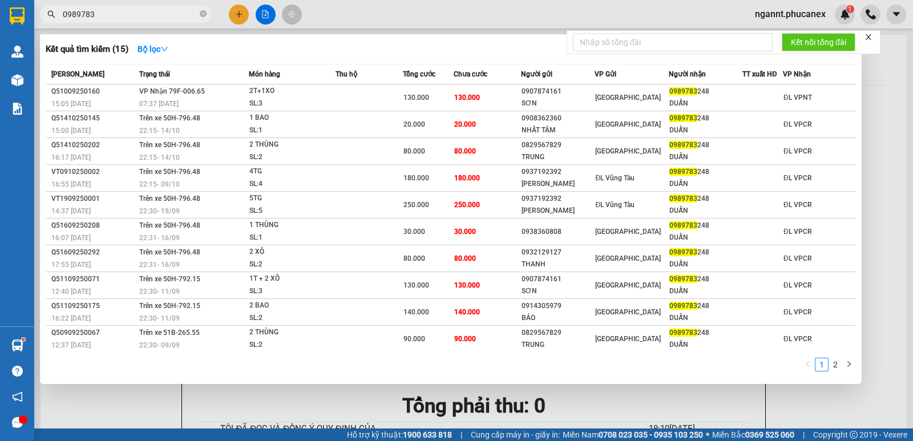
click at [148, 19] on input "0989783" at bounding box center [130, 14] width 135 height 13
click at [247, 17] on div at bounding box center [456, 220] width 913 height 441
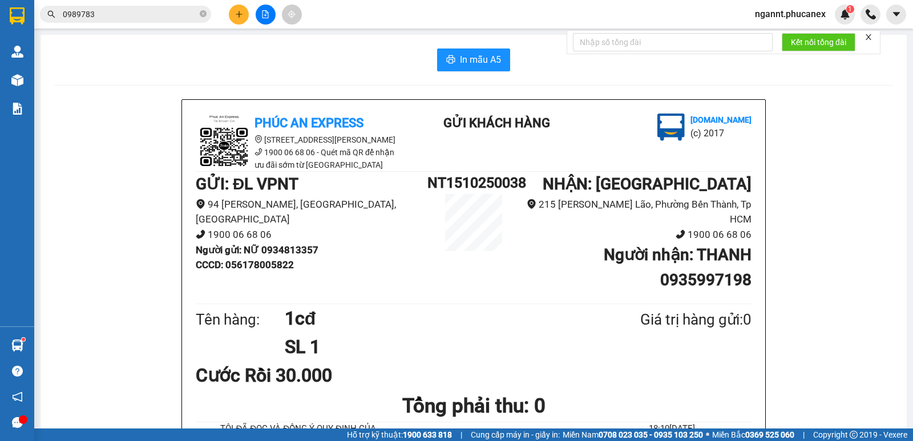
click at [242, 18] on icon "plus" at bounding box center [239, 14] width 8 height 8
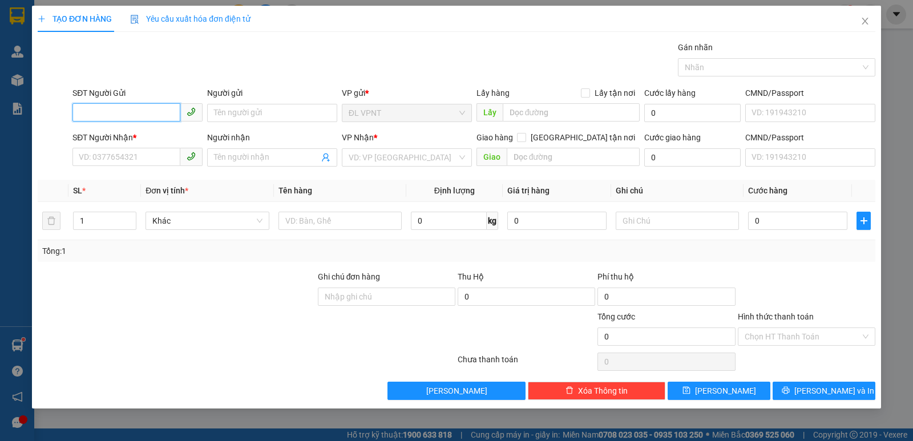
click at [125, 111] on input "SĐT Người Gửi" at bounding box center [126, 112] width 108 height 18
click at [131, 140] on div "0942565246 - HƯƠNG" at bounding box center [137, 136] width 116 height 13
type input "0942565246"
type input "HƯƠNG"
type input "0903858727"
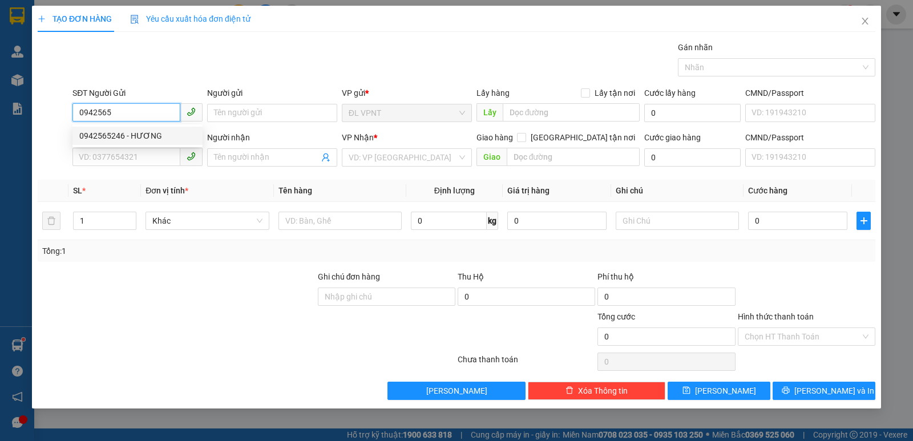
type input "CÔNG [PERSON_NAME]"
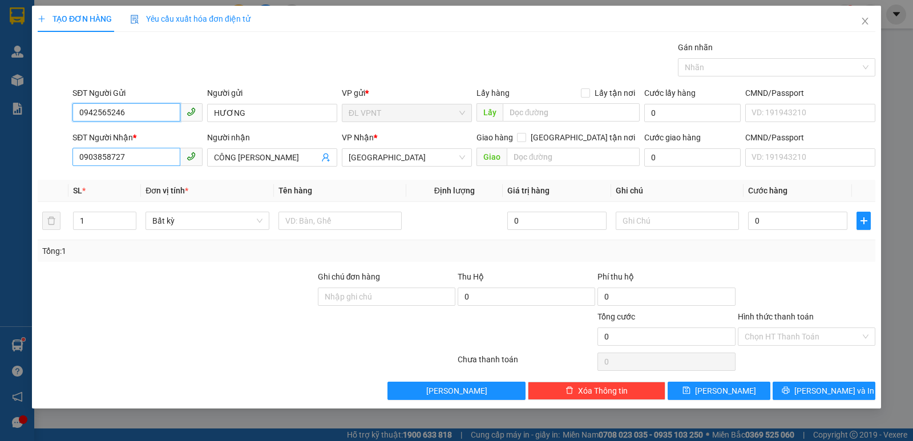
type input "0942565246"
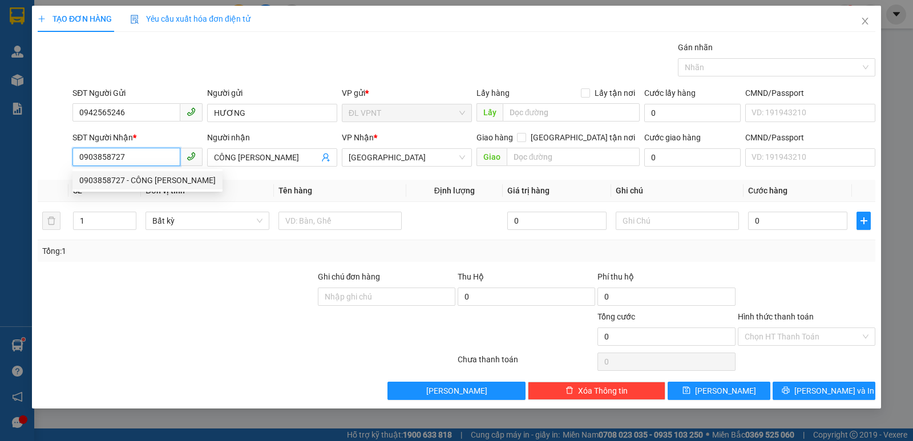
drag, startPoint x: 126, startPoint y: 158, endPoint x: 103, endPoint y: 157, distance: 22.8
click at [104, 158] on input "0903858727" at bounding box center [126, 157] width 108 height 18
click at [224, 193] on th "Đơn vị tính *" at bounding box center [207, 191] width 132 height 22
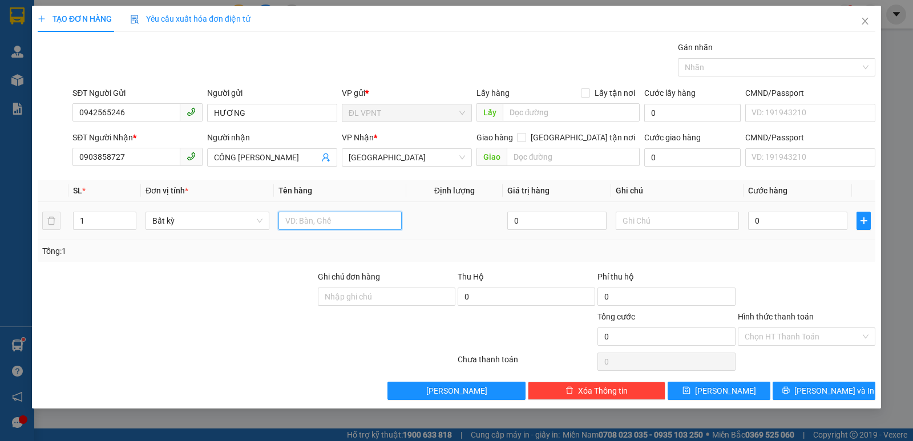
click at [327, 221] on input "text" at bounding box center [340, 221] width 123 height 18
type input "1t"
click at [816, 220] on input "0" at bounding box center [797, 221] width 99 height 18
type input "3"
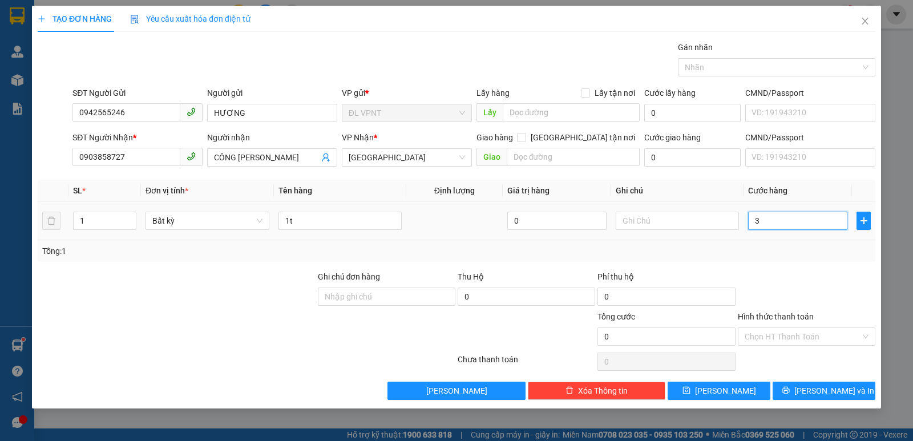
type input "3"
type input "30"
type input "3"
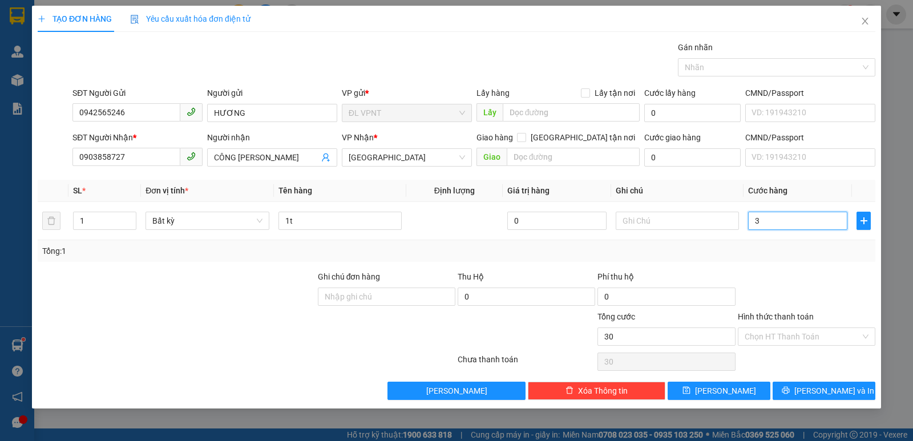
type input "3"
type input "0"
click at [127, 218] on span "up" at bounding box center [130, 218] width 7 height 7
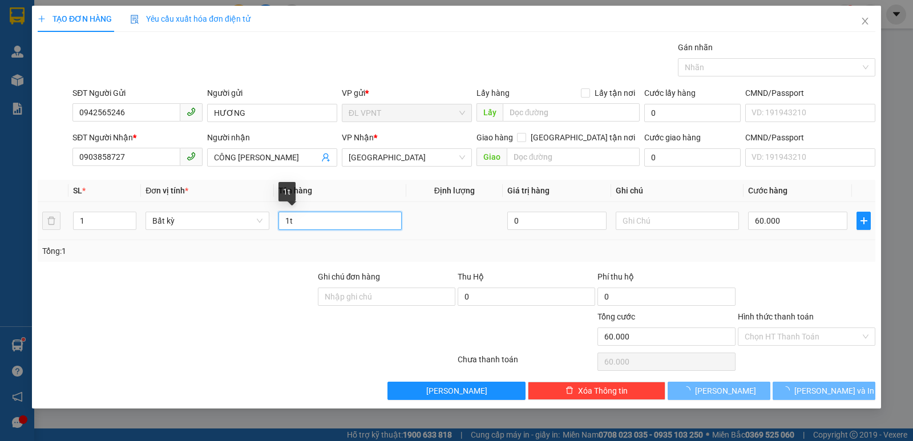
drag, startPoint x: 130, startPoint y: 219, endPoint x: 131, endPoint y: 194, distance: 25.1
click at [130, 219] on tr "1 Bất kỳ 1t 0 60.000" at bounding box center [457, 221] width 838 height 38
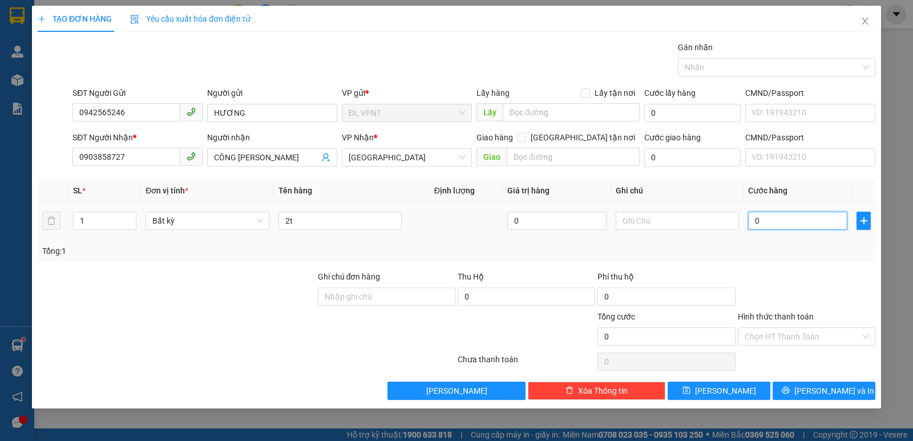
click at [774, 216] on input "0" at bounding box center [797, 221] width 99 height 18
click at [788, 251] on div "Tổng: 1" at bounding box center [456, 251] width 829 height 13
click at [133, 217] on span "up" at bounding box center [130, 218] width 7 height 7
click at [813, 274] on div at bounding box center [807, 291] width 140 height 40
click at [778, 340] on input "Hình thức thanh toán" at bounding box center [803, 336] width 116 height 17
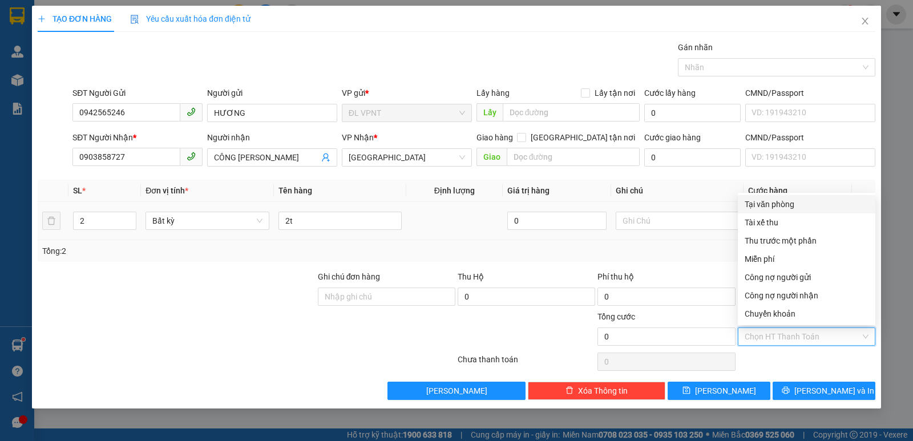
drag, startPoint x: 757, startPoint y: 203, endPoint x: 767, endPoint y: 213, distance: 14.1
click at [758, 203] on div "Tại văn phòng" at bounding box center [807, 204] width 124 height 13
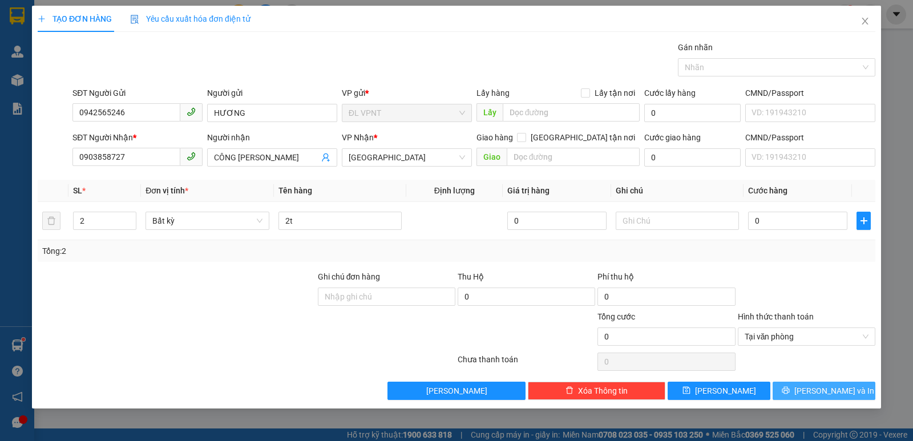
click at [805, 398] on button "[PERSON_NAME] và In" at bounding box center [824, 391] width 103 height 18
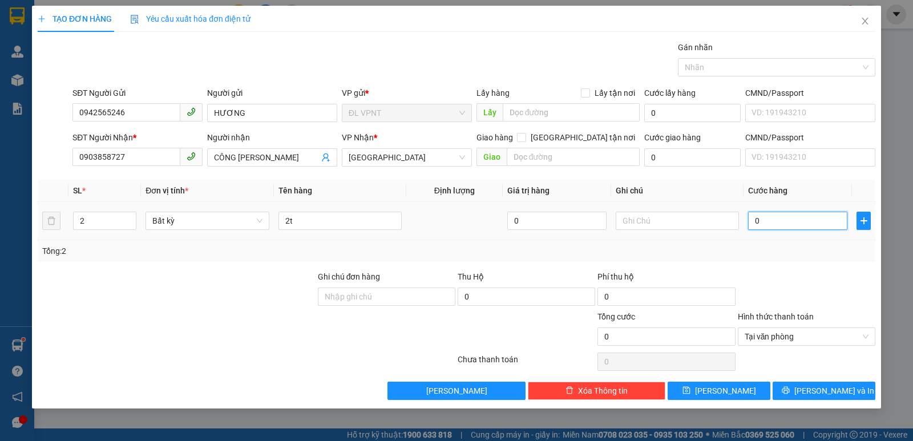
click at [775, 229] on input "0" at bounding box center [797, 221] width 99 height 18
click at [727, 255] on div "Tổng: 2" at bounding box center [456, 251] width 829 height 13
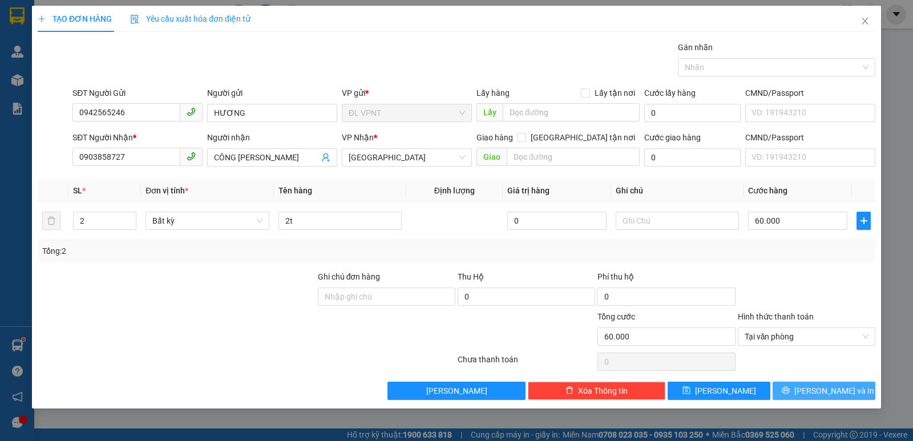
click at [789, 390] on icon "printer" at bounding box center [785, 390] width 7 height 7
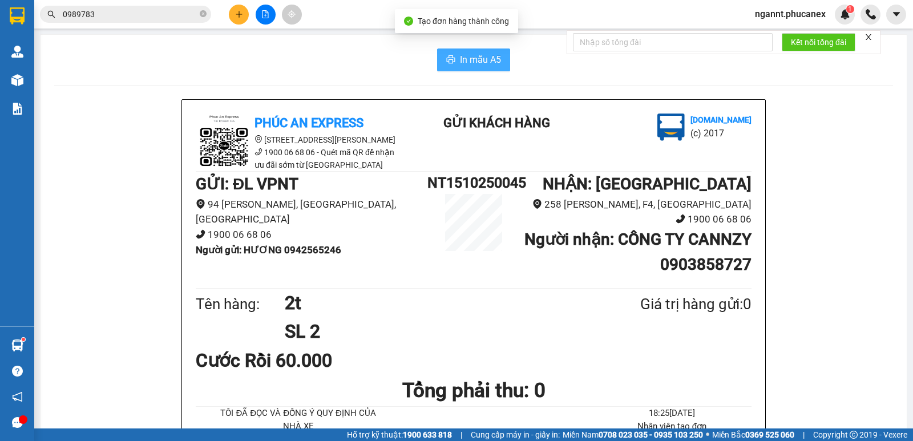
click at [462, 55] on span "In mẫu A5" at bounding box center [480, 60] width 41 height 14
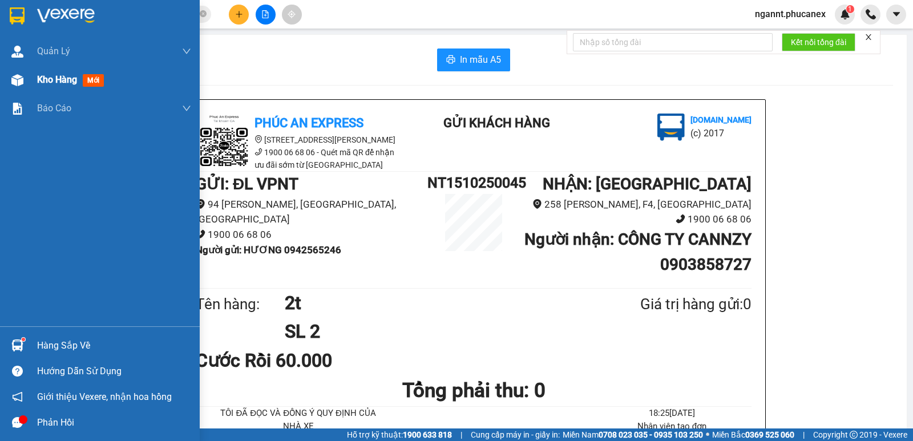
drag, startPoint x: 15, startPoint y: 71, endPoint x: 75, endPoint y: 71, distance: 59.9
click at [15, 71] on div at bounding box center [17, 80] width 20 height 20
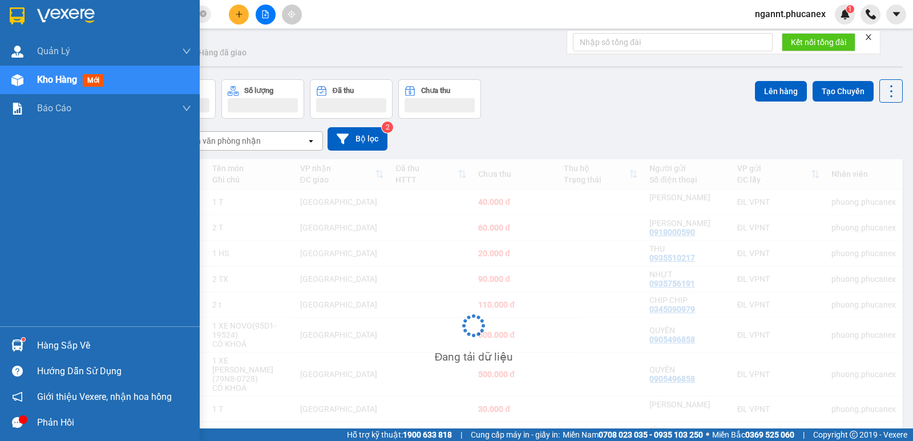
click at [79, 79] on div "Kho hàng mới" at bounding box center [72, 79] width 71 height 14
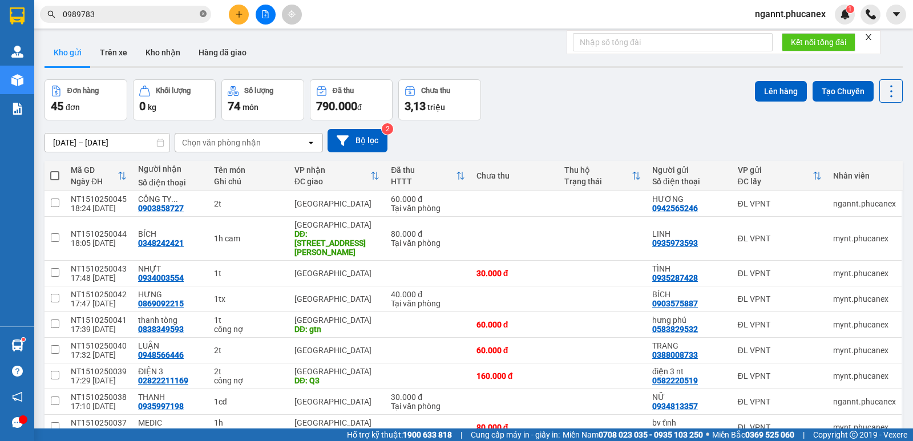
click at [202, 15] on icon "close-circle" at bounding box center [203, 13] width 7 height 7
click at [131, 13] on input "text" at bounding box center [130, 14] width 135 height 13
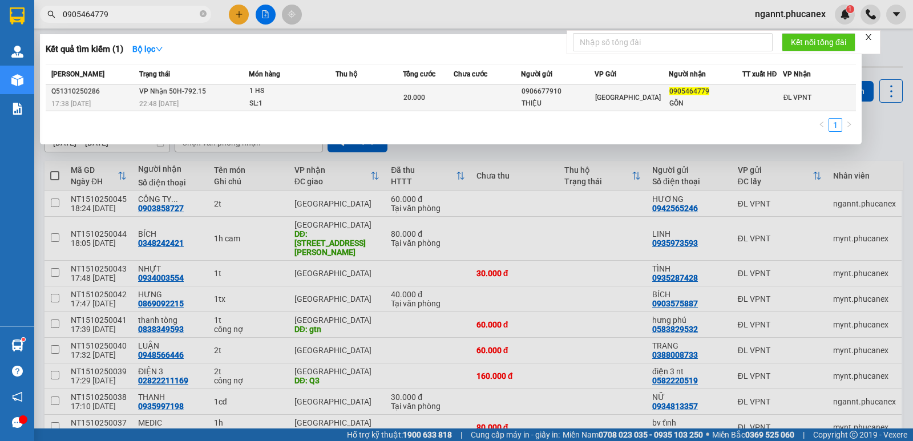
click at [690, 96] on div "0905464779" at bounding box center [706, 92] width 72 height 12
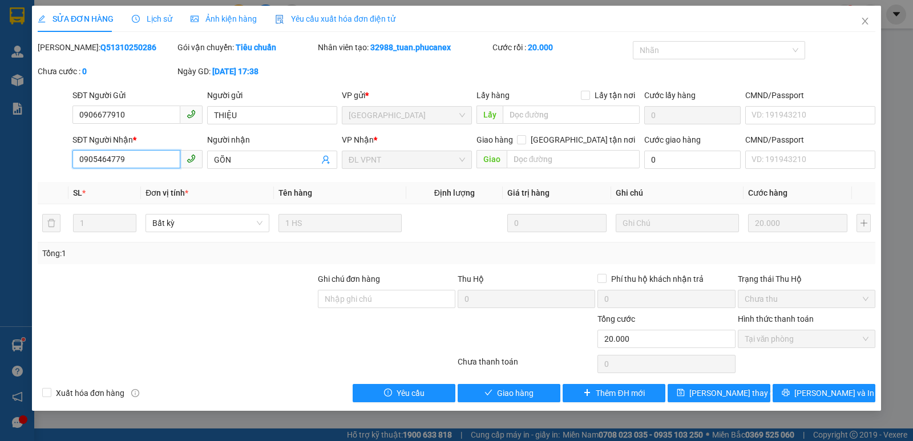
drag, startPoint x: 90, startPoint y: 159, endPoint x: 54, endPoint y: 159, distance: 36.0
click at [54, 159] on div "SĐT Người Nhận * 0905464779 Người nhận GÕN VP Nhận * ĐL VPNT Giao hàng Giao tận…" at bounding box center [457, 154] width 840 height 40
click at [128, 158] on input "0905464779" at bounding box center [126, 159] width 108 height 18
click at [868, 19] on icon "close" at bounding box center [865, 21] width 6 height 7
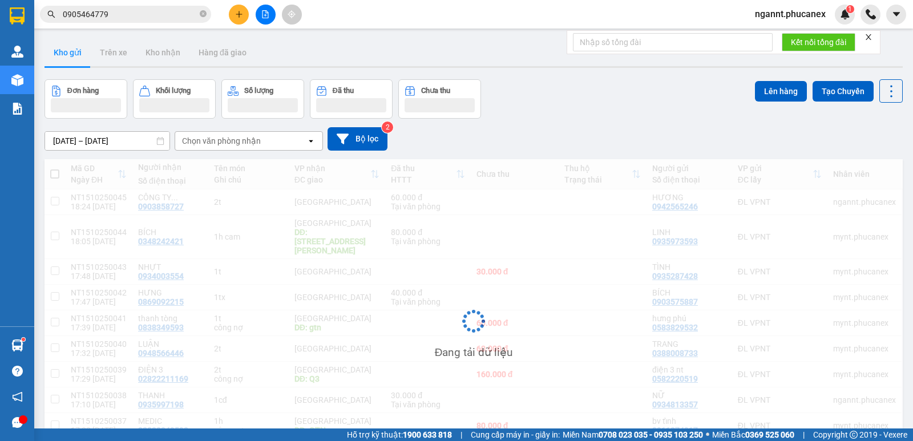
click at [152, 18] on input "0905464779" at bounding box center [130, 14] width 135 height 13
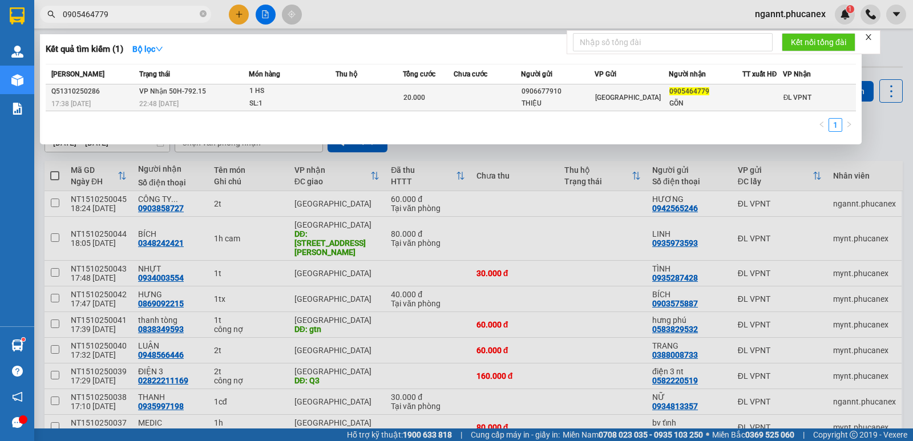
click at [474, 106] on td at bounding box center [487, 97] width 67 height 27
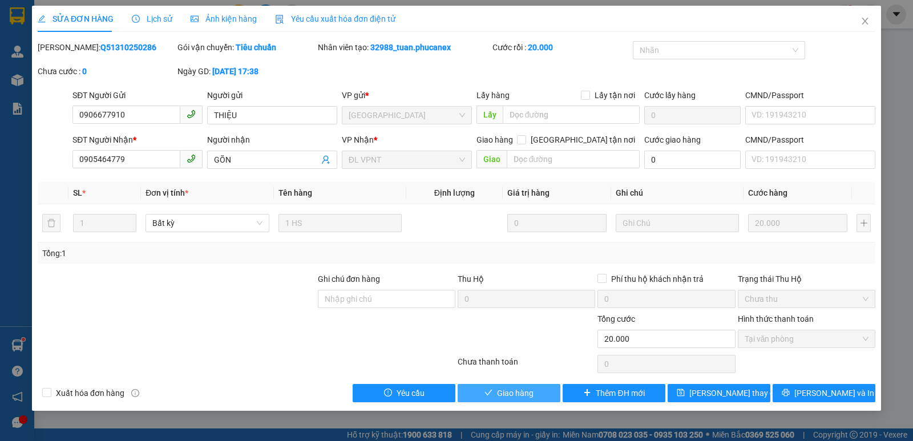
click at [526, 394] on span "Giao hàng" at bounding box center [515, 393] width 37 height 13
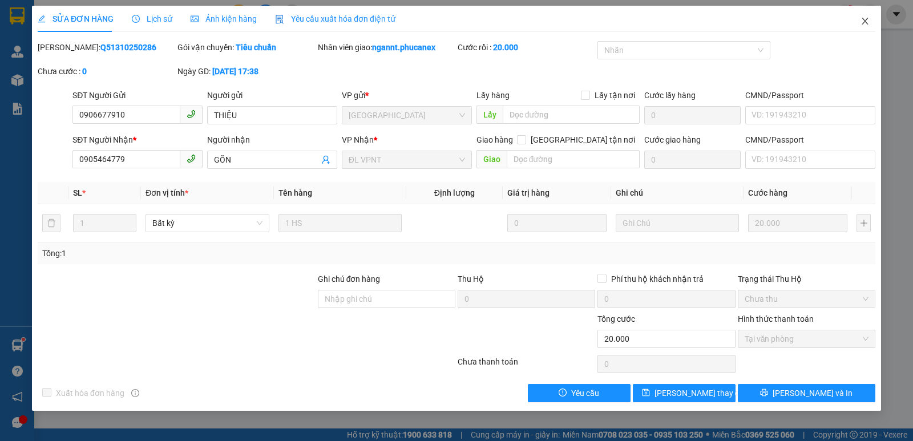
click at [862, 22] on icon "close" at bounding box center [865, 21] width 9 height 9
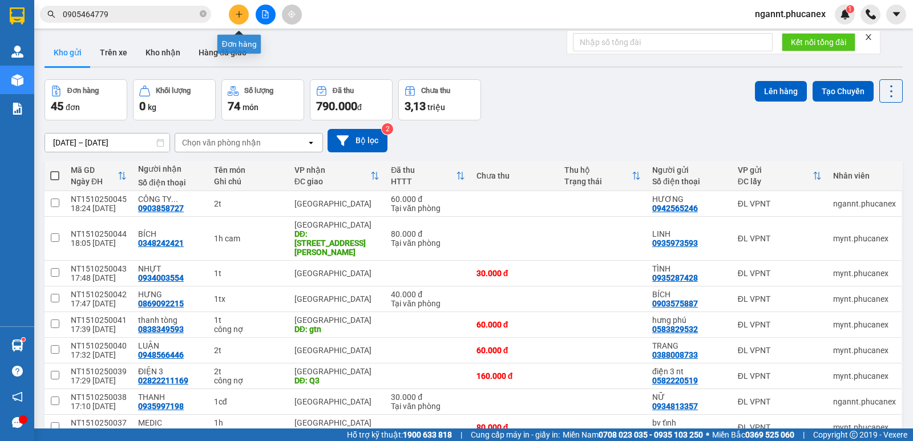
click at [247, 15] on button at bounding box center [239, 15] width 20 height 20
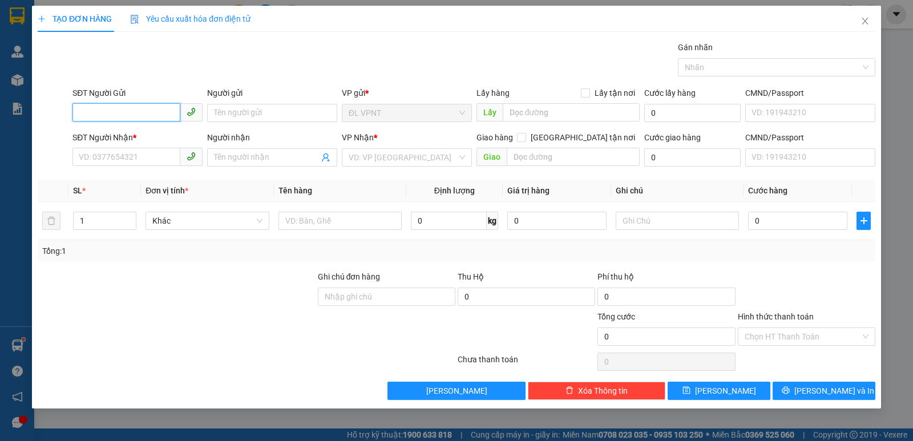
click at [165, 118] on input "SĐT Người Gửi" at bounding box center [126, 112] width 108 height 18
click at [862, 21] on icon "close" at bounding box center [865, 21] width 9 height 9
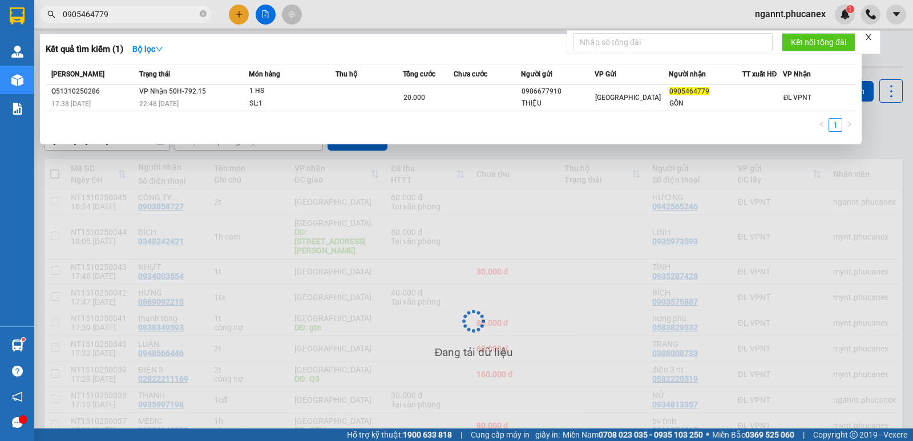
click at [122, 14] on input "0905464779" at bounding box center [130, 14] width 135 height 13
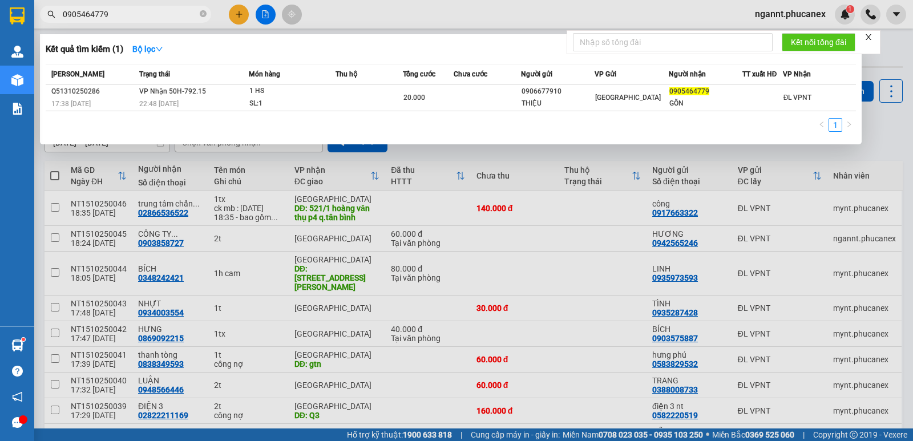
drag, startPoint x: 124, startPoint y: 15, endPoint x: 0, endPoint y: 19, distance: 123.9
click at [0, 19] on section "Kết quả tìm kiếm ( 1 ) Bộ lọc Mã ĐH Trạng thái Món hàng Thu hộ Tổng cước Chưa c…" at bounding box center [456, 220] width 913 height 441
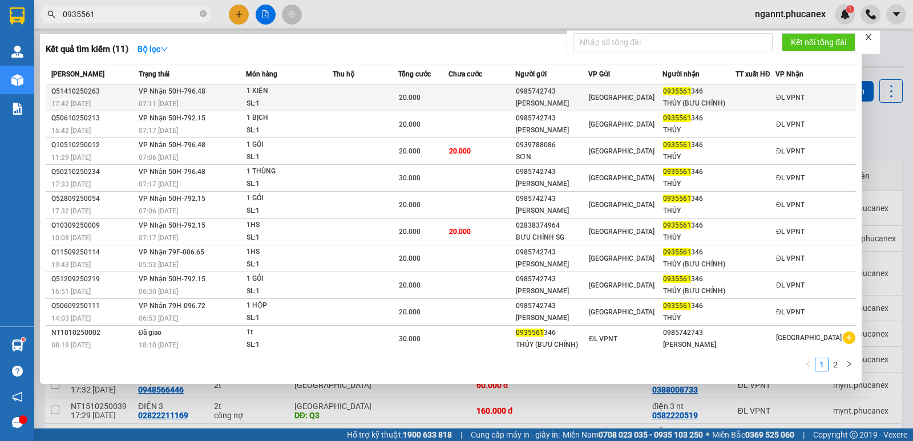
click at [785, 100] on span "ĐL VPNT" at bounding box center [790, 98] width 29 height 8
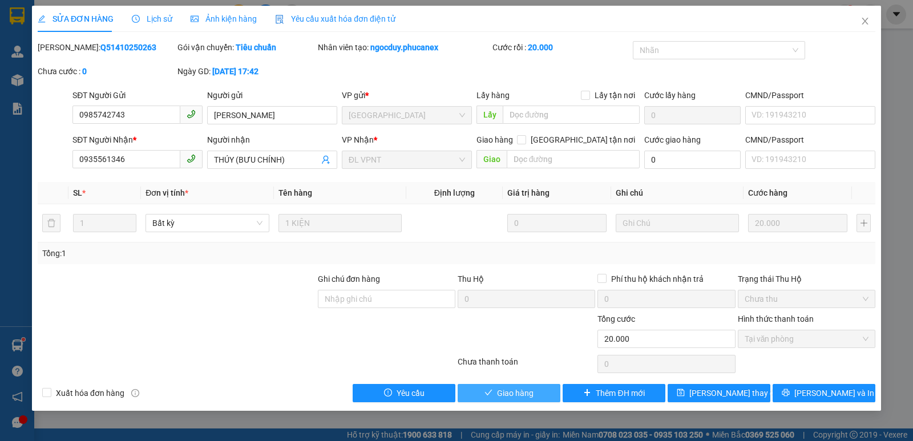
click at [521, 397] on span "Giao hàng" at bounding box center [515, 393] width 37 height 13
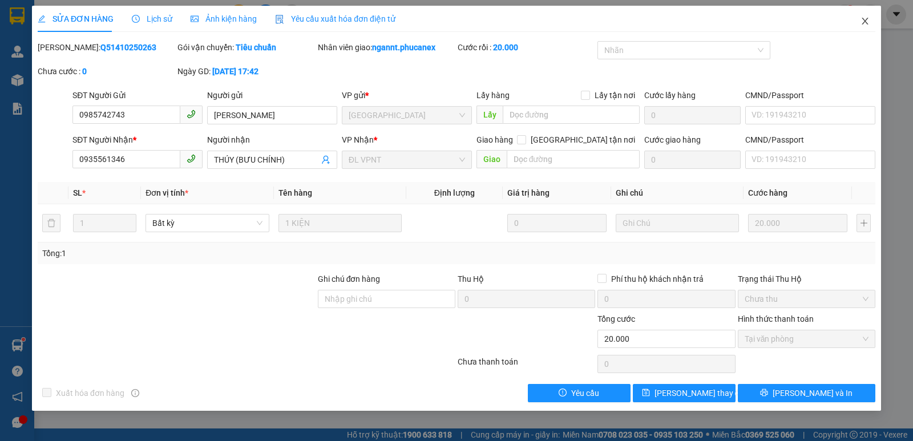
click at [864, 19] on icon "close" at bounding box center [865, 21] width 9 height 9
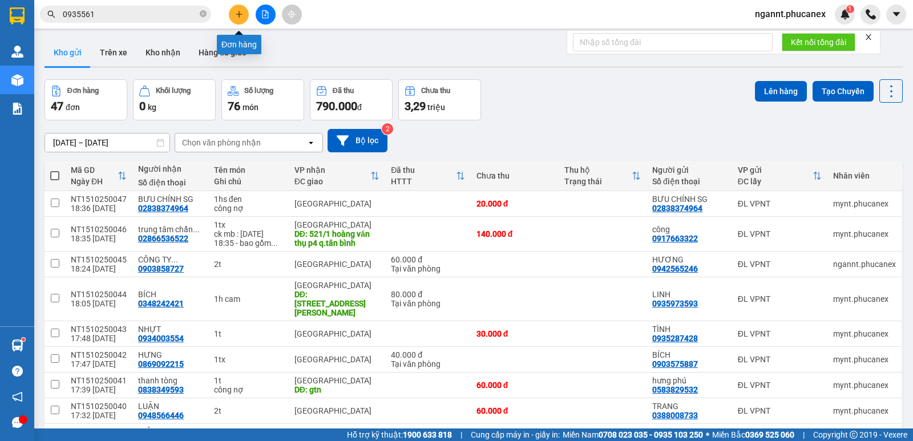
click at [240, 16] on icon "plus" at bounding box center [239, 14] width 8 height 8
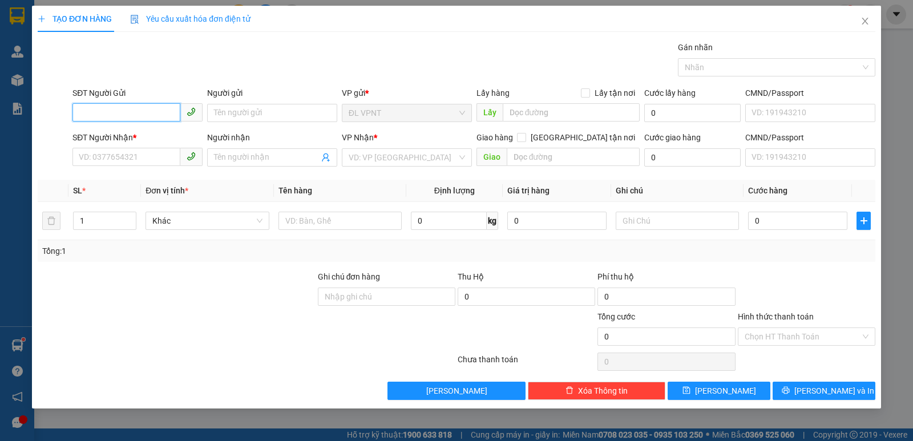
click at [163, 116] on input "SĐT Người Gửi" at bounding box center [126, 112] width 108 height 18
click at [120, 135] on div "0936757295 - MAI" at bounding box center [137, 136] width 116 height 13
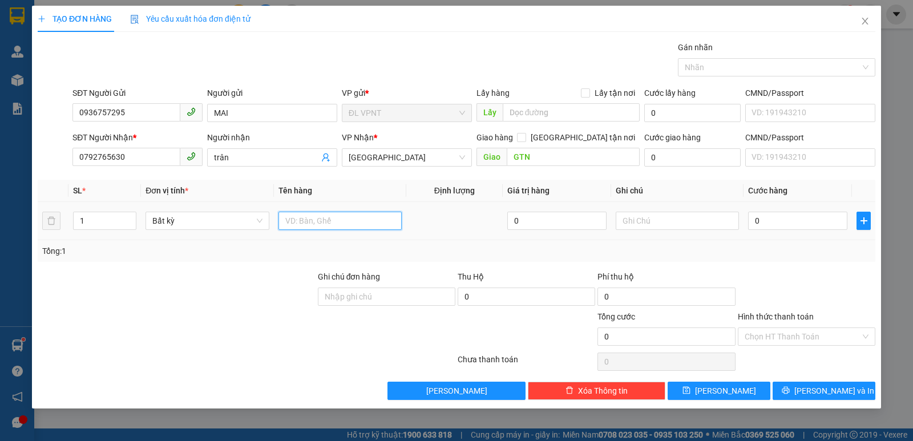
click at [349, 223] on input "text" at bounding box center [340, 221] width 123 height 18
click at [860, 19] on span "Close" at bounding box center [865, 22] width 32 height 32
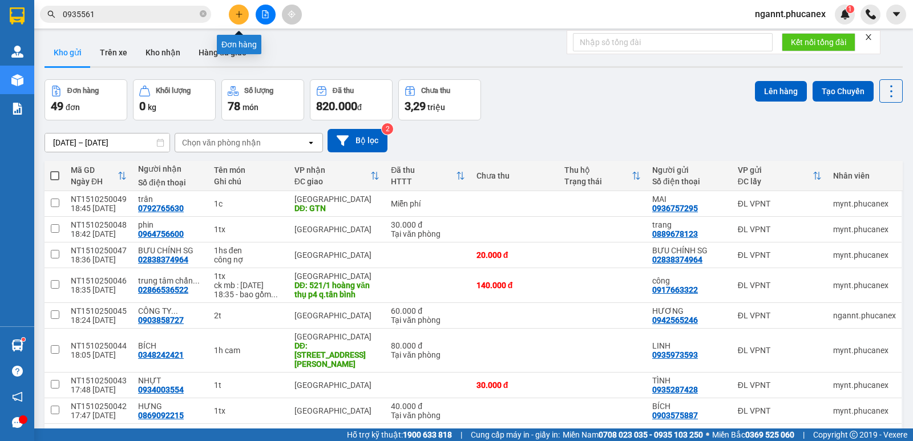
click at [239, 11] on icon "plus" at bounding box center [239, 14] width 8 height 8
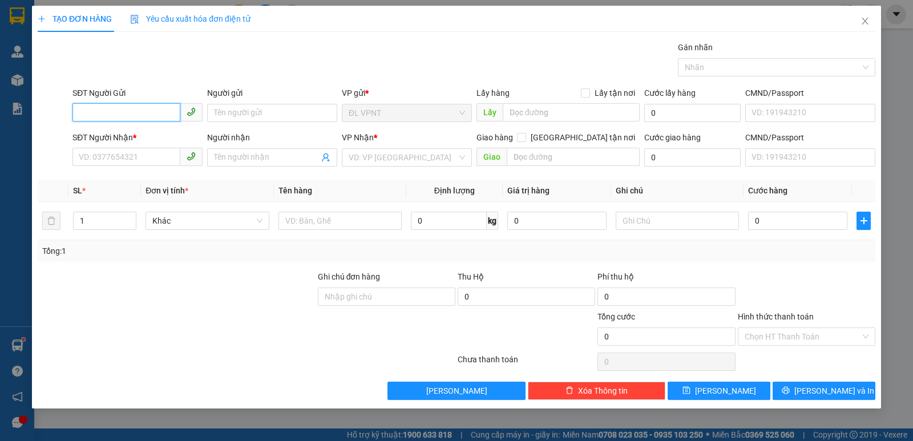
click at [159, 117] on input "SĐT Người Gửi" at bounding box center [126, 112] width 108 height 18
click at [122, 138] on div "0906755594 - THUẬN" at bounding box center [137, 136] width 116 height 13
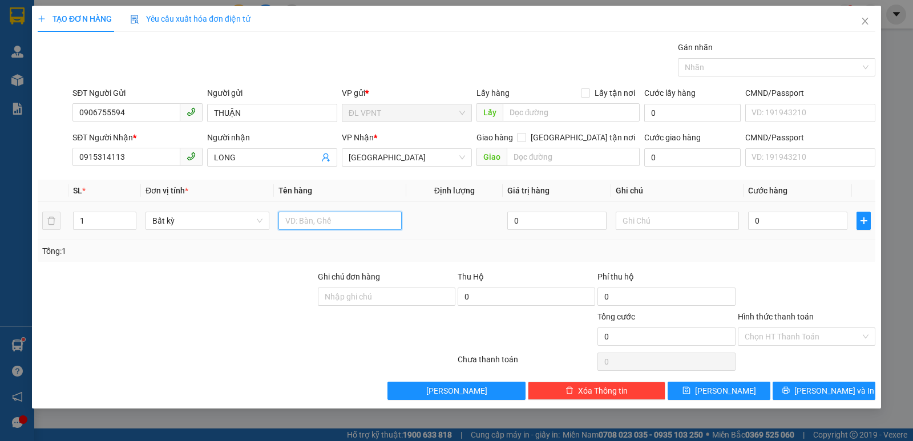
click at [340, 217] on input "text" at bounding box center [340, 221] width 123 height 18
click at [815, 228] on input "0" at bounding box center [797, 221] width 99 height 18
click at [783, 252] on div "Tổng: 1" at bounding box center [456, 251] width 829 height 13
click at [789, 333] on input "Hình thức thanh toán" at bounding box center [803, 336] width 116 height 17
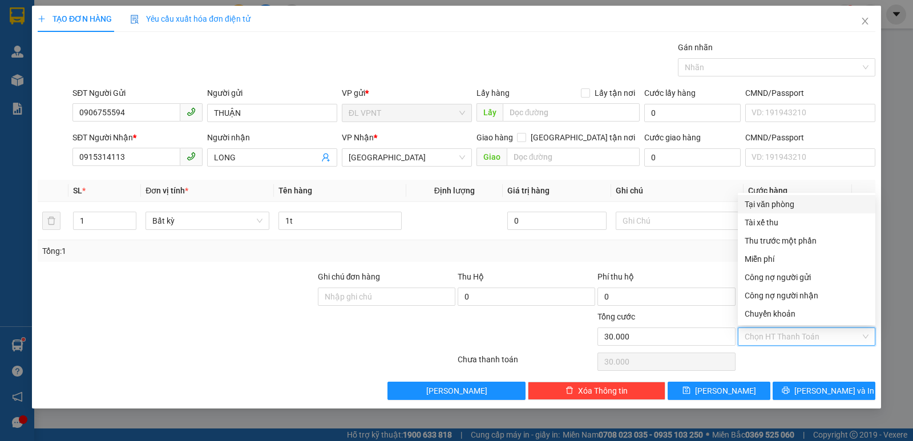
click at [783, 198] on div "Tại văn phòng" at bounding box center [807, 204] width 124 height 13
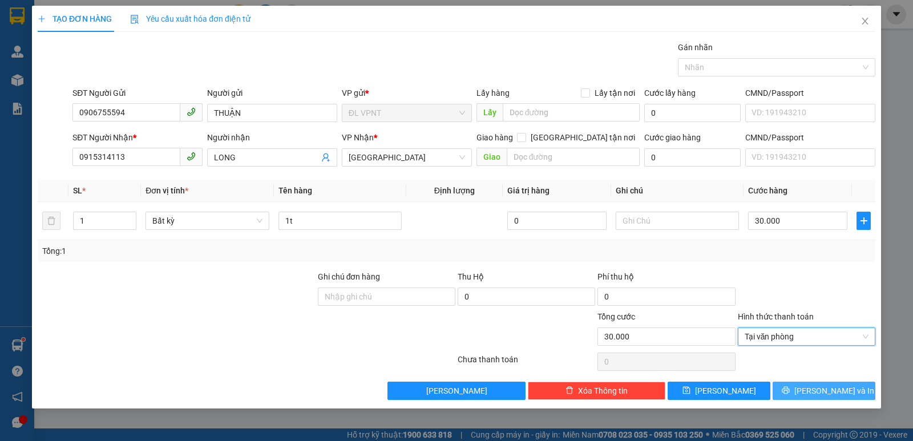
drag, startPoint x: 817, startPoint y: 393, endPoint x: 809, endPoint y: 378, distance: 16.9
click at [817, 393] on span "[PERSON_NAME] và In" at bounding box center [835, 391] width 80 height 13
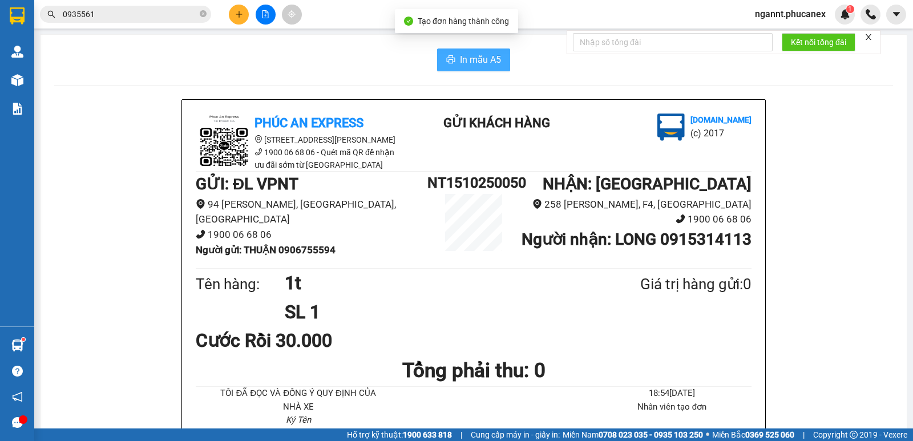
click at [490, 55] on span "In mẫu A5" at bounding box center [480, 60] width 41 height 14
drag, startPoint x: 560, startPoint y: 204, endPoint x: 283, endPoint y: 251, distance: 281.4
click at [283, 251] on div "GỬI : ĐL VPNT 94 [PERSON_NAME], [GEOGRAPHIC_DATA], [GEOGRAPHIC_DATA] 1900 06 68…" at bounding box center [312, 219] width 232 height 94
click at [229, 23] on div "Kết quả tìm kiếm ( 11 ) Bộ lọc Mã ĐH Trạng thái Món hàng Thu hộ Tổng cước Chưa …" at bounding box center [456, 14] width 913 height 29
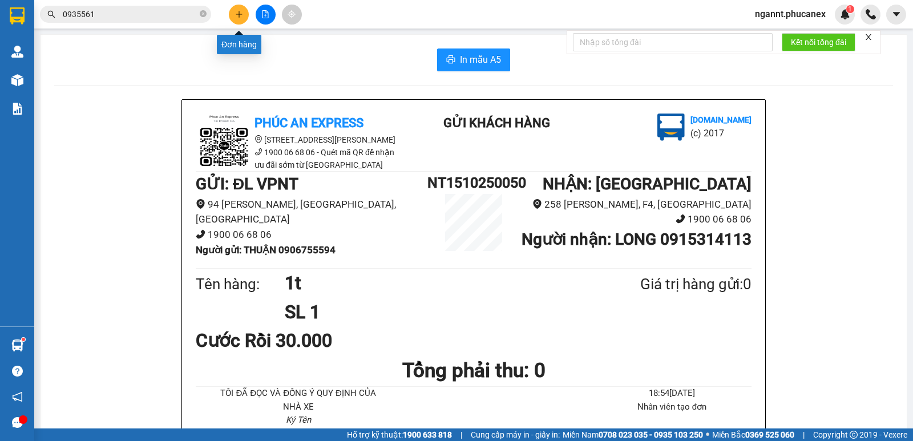
click at [235, 15] on icon "plus" at bounding box center [239, 14] width 8 height 8
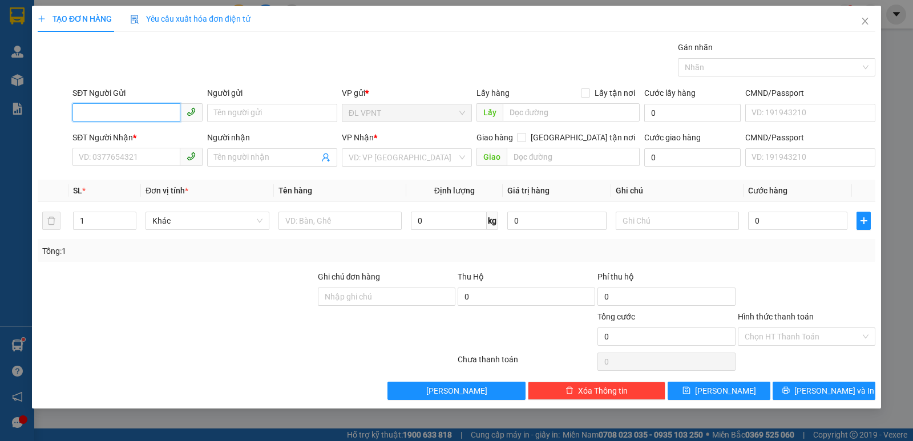
click at [158, 117] on input "SĐT Người Gửi" at bounding box center [126, 112] width 108 height 18
paste input "0906755594"
click at [156, 117] on input "0906755594" at bounding box center [126, 112] width 108 height 18
click at [154, 135] on div "0906755594 - THUẬN" at bounding box center [137, 136] width 116 height 13
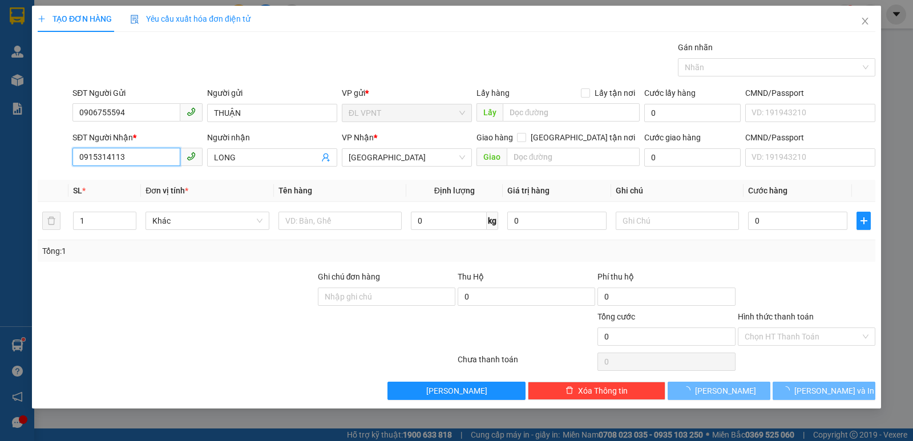
drag, startPoint x: 156, startPoint y: 161, endPoint x: 12, endPoint y: 158, distance: 143.9
click at [12, 158] on div "TẠO ĐƠN HÀNG Yêu cầu xuất hóa đơn điện tử Transit Pickup Surcharge Ids Transit …" at bounding box center [456, 220] width 913 height 441
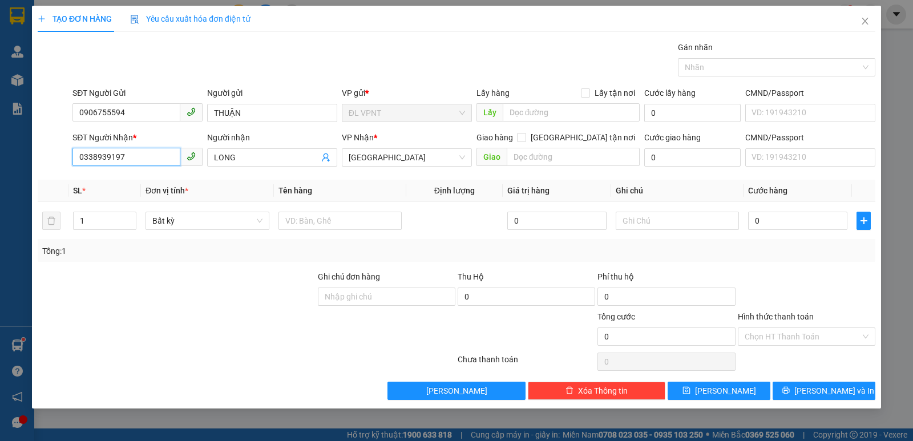
click at [96, 159] on input "0338939197" at bounding box center [126, 157] width 108 height 18
click at [108, 155] on input "0338939197" at bounding box center [126, 157] width 108 height 18
click at [128, 155] on input "0338939197" at bounding box center [126, 157] width 108 height 18
drag, startPoint x: 259, startPoint y: 160, endPoint x: 179, endPoint y: 157, distance: 79.4
click at [179, 157] on div "SĐT Người Nhận * 0338939197 Người nhận LONG VP Nhận * [GEOGRAPHIC_DATA] tận nơi…" at bounding box center [474, 151] width 808 height 40
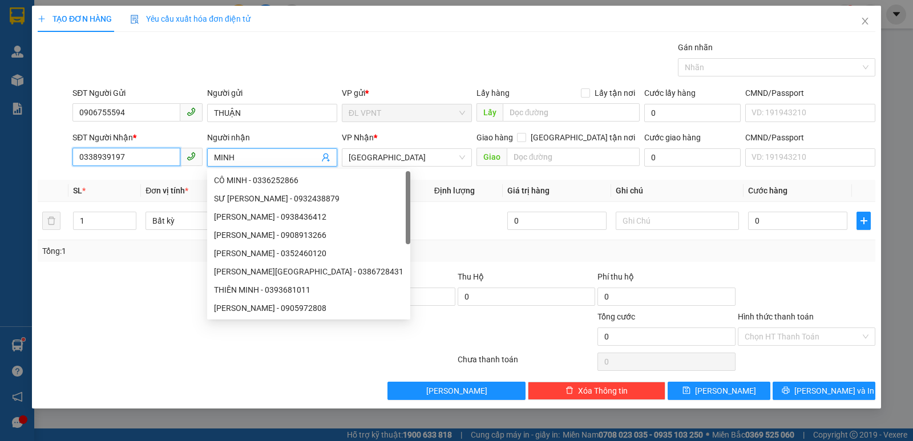
click at [95, 156] on input "0338939197" at bounding box center [126, 157] width 108 height 18
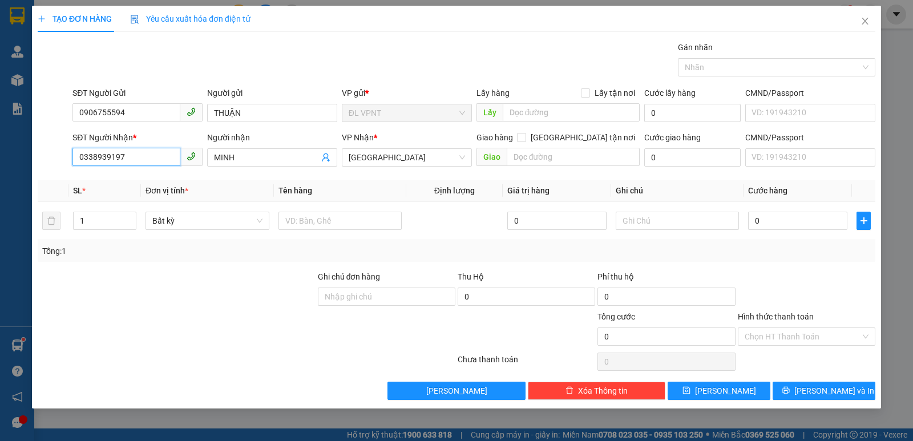
click at [110, 158] on input "0338939197" at bounding box center [126, 157] width 108 height 18
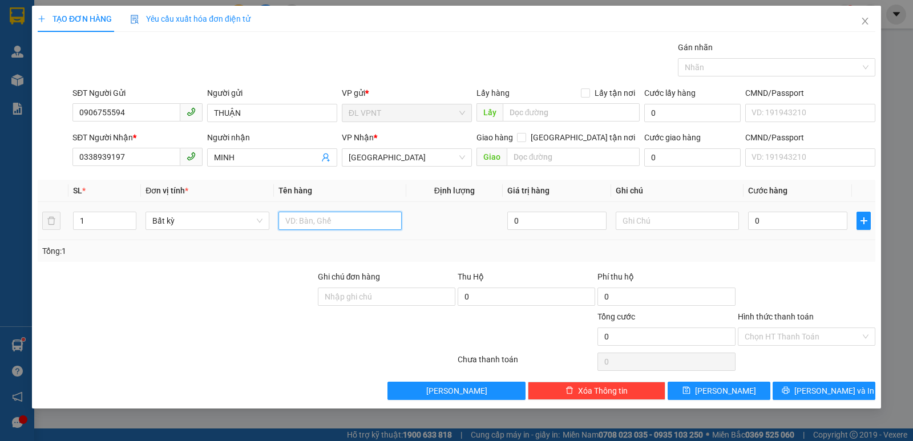
click at [320, 221] on input "text" at bounding box center [340, 221] width 123 height 18
click at [811, 222] on input "0" at bounding box center [797, 221] width 99 height 18
drag, startPoint x: 789, startPoint y: 255, endPoint x: 789, endPoint y: 261, distance: 6.9
click at [789, 255] on div "Tổng: 1" at bounding box center [456, 251] width 829 height 13
click at [791, 337] on input "Hình thức thanh toán" at bounding box center [803, 336] width 116 height 17
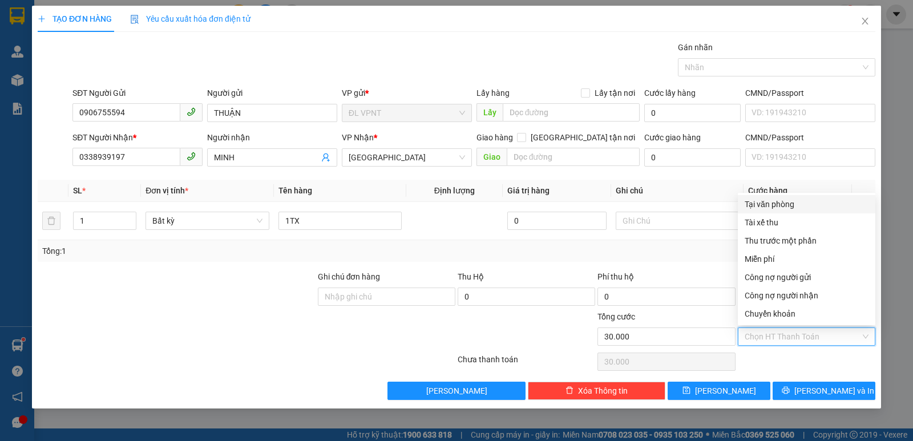
click at [787, 208] on div "Tại văn phòng" at bounding box center [807, 204] width 124 height 13
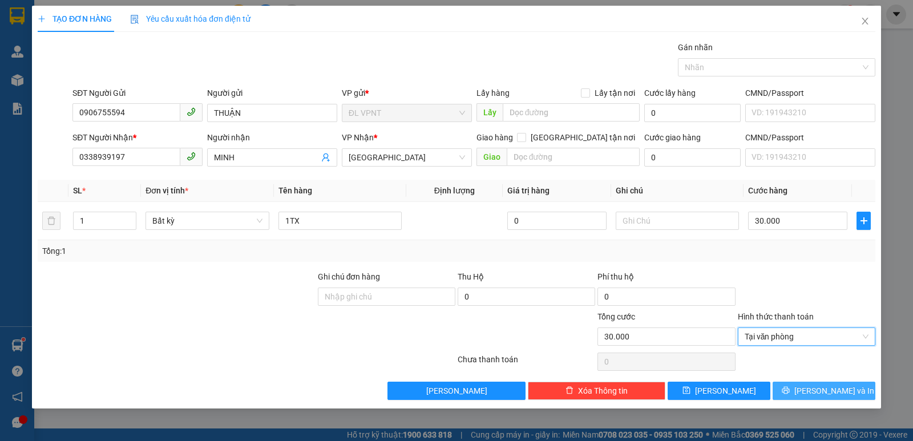
click at [817, 382] on button "[PERSON_NAME] và In" at bounding box center [824, 391] width 103 height 18
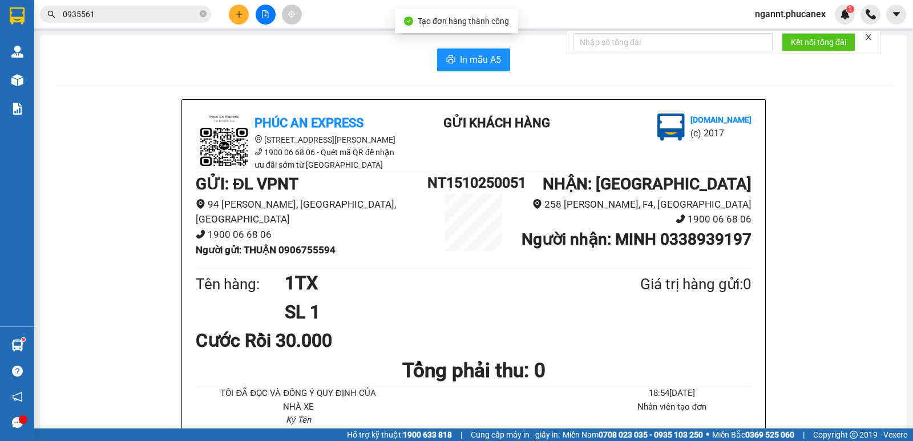
click at [480, 68] on button "In mẫu A5" at bounding box center [473, 60] width 73 height 23
click at [84, 18] on input "0935561" at bounding box center [130, 14] width 135 height 13
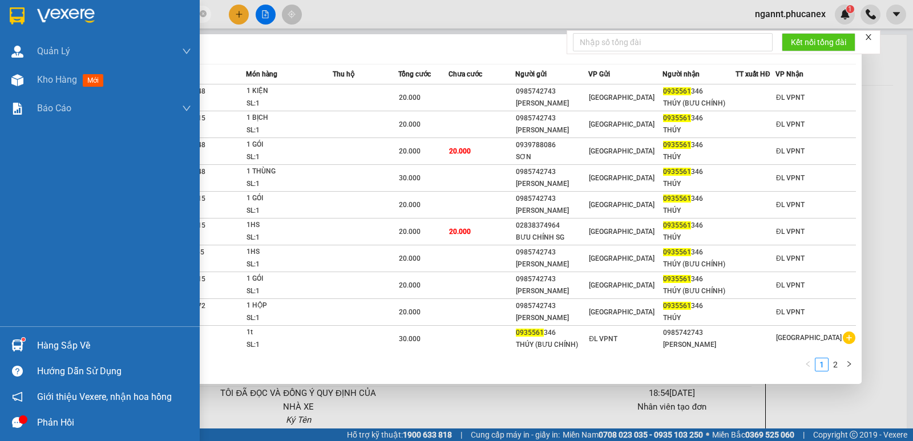
drag, startPoint x: 94, startPoint y: 17, endPoint x: 24, endPoint y: 11, distance: 69.9
click at [24, 11] on section "Kết quả tìm kiếm ( 11 ) Bộ lọc Mã ĐH Trạng thái Món hàng Thu hộ Tổng cước Chưa …" at bounding box center [456, 220] width 913 height 441
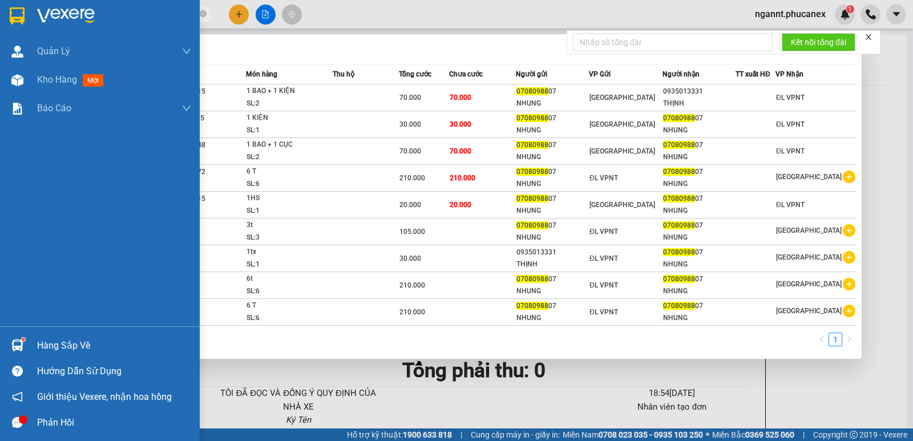
drag, startPoint x: 163, startPoint y: 13, endPoint x: 0, endPoint y: 6, distance: 163.4
click at [0, 6] on section "Kết quả tìm kiếm ( 9 ) Bộ lọc Mã ĐH Trạng thái Món hàng Thu hộ Tổng cước Chưa c…" at bounding box center [456, 220] width 913 height 441
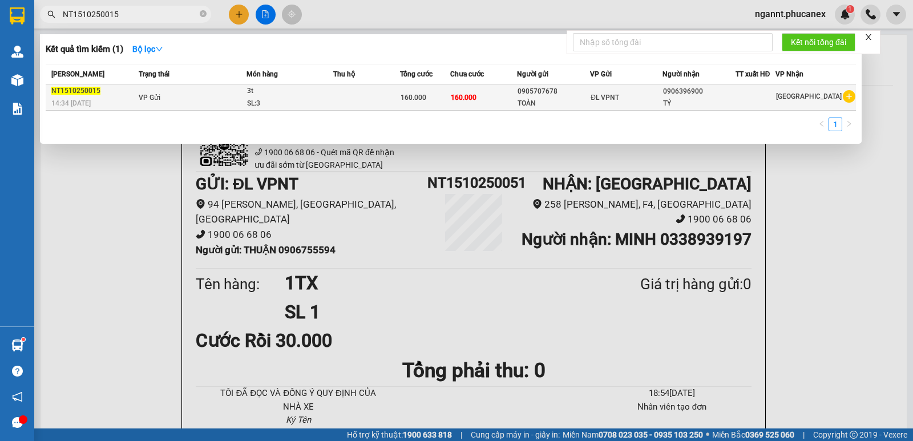
click at [413, 94] on span "160.000" at bounding box center [414, 98] width 26 height 8
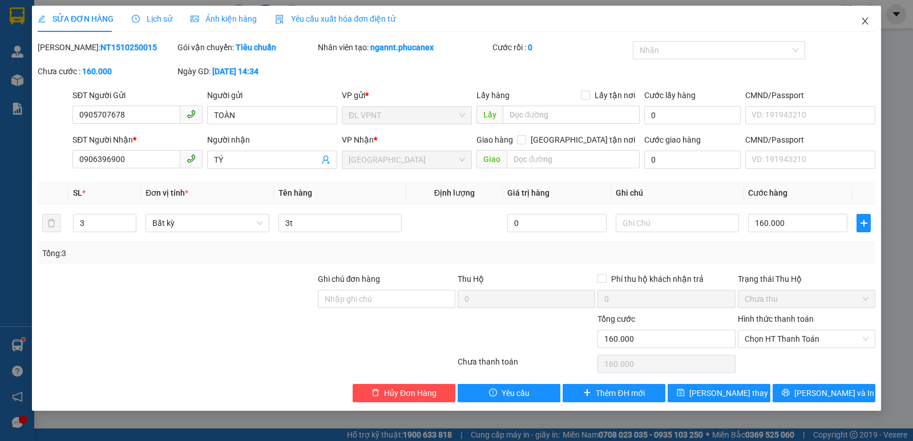
click at [860, 15] on span "Close" at bounding box center [865, 22] width 32 height 32
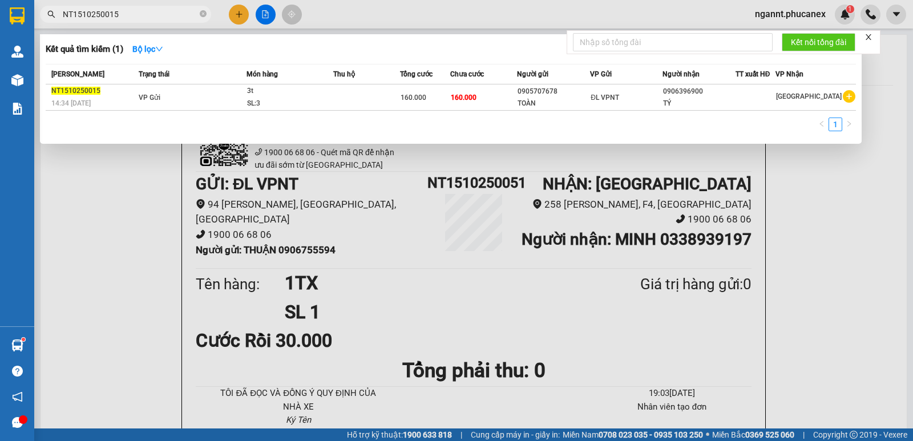
click at [151, 15] on input "NT1510250015" at bounding box center [130, 14] width 135 height 13
click at [231, 13] on div at bounding box center [456, 220] width 913 height 441
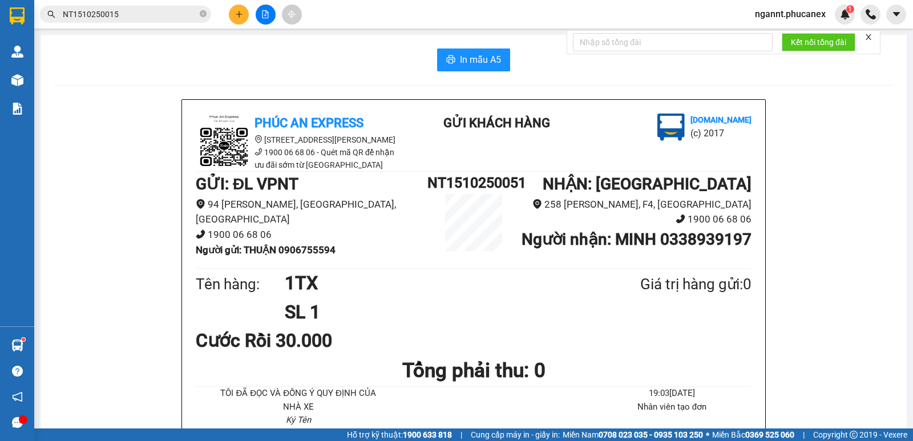
click at [233, 13] on button at bounding box center [239, 15] width 20 height 20
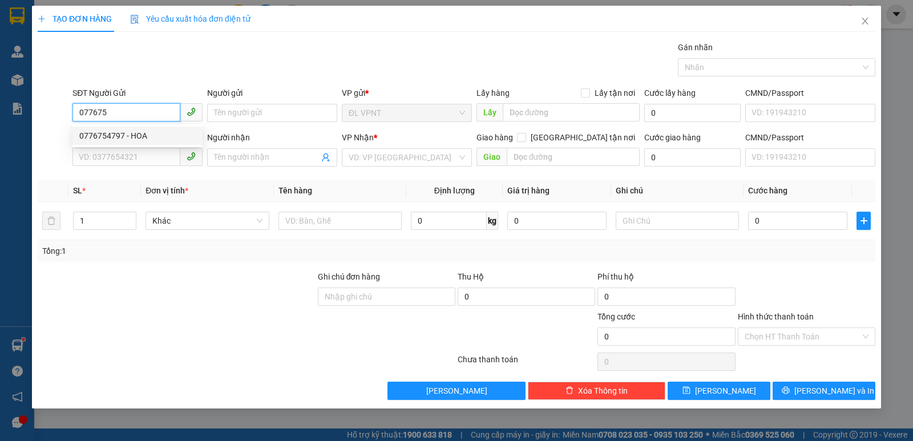
click at [132, 134] on div "0776754797 - HOA" at bounding box center [137, 136] width 116 height 13
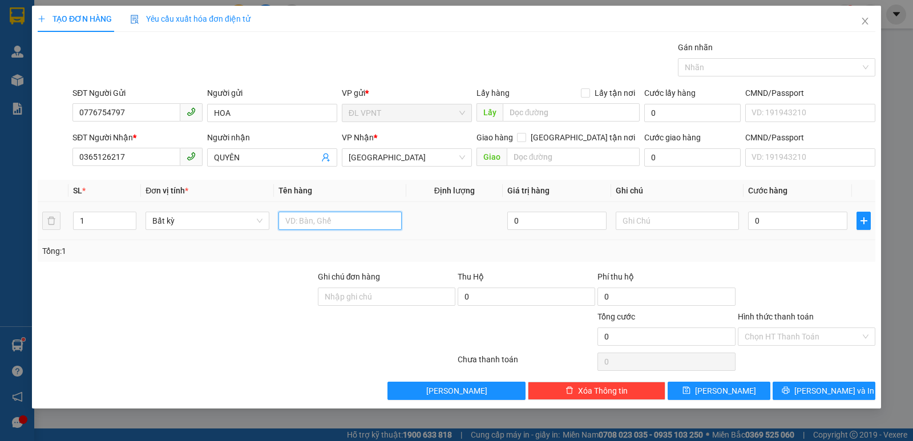
click at [301, 221] on input "text" at bounding box center [340, 221] width 123 height 18
drag, startPoint x: 792, startPoint y: 217, endPoint x: 785, endPoint y: 213, distance: 7.7
click at [791, 217] on input "0" at bounding box center [797, 221] width 99 height 18
click at [791, 235] on td "30" at bounding box center [798, 221] width 108 height 38
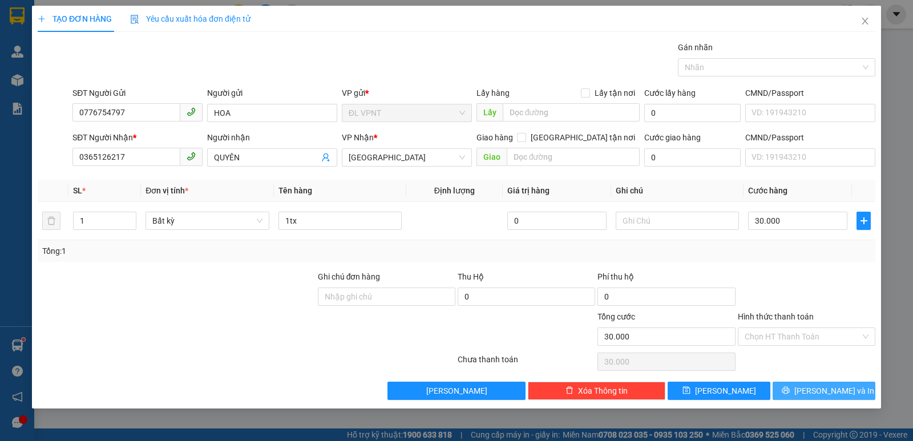
click at [836, 386] on span "[PERSON_NAME] và In" at bounding box center [835, 391] width 80 height 13
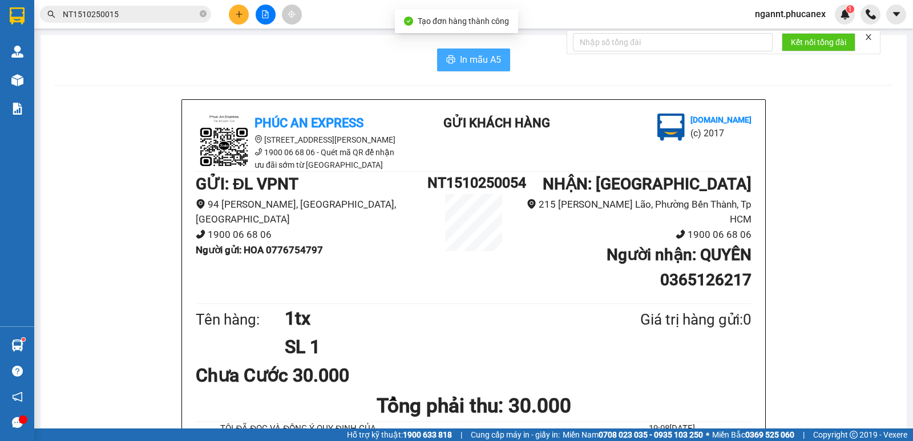
click at [445, 54] on button "In mẫu A5" at bounding box center [473, 60] width 73 height 23
click at [255, 14] on div at bounding box center [266, 15] width 86 height 20
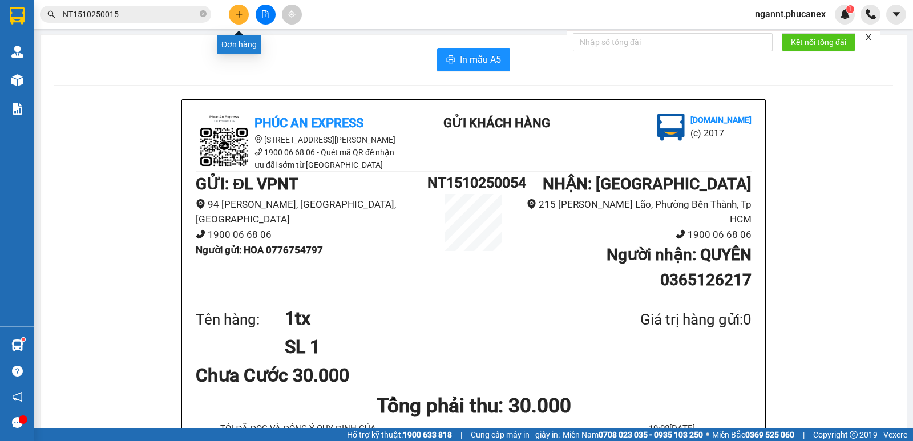
click at [229, 17] on button at bounding box center [239, 15] width 20 height 20
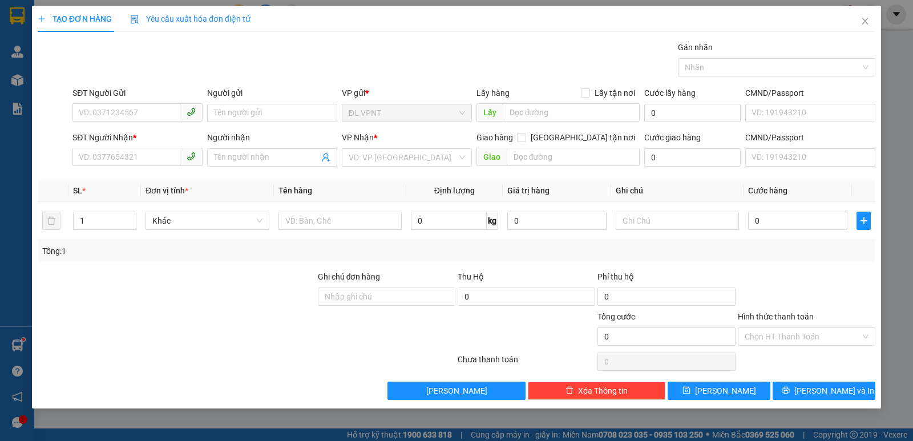
click at [99, 97] on div "SĐT Người Gửi" at bounding box center [137, 93] width 130 height 13
click at [99, 103] on input "SĐT Người Gửi" at bounding box center [126, 112] width 108 height 18
click at [136, 138] on div "0853527527 - THƯ" at bounding box center [137, 136] width 116 height 13
click at [288, 155] on input "[PERSON_NAME]-" at bounding box center [266, 157] width 105 height 13
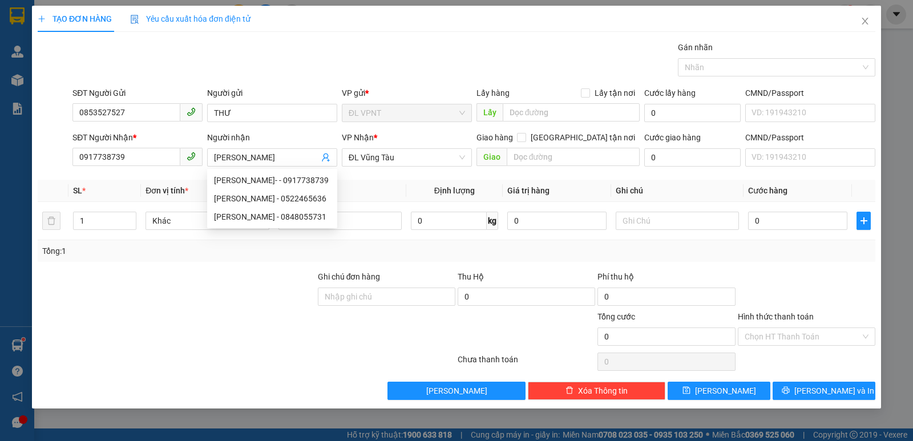
click at [412, 183] on th "Định lượng" at bounding box center [454, 191] width 96 height 22
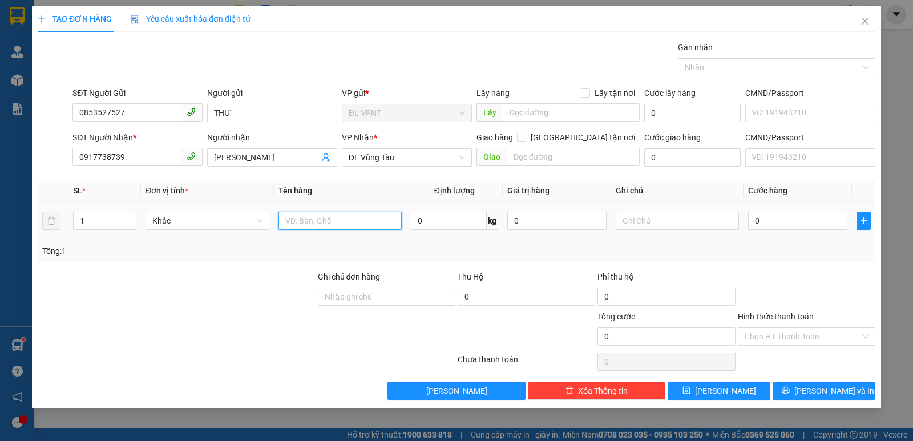
click at [373, 227] on input "text" at bounding box center [340, 221] width 123 height 18
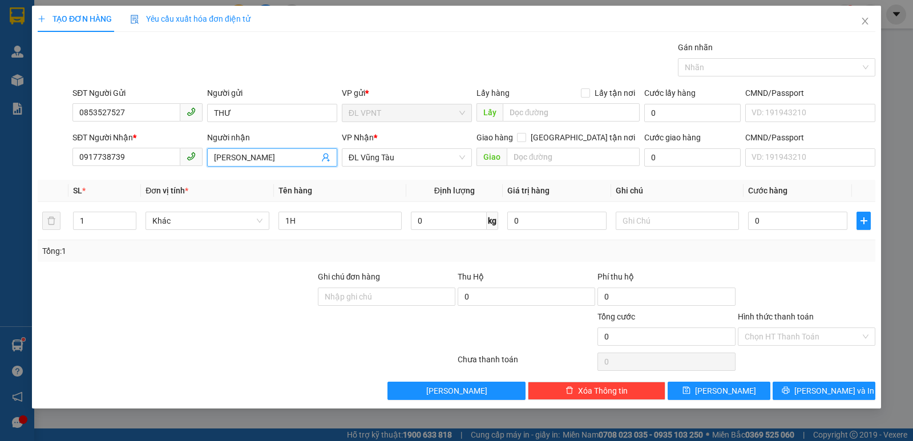
click at [280, 155] on input "[PERSON_NAME]" at bounding box center [266, 157] width 105 height 13
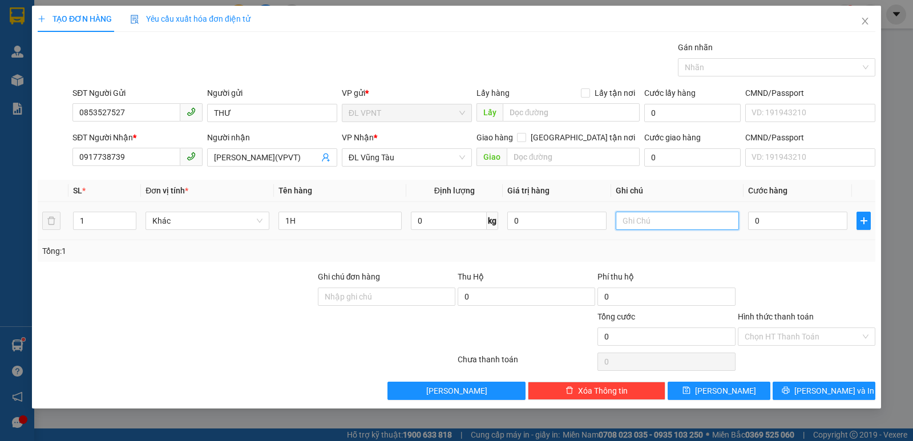
click at [663, 217] on input "text" at bounding box center [677, 221] width 123 height 18
paste input "OO"
click at [828, 217] on input "0" at bounding box center [797, 221] width 99 height 18
click at [754, 260] on div "Tổng: 1" at bounding box center [457, 251] width 838 height 22
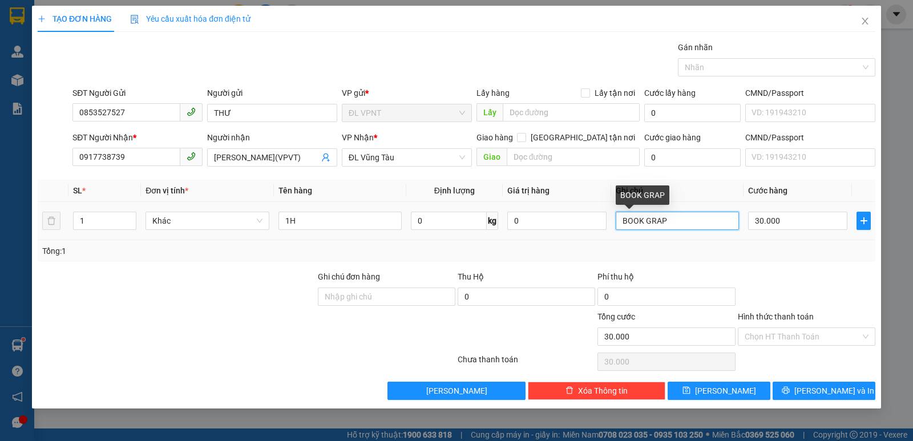
click at [696, 224] on input "BOOK GRAP" at bounding box center [677, 221] width 123 height 18
paste input "[DATE] 19:17"
click at [682, 220] on input "BOOK GRAP, CK MB: [DATE] 19:17" at bounding box center [677, 221] width 123 height 18
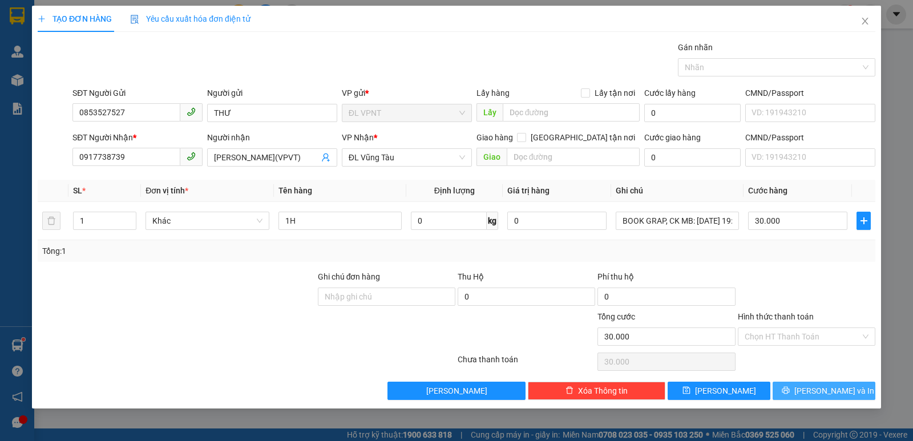
click at [813, 395] on button "[PERSON_NAME] và In" at bounding box center [824, 391] width 103 height 18
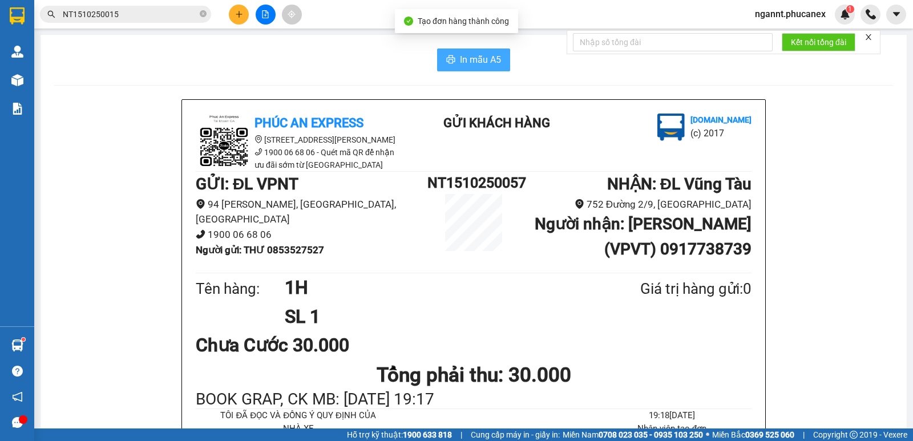
click at [460, 62] on span "In mẫu A5" at bounding box center [480, 60] width 41 height 14
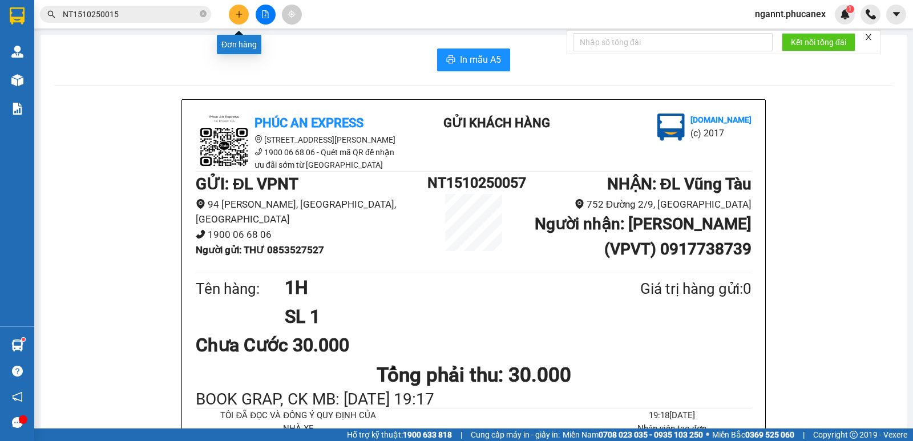
click at [248, 15] on button at bounding box center [239, 15] width 20 height 20
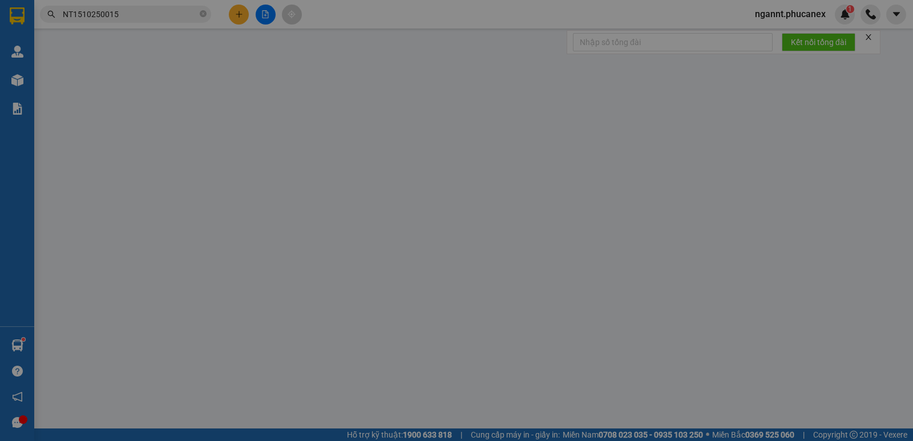
click at [243, 15] on span "Yêu cầu xuất hóa đơn điện tử" at bounding box center [190, 18] width 120 height 9
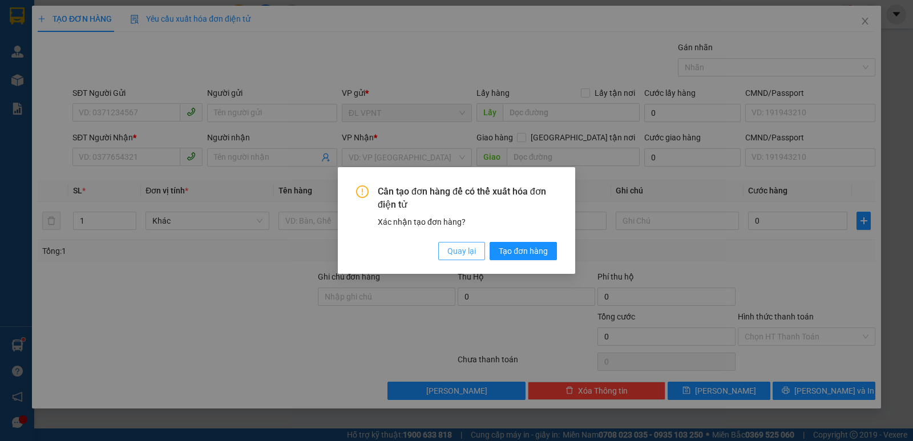
drag, startPoint x: 487, startPoint y: 236, endPoint x: 481, endPoint y: 243, distance: 9.3
click at [487, 238] on div "Cần tạo đơn hàng để có thể xuất hóa đơn điện tử Xác nhận tạo đơn hàng? Quay lại…" at bounding box center [456, 223] width 201 height 75
click at [480, 243] on button "Quay lại" at bounding box center [461, 251] width 47 height 18
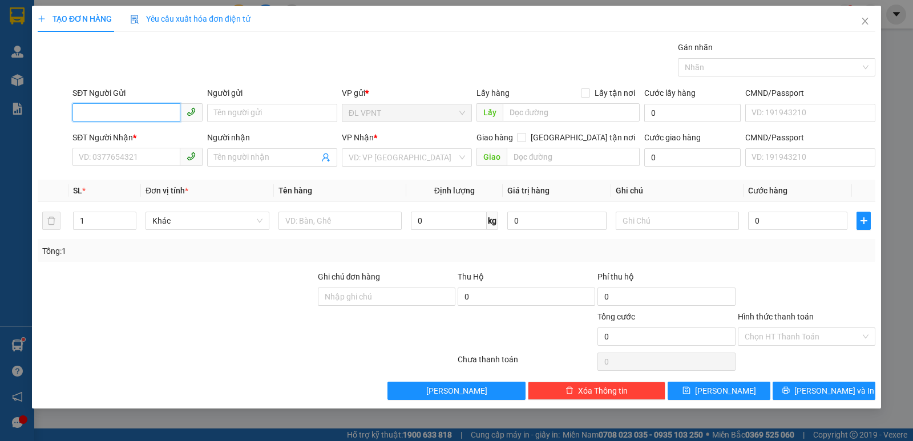
click at [144, 115] on input "SĐT Người Gửi" at bounding box center [126, 112] width 108 height 18
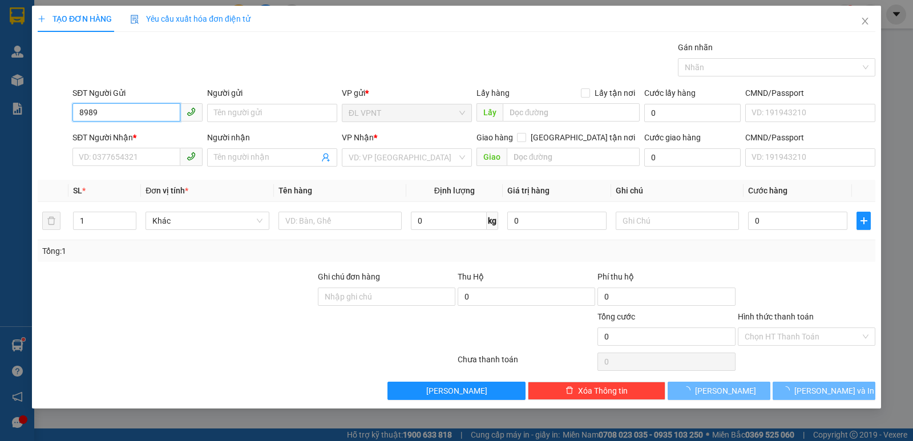
click at [141, 115] on input "8989" at bounding box center [126, 112] width 108 height 18
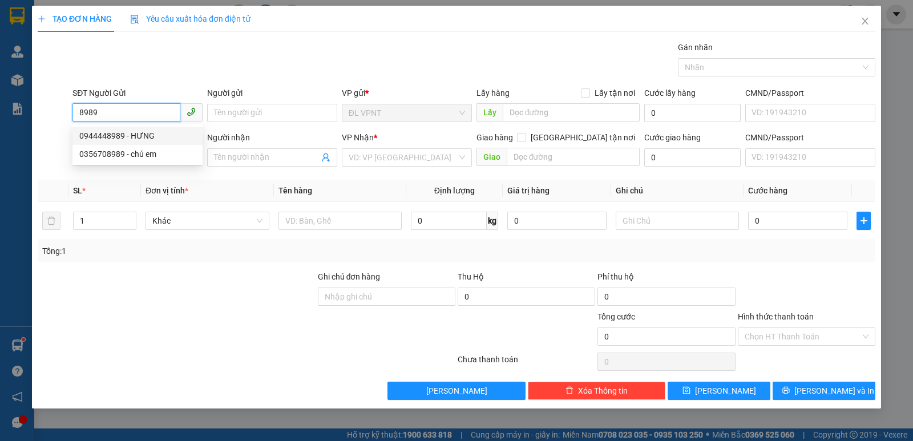
click at [130, 136] on div "0944448989 - HƯNG" at bounding box center [137, 136] width 116 height 13
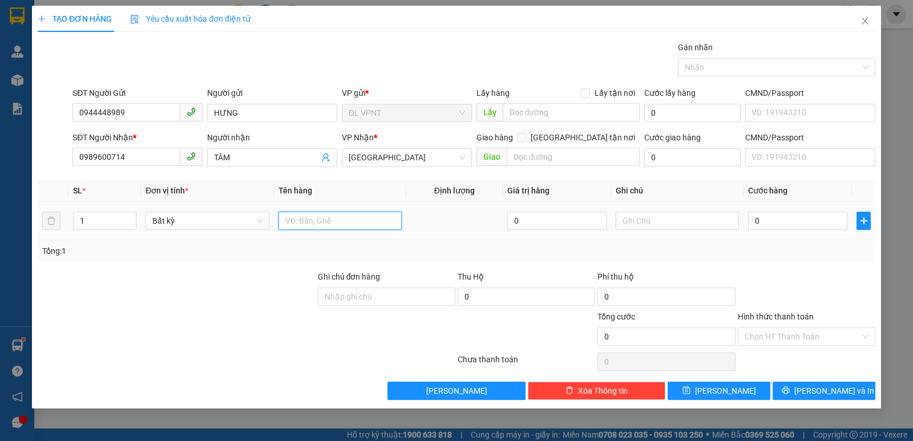
click at [297, 221] on input "text" at bounding box center [340, 221] width 123 height 18
click at [773, 218] on input "0" at bounding box center [797, 221] width 99 height 18
click at [686, 213] on input "text" at bounding box center [677, 221] width 123 height 18
click at [673, 217] on input "CK MB:" at bounding box center [677, 221] width 123 height 18
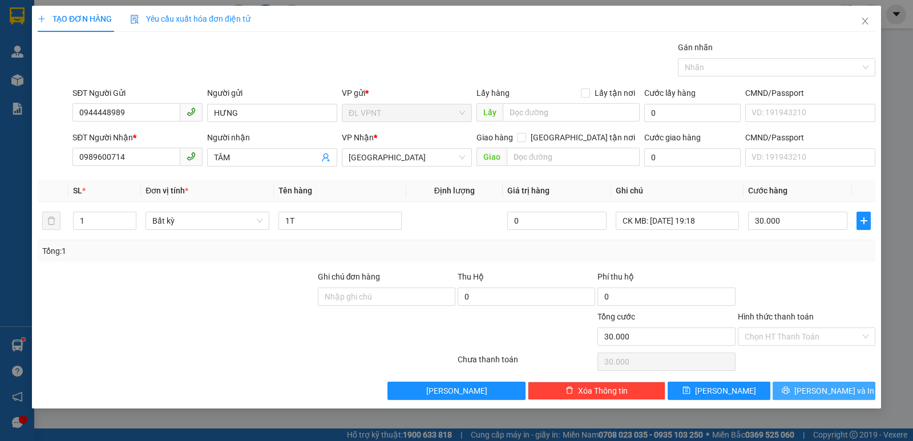
click at [792, 384] on button "[PERSON_NAME] và In" at bounding box center [824, 391] width 103 height 18
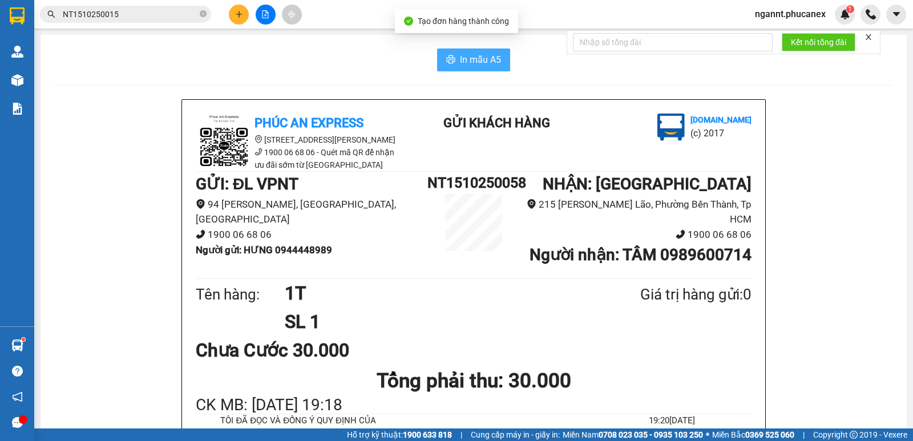
click at [451, 66] on span "printer" at bounding box center [450, 60] width 9 height 11
click at [236, 21] on button at bounding box center [239, 15] width 20 height 20
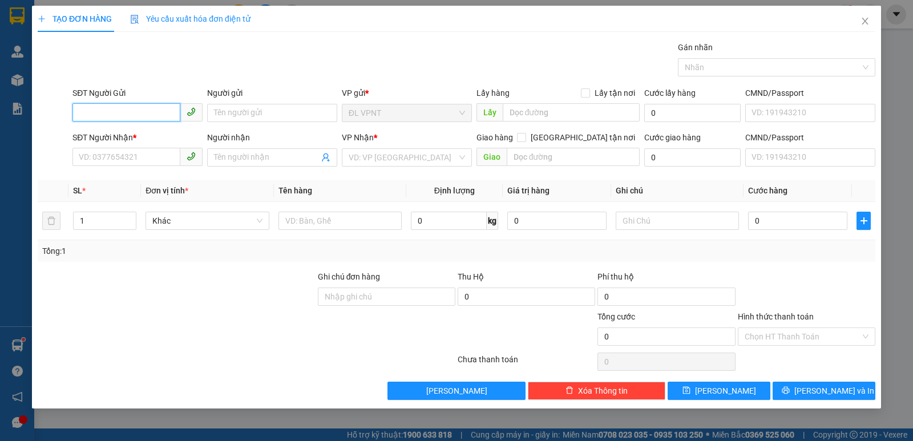
click at [160, 111] on input "SĐT Người Gửi" at bounding box center [126, 112] width 108 height 18
click at [160, 110] on input "SĐT Người Gửi" at bounding box center [126, 112] width 108 height 18
click at [116, 133] on div "0834171079 - OANH" at bounding box center [137, 136] width 116 height 13
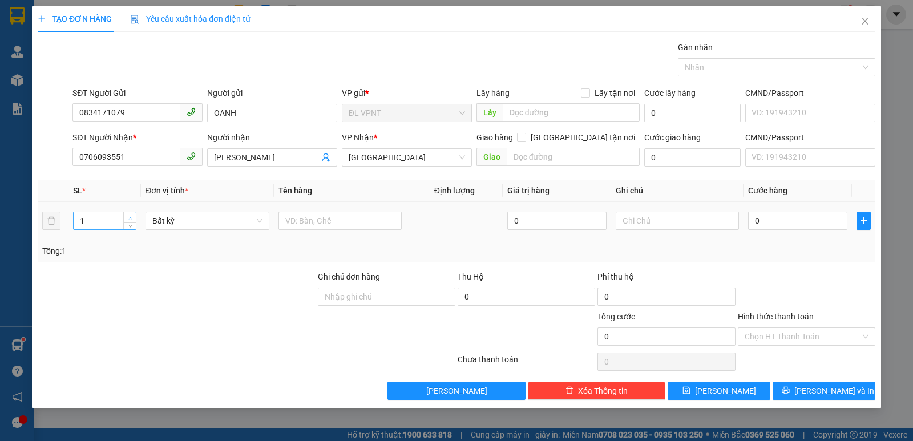
click at [134, 217] on span "up" at bounding box center [130, 218] width 7 height 7
click at [301, 231] on div at bounding box center [340, 220] width 123 height 23
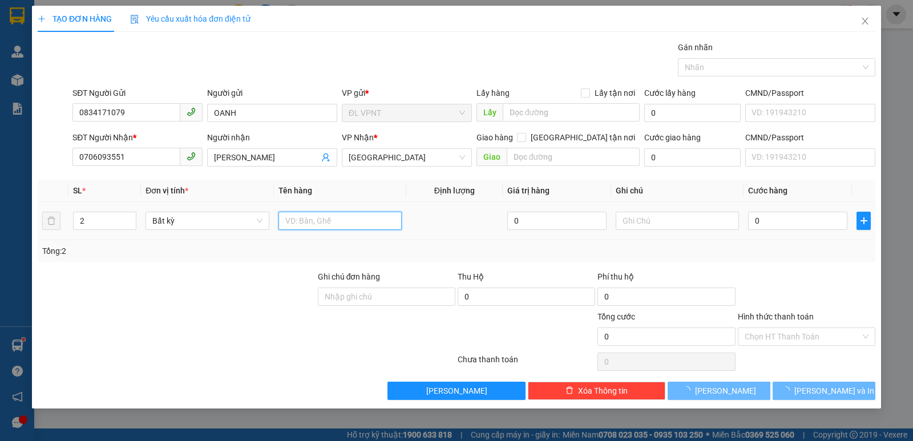
click at [301, 227] on input "text" at bounding box center [340, 221] width 123 height 18
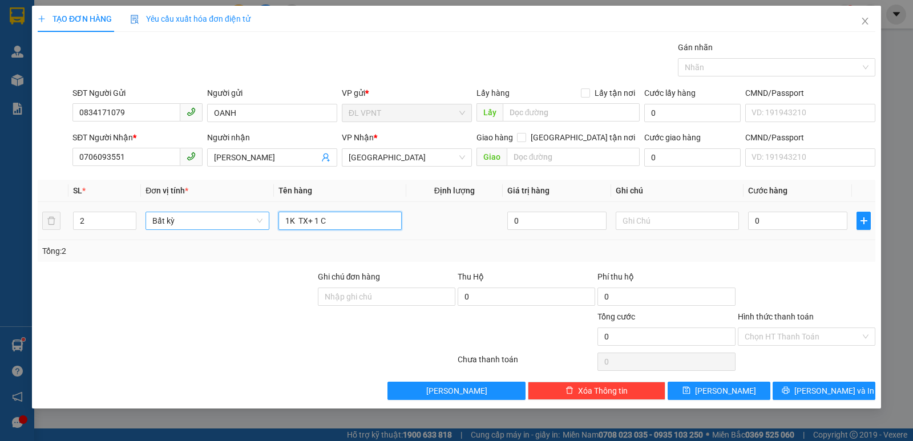
paste input "ỤC"
paste input "Ă"
paste input "ẮNG"
click at [797, 227] on input "0" at bounding box center [797, 221] width 99 height 18
click at [790, 242] on div "Tổng: 2" at bounding box center [457, 251] width 838 height 22
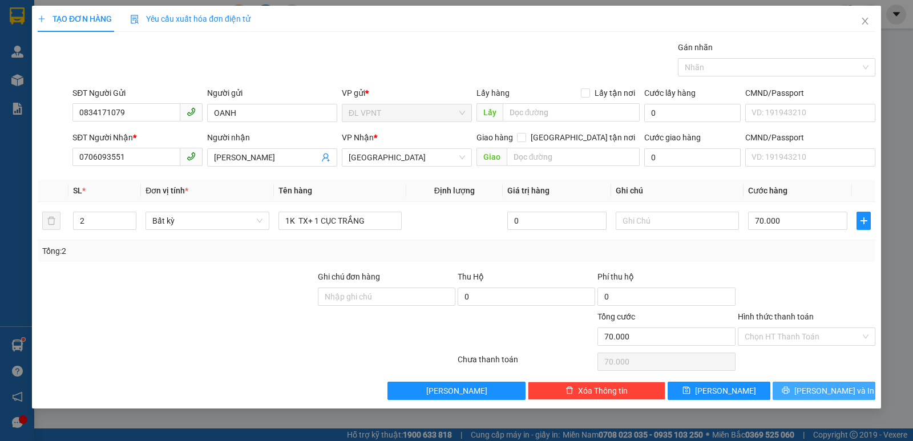
click at [810, 396] on button "[PERSON_NAME] và In" at bounding box center [824, 391] width 103 height 18
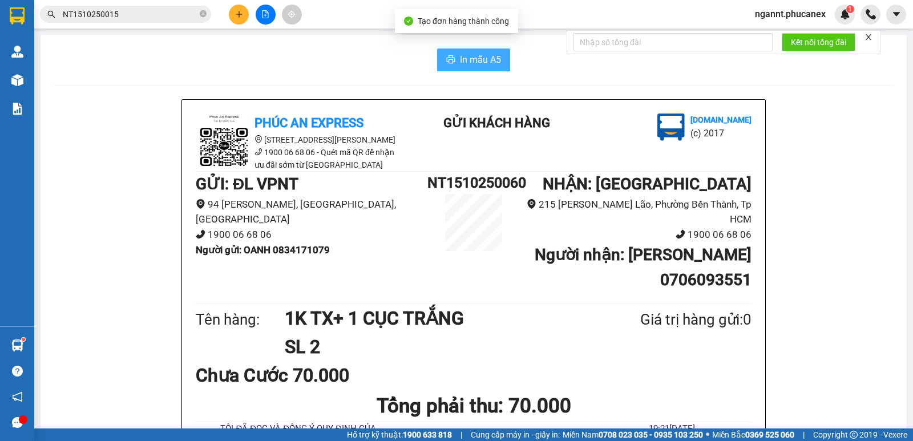
click at [461, 66] on span "In mẫu A5" at bounding box center [480, 60] width 41 height 14
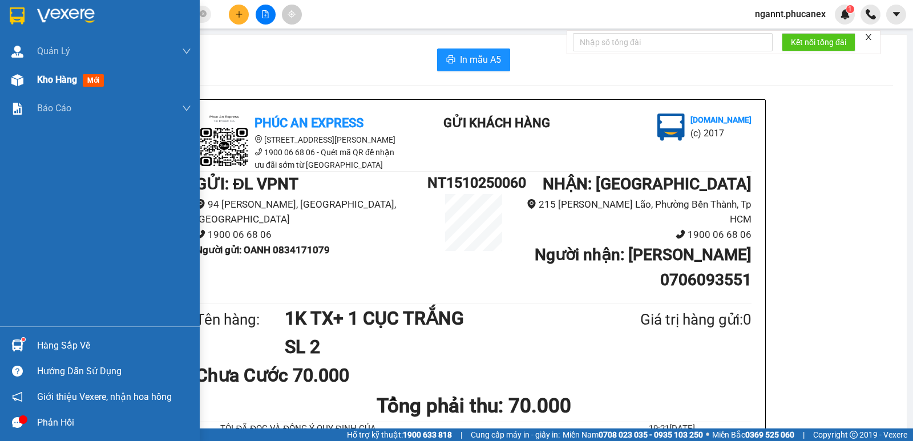
click at [31, 83] on div "Kho hàng mới" at bounding box center [100, 80] width 200 height 29
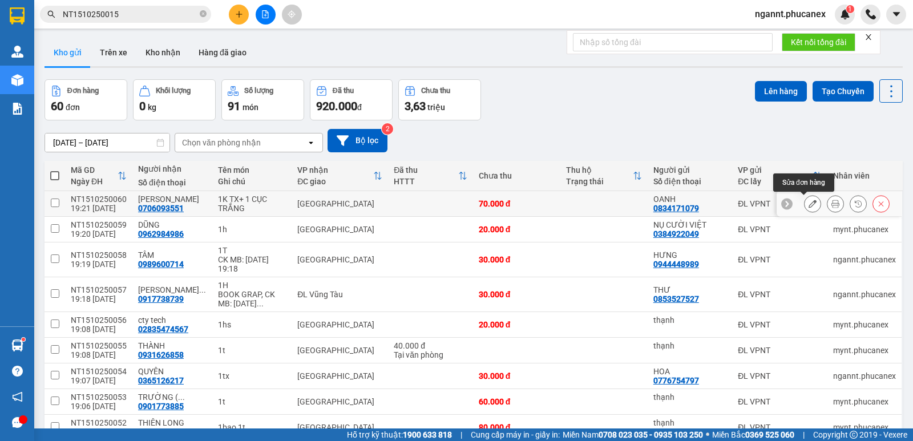
click at [809, 205] on icon at bounding box center [813, 204] width 8 height 8
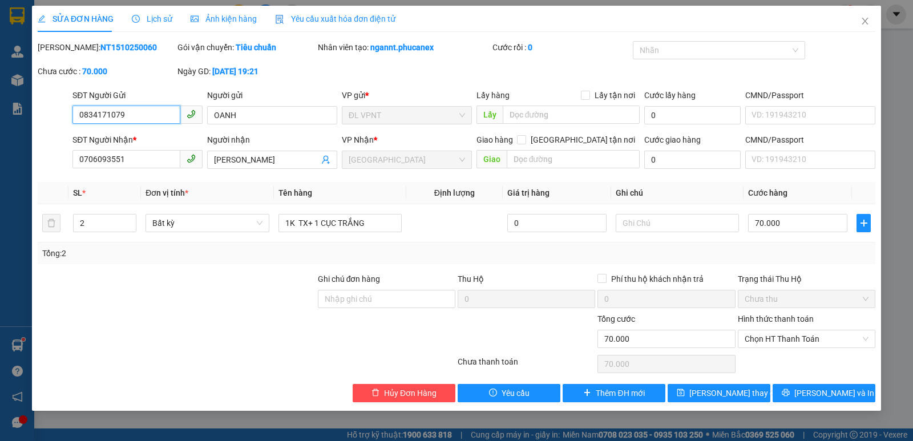
click at [784, 299] on span "Chưa thu" at bounding box center [807, 299] width 124 height 17
click at [811, 306] on span "Chưa thu" at bounding box center [807, 299] width 124 height 17
click at [791, 340] on span "Chọn HT Thanh Toán" at bounding box center [807, 339] width 124 height 17
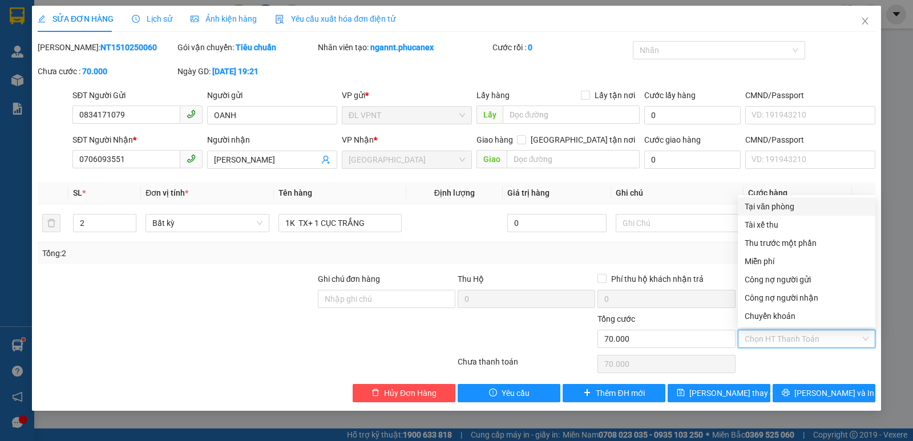
click at [774, 207] on div "Tại văn phòng" at bounding box center [807, 206] width 124 height 13
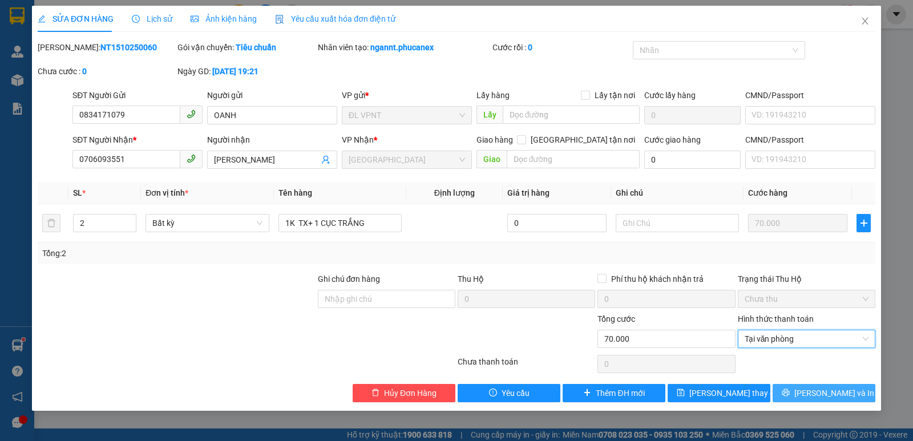
click at [793, 391] on button "[PERSON_NAME] và In" at bounding box center [824, 393] width 103 height 18
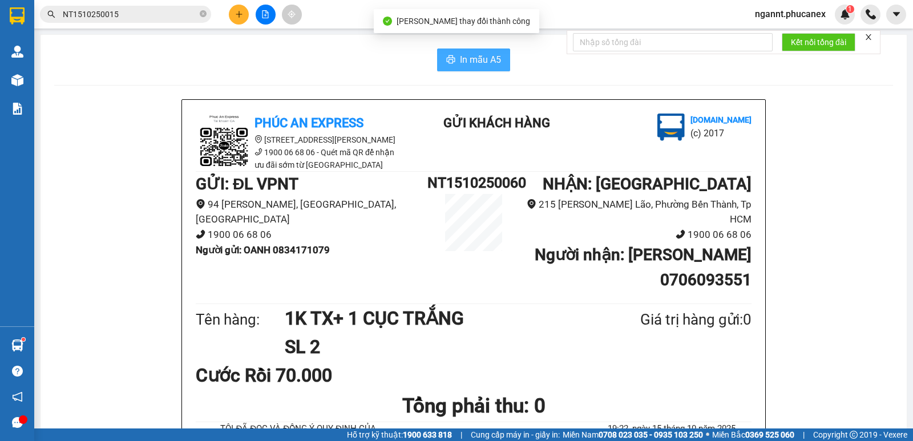
click at [467, 61] on span "In mẫu A5" at bounding box center [480, 60] width 41 height 14
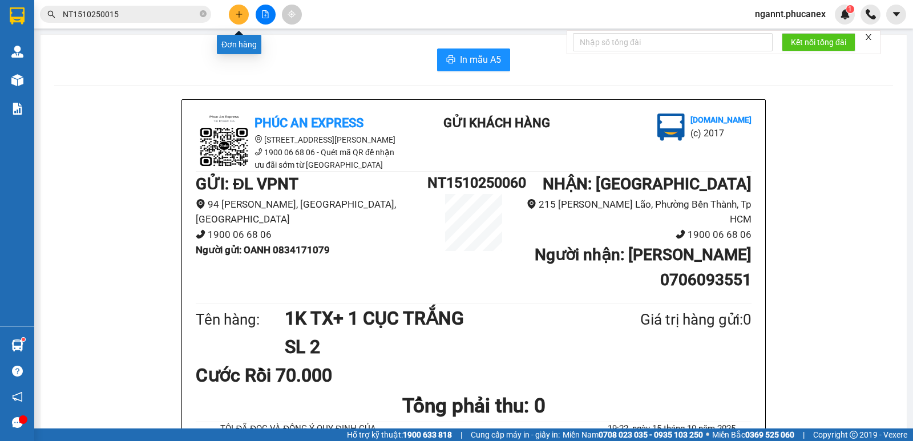
click at [248, 17] on button at bounding box center [239, 15] width 20 height 20
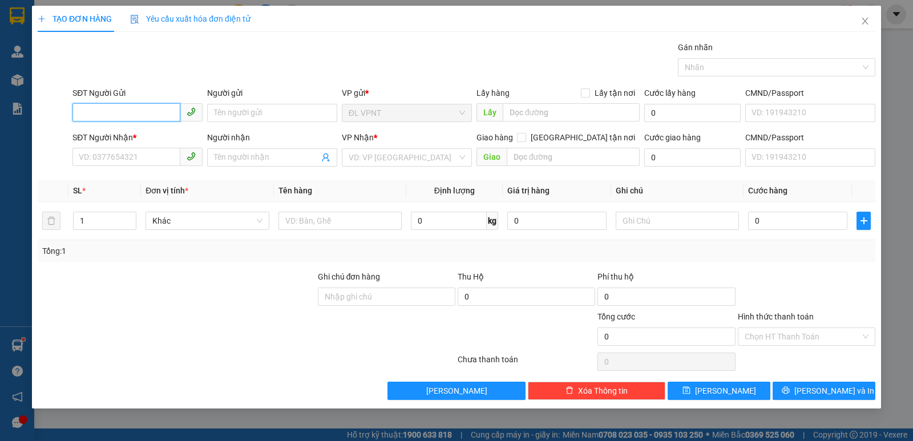
click at [130, 112] on input "SĐT Người Gửi" at bounding box center [126, 112] width 108 height 18
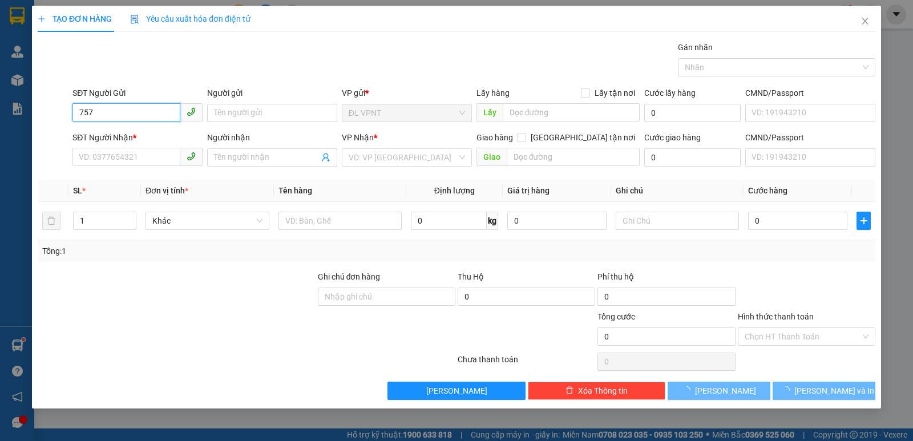
click at [136, 110] on input "757" at bounding box center [126, 112] width 108 height 18
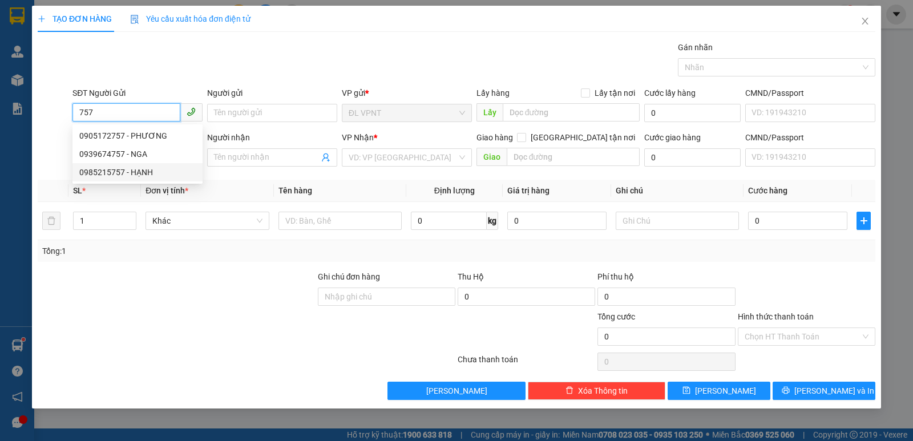
click at [130, 175] on div "0985215757 - HẠNH" at bounding box center [137, 172] width 116 height 13
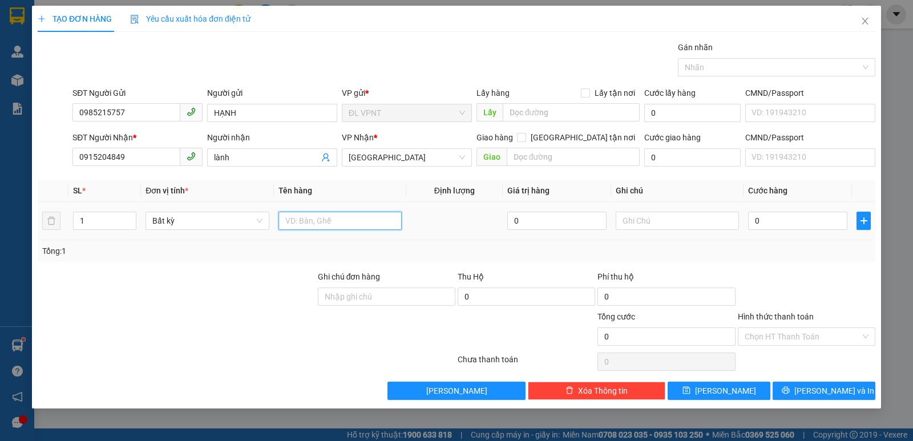
click at [304, 225] on input "text" at bounding box center [340, 221] width 123 height 18
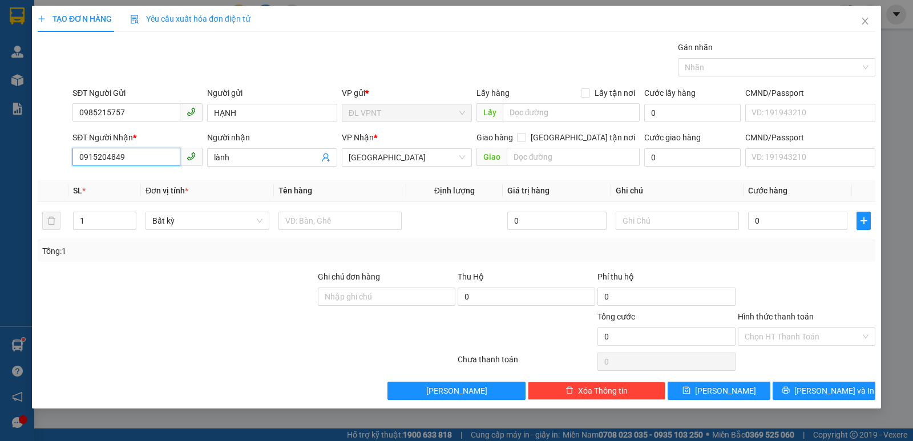
drag, startPoint x: 115, startPoint y: 162, endPoint x: 0, endPoint y: 38, distance: 169.2
click at [8, 147] on div "TẠO ĐƠN HÀNG Yêu cầu xuất hóa đơn điện tử Transit Pickup Surcharge Ids Transit …" at bounding box center [456, 220] width 913 height 441
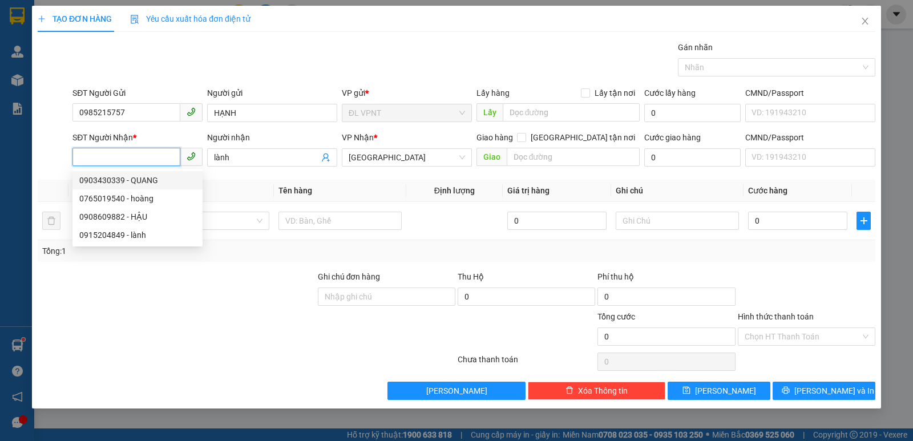
click at [131, 156] on input "SĐT Người Nhận *" at bounding box center [126, 157] width 108 height 18
click at [138, 234] on div "0915204849 - lành" at bounding box center [137, 235] width 116 height 13
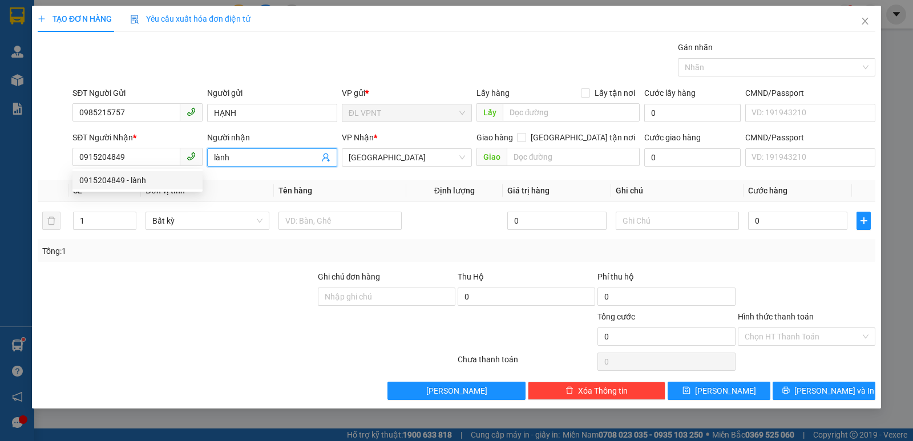
click at [183, 157] on div "SĐT Người Nhận * 0915204849 Người nhận lành lành VP Nhận * ĐL Quận 5 Giao hàng …" at bounding box center [474, 151] width 808 height 40
drag, startPoint x: 240, startPoint y: 162, endPoint x: 209, endPoint y: 155, distance: 31.0
click at [209, 155] on span "lành" at bounding box center [272, 157] width 130 height 18
click at [303, 231] on div at bounding box center [340, 220] width 123 height 23
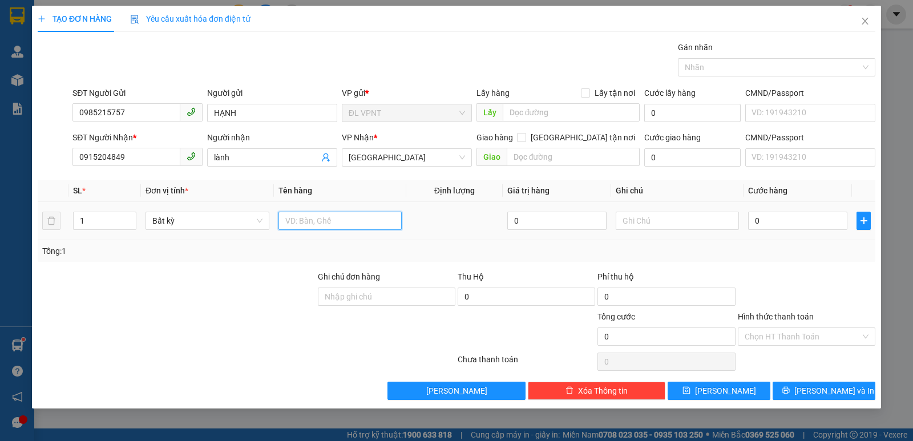
click at [301, 227] on input "text" at bounding box center [340, 221] width 123 height 18
click at [783, 214] on input "0" at bounding box center [797, 221] width 99 height 18
click at [782, 243] on div "Tổng: 1" at bounding box center [457, 251] width 838 height 22
click at [809, 342] on input "Hình thức thanh toán" at bounding box center [803, 336] width 116 height 17
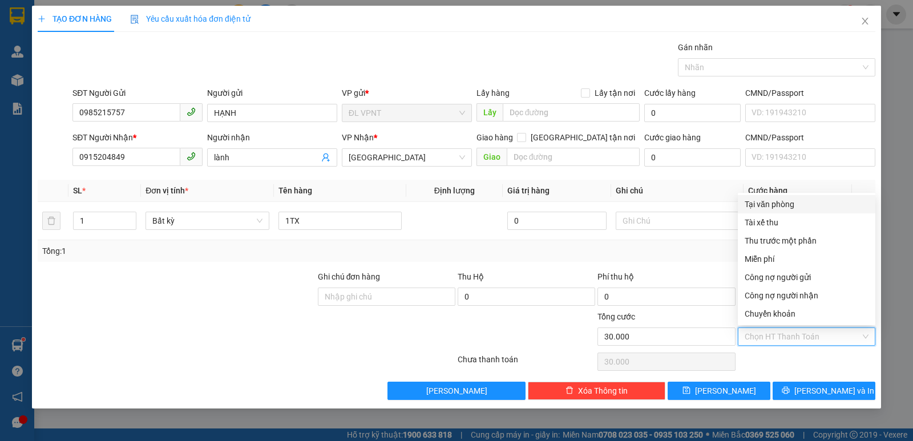
click at [779, 205] on div "Tại văn phòng" at bounding box center [807, 204] width 124 height 13
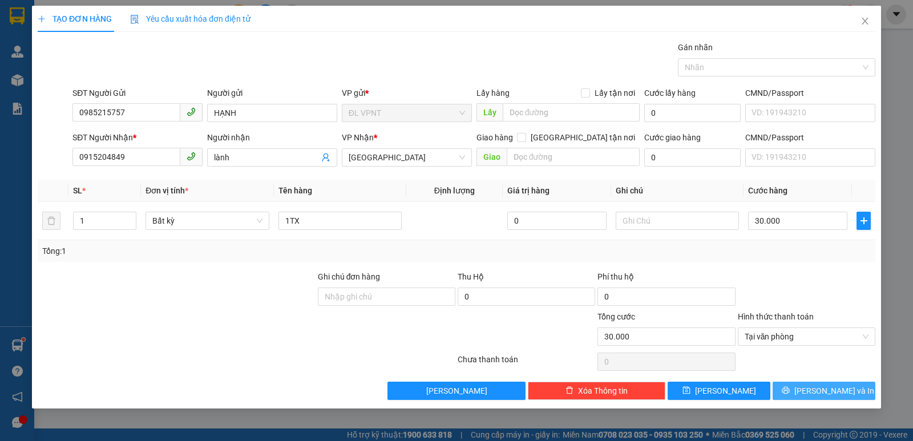
drag, startPoint x: 812, startPoint y: 388, endPoint x: 808, endPoint y: 382, distance: 6.2
click at [812, 388] on button "[PERSON_NAME] và In" at bounding box center [824, 391] width 103 height 18
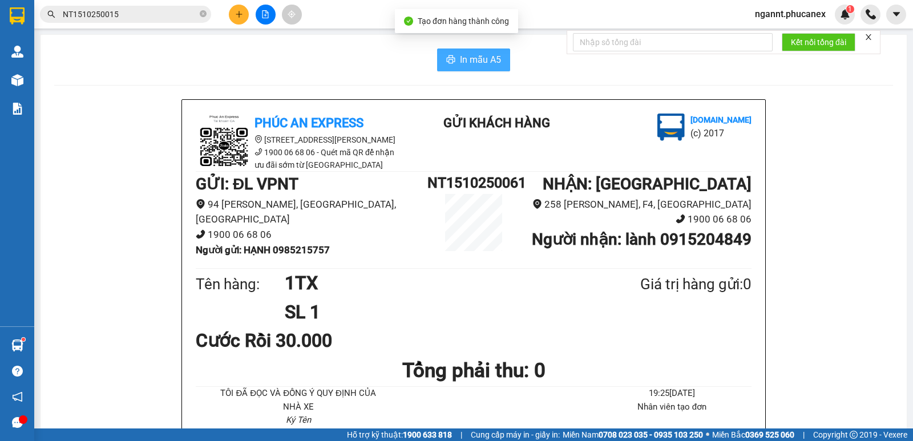
click at [476, 59] on span "In mẫu A5" at bounding box center [480, 60] width 41 height 14
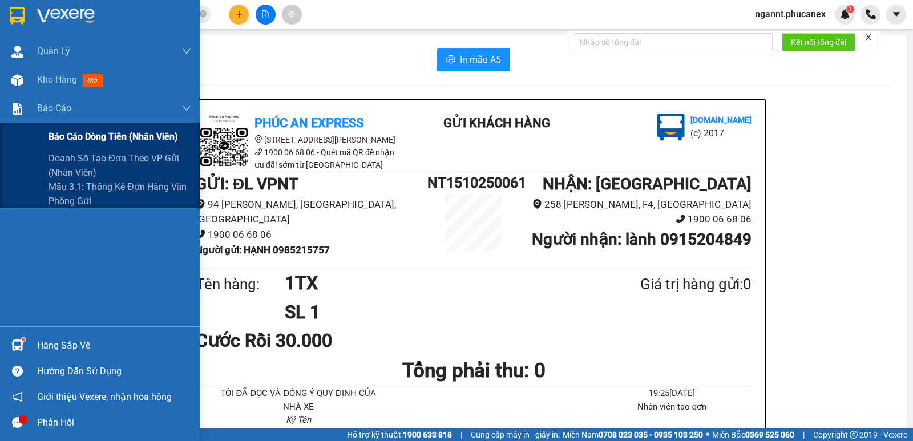
click at [63, 141] on span "Báo cáo dòng tiền (nhân viên)" at bounding box center [114, 137] width 130 height 14
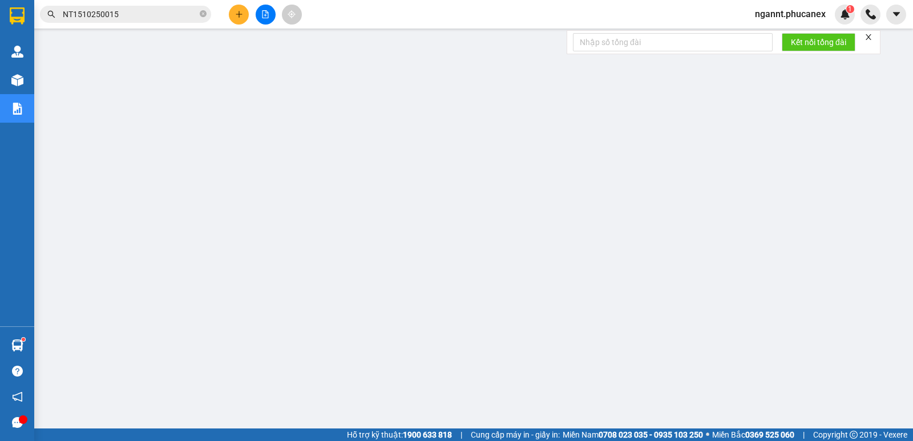
click at [575, 51] on div at bounding box center [673, 42] width 200 height 23
